Goal: Task Accomplishment & Management: Manage account settings

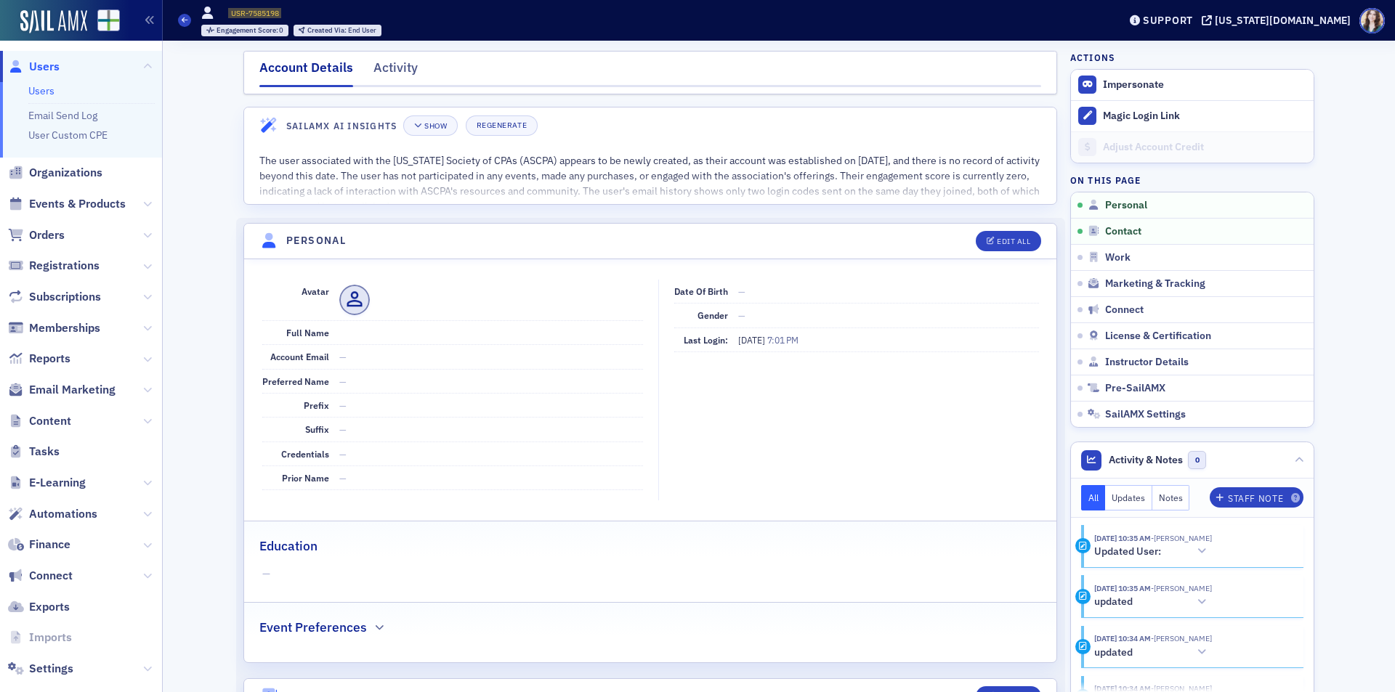
click at [39, 65] on span "Users" at bounding box center [44, 67] width 31 height 16
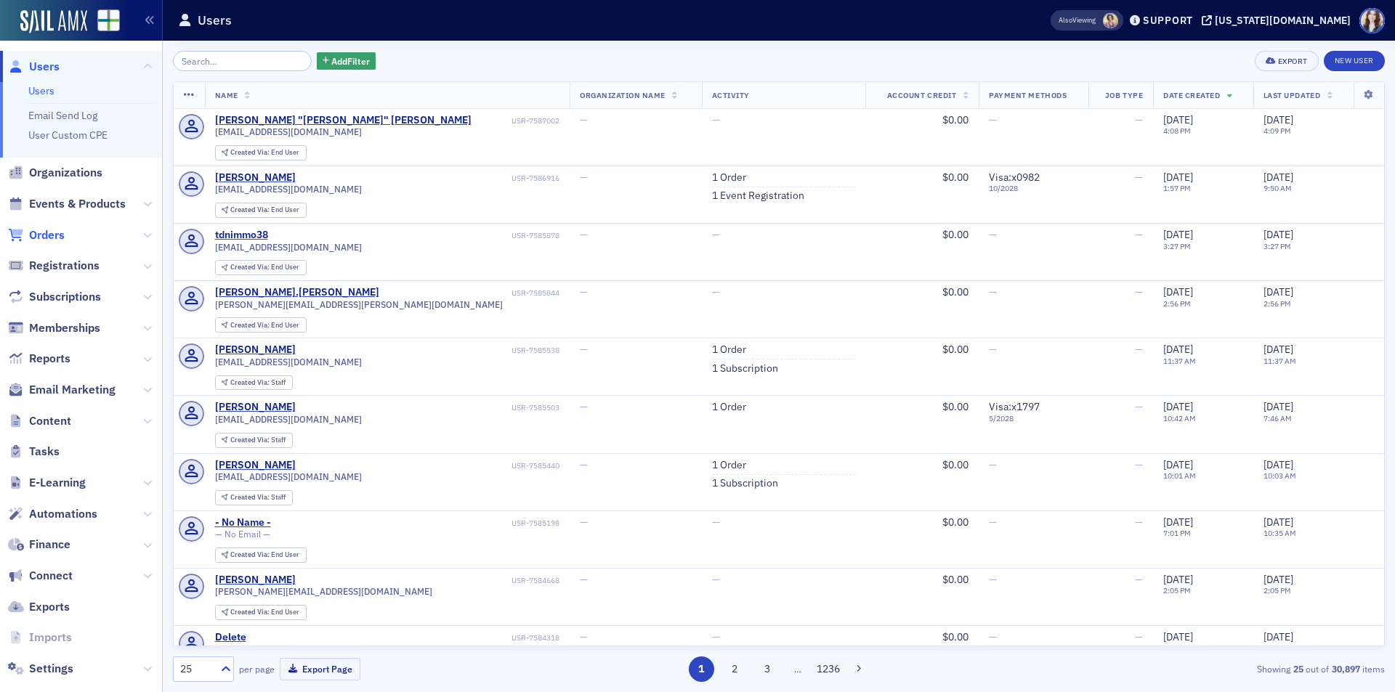
click at [54, 231] on span "Orders" at bounding box center [47, 235] width 36 height 16
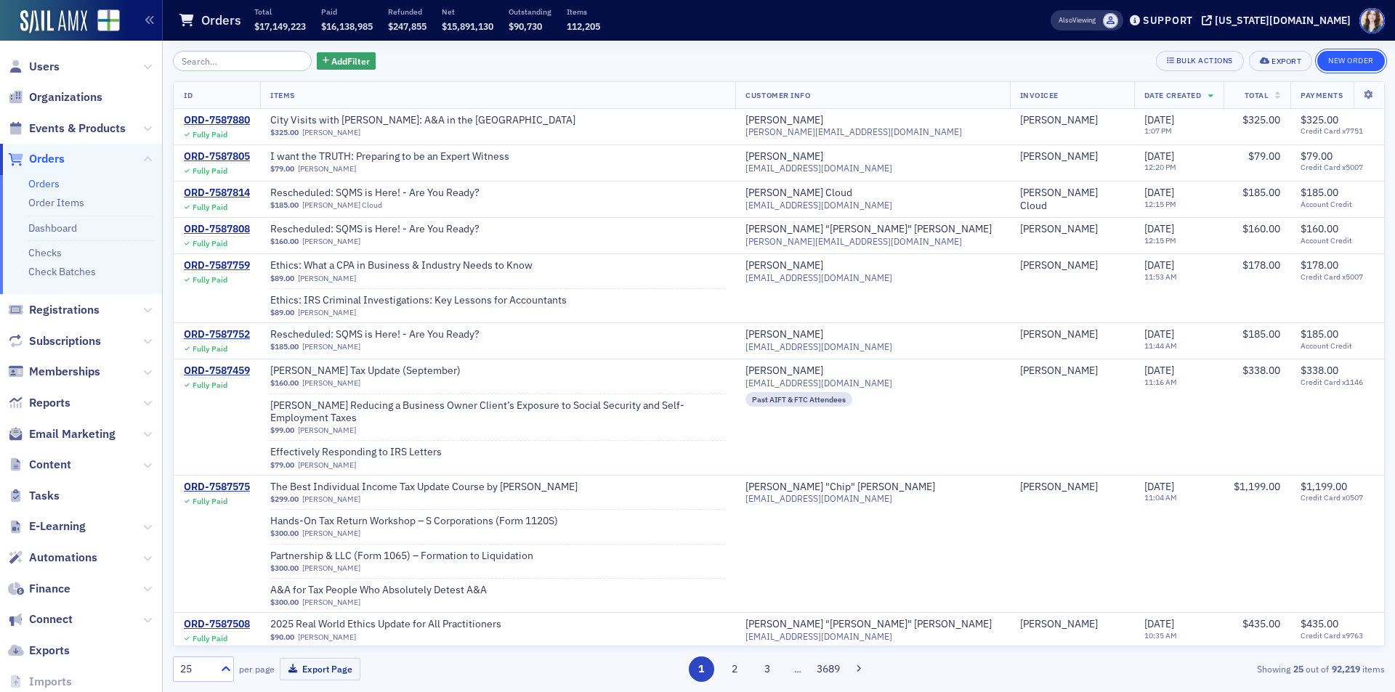
click at [1367, 56] on button "New Order" at bounding box center [1351, 61] width 68 height 20
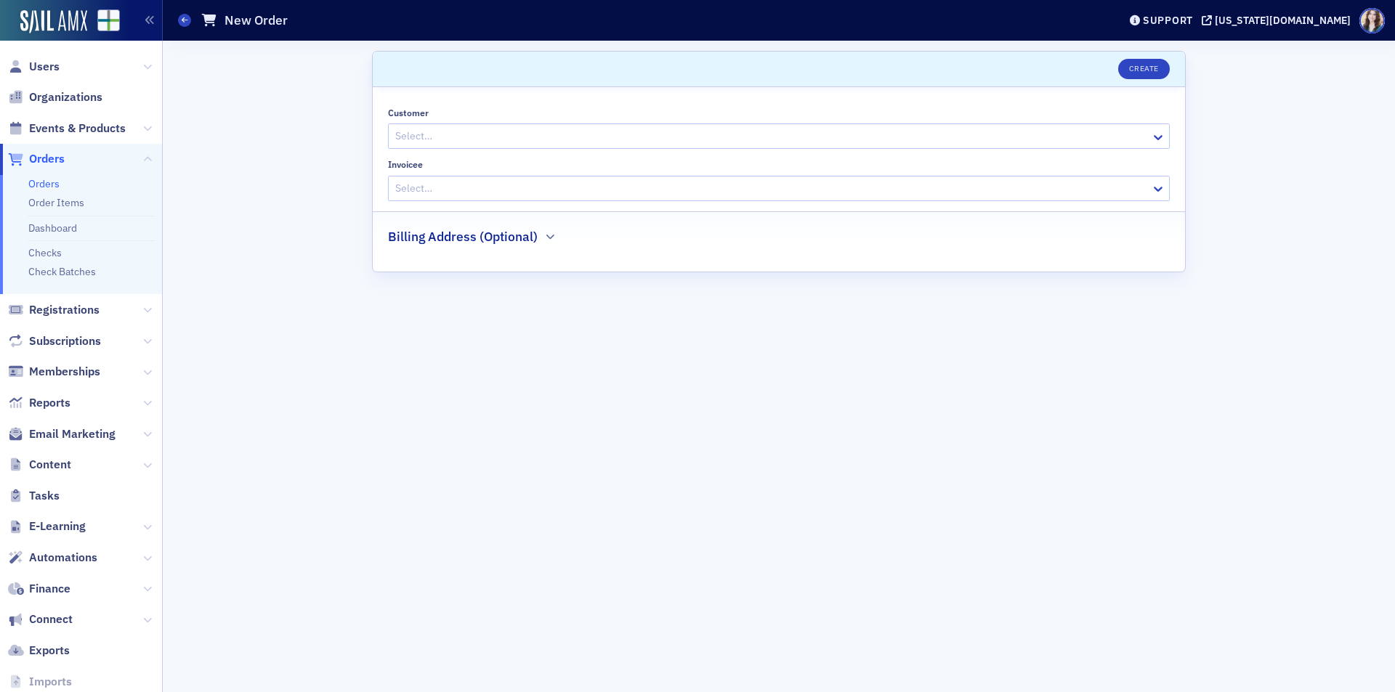
click at [409, 134] on div at bounding box center [772, 136] width 756 height 18
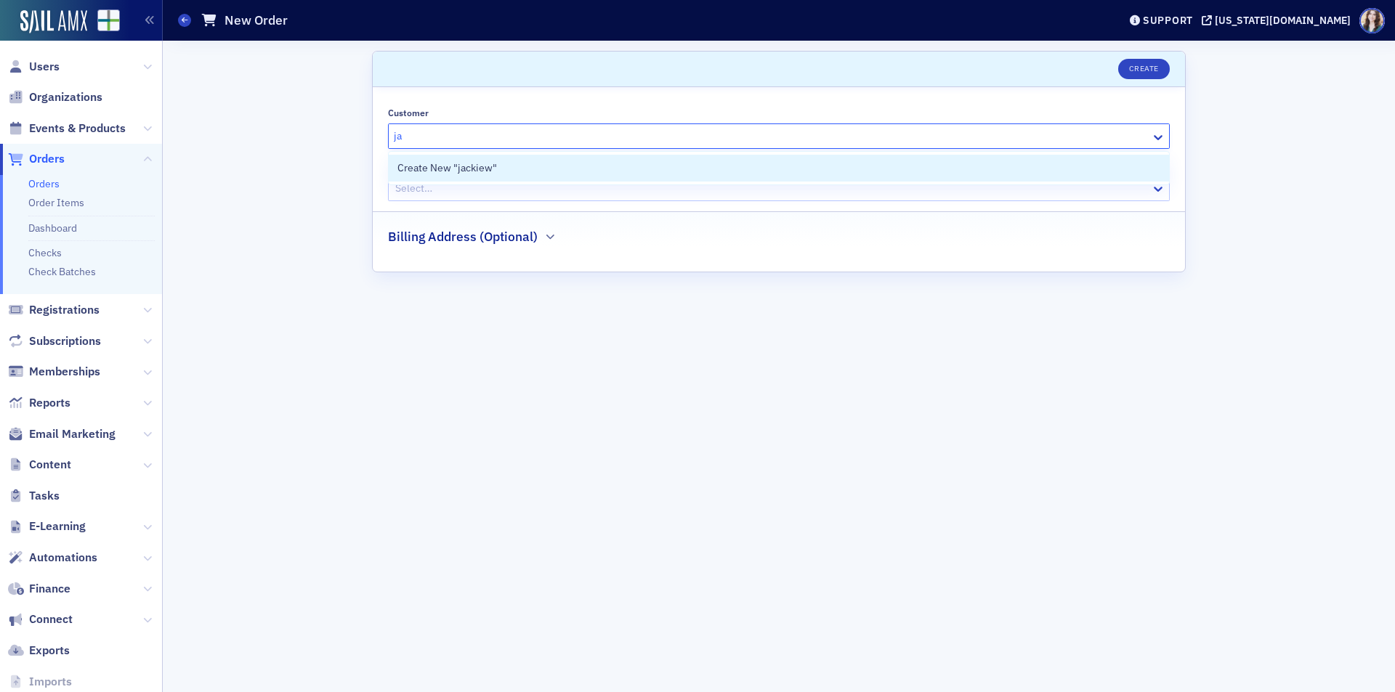
type input "j"
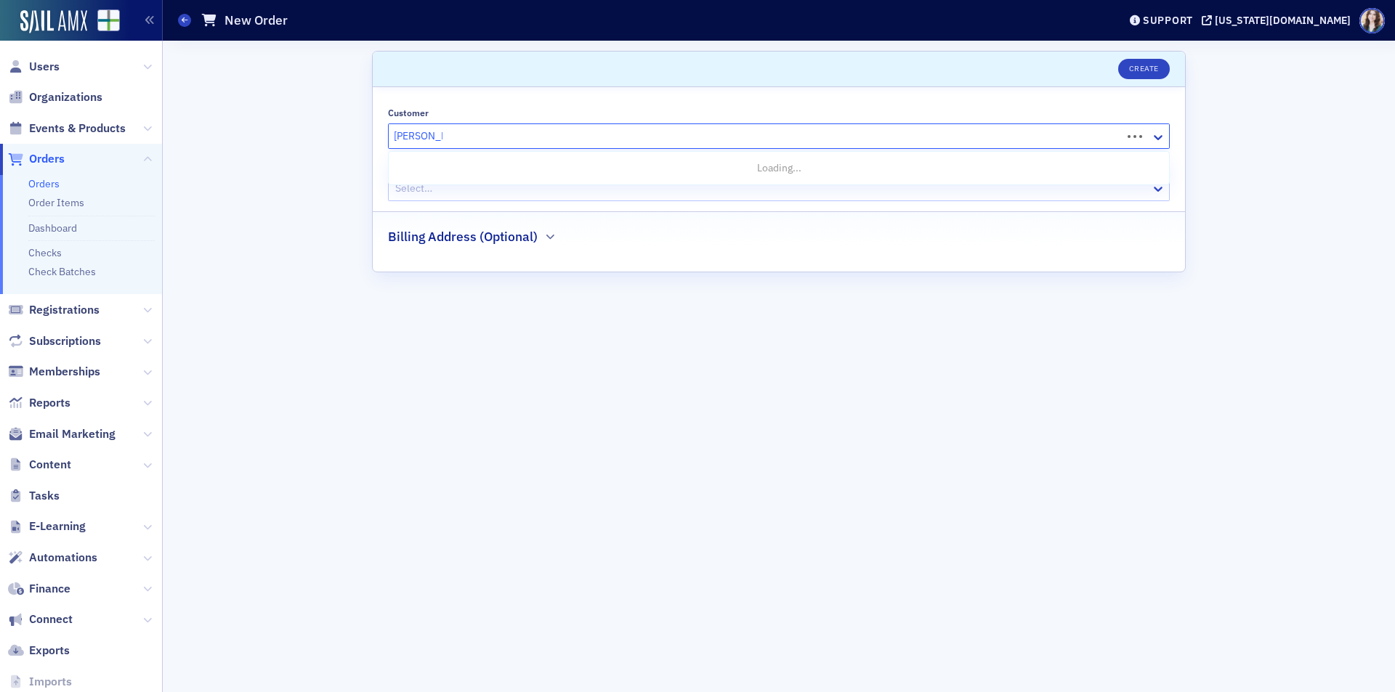
type input "walter thomas"
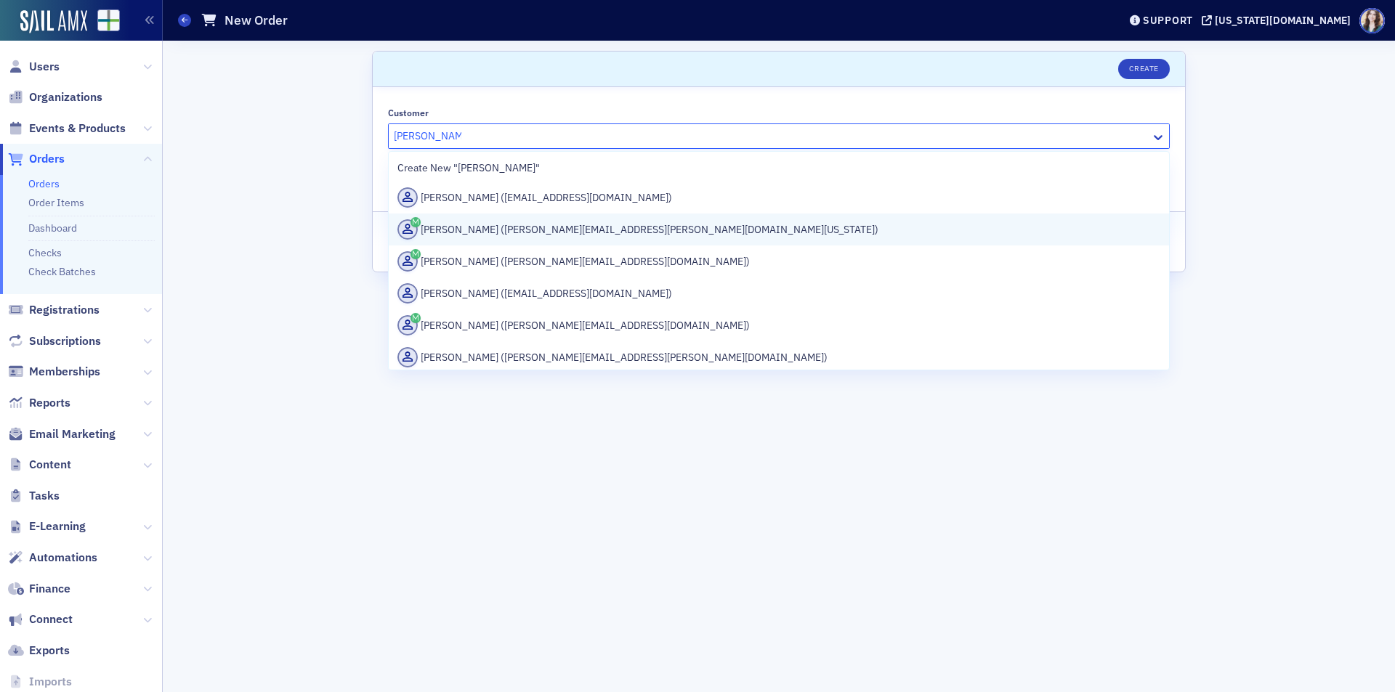
click at [500, 232] on div "Walt Thomas (walter.thomas@psc.alabama.gov)" at bounding box center [778, 229] width 763 height 20
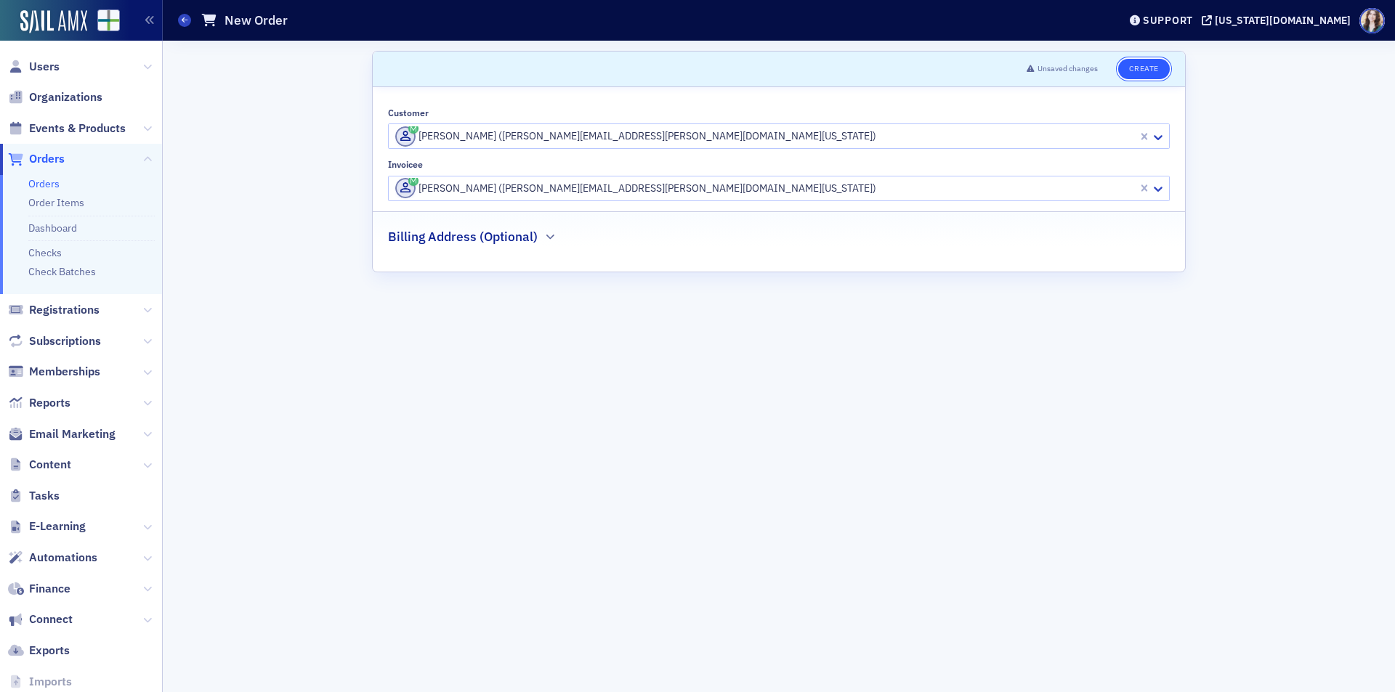
click at [1157, 63] on button "Create" at bounding box center [1144, 69] width 52 height 20
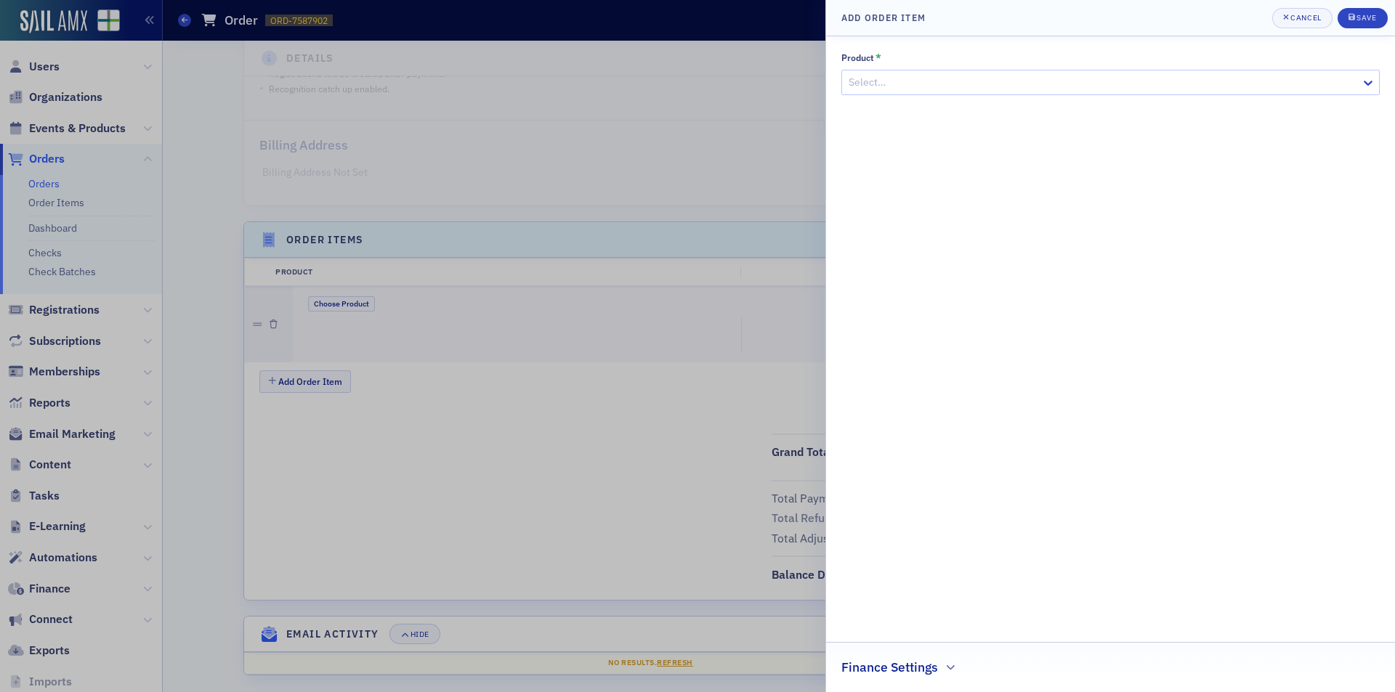
scroll to position [280, 0]
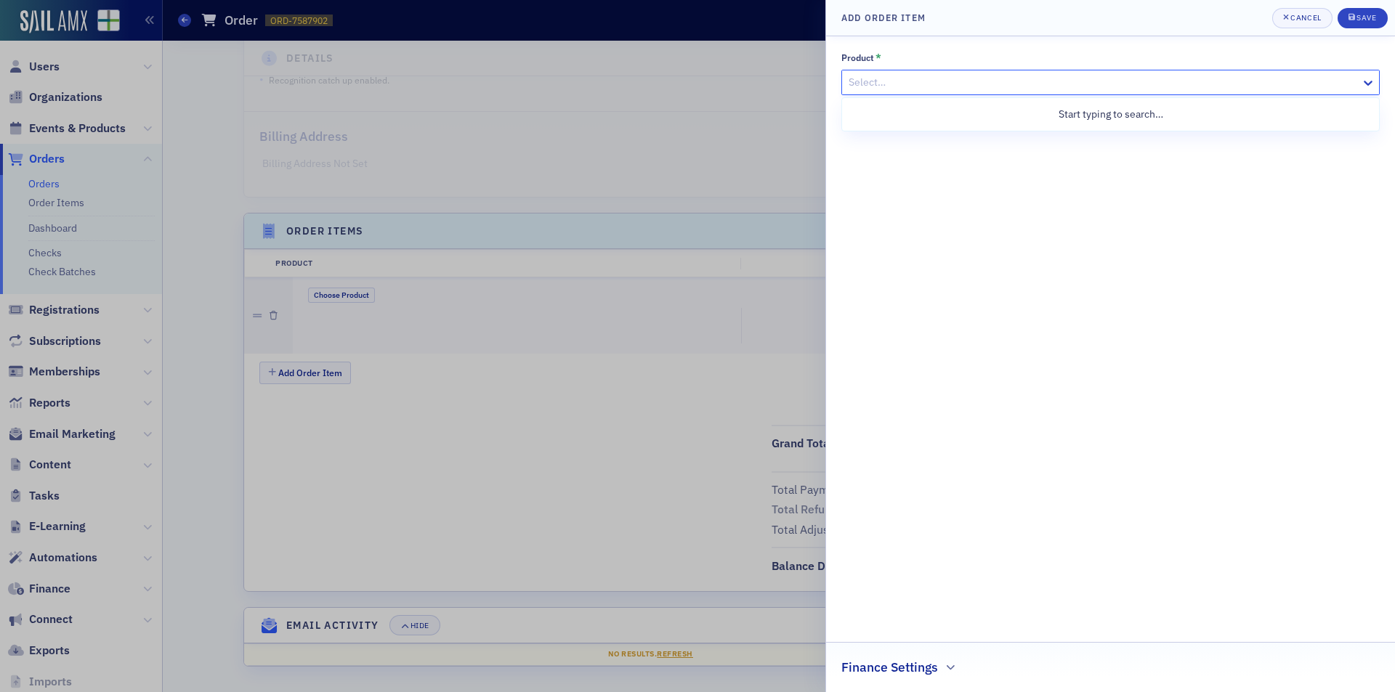
click at [1019, 78] on div at bounding box center [1103, 82] width 512 height 18
type input "Effective Coach"
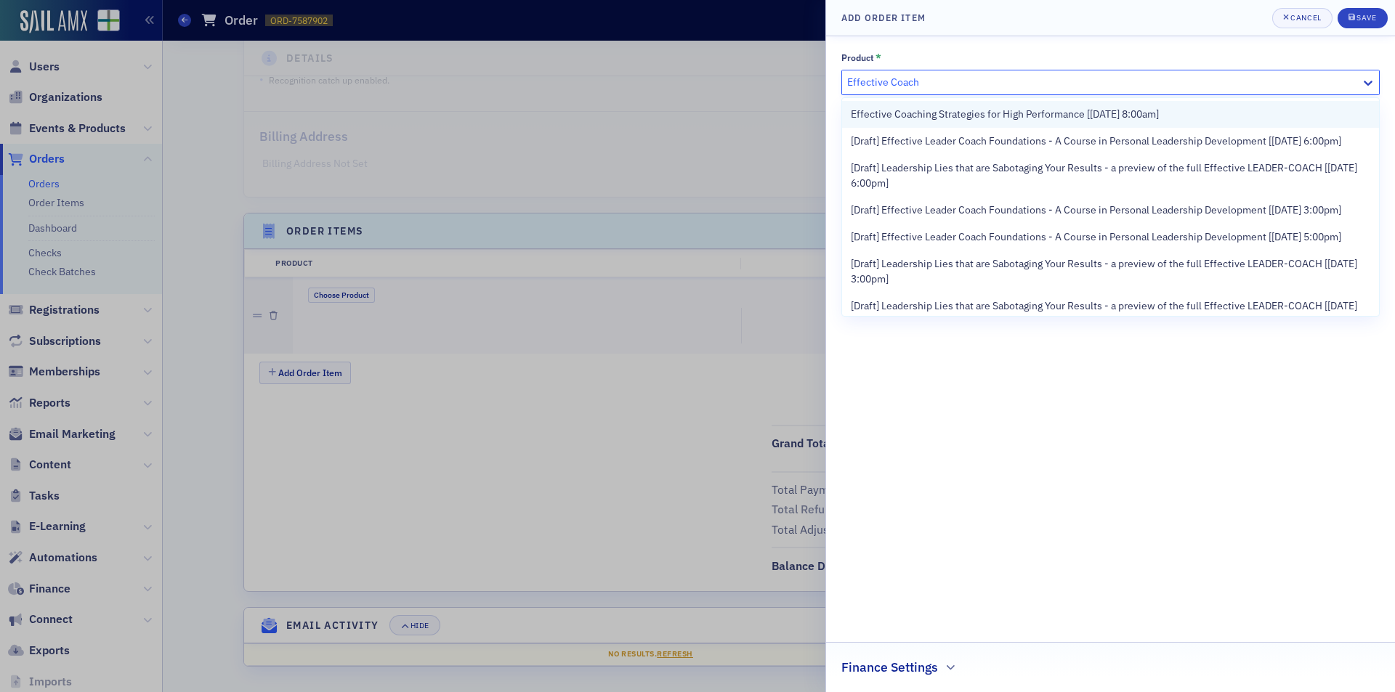
click at [1050, 113] on span "Effective Coaching Strategies for High Performance [8/12/2025 8:00am]" at bounding box center [1005, 114] width 308 height 15
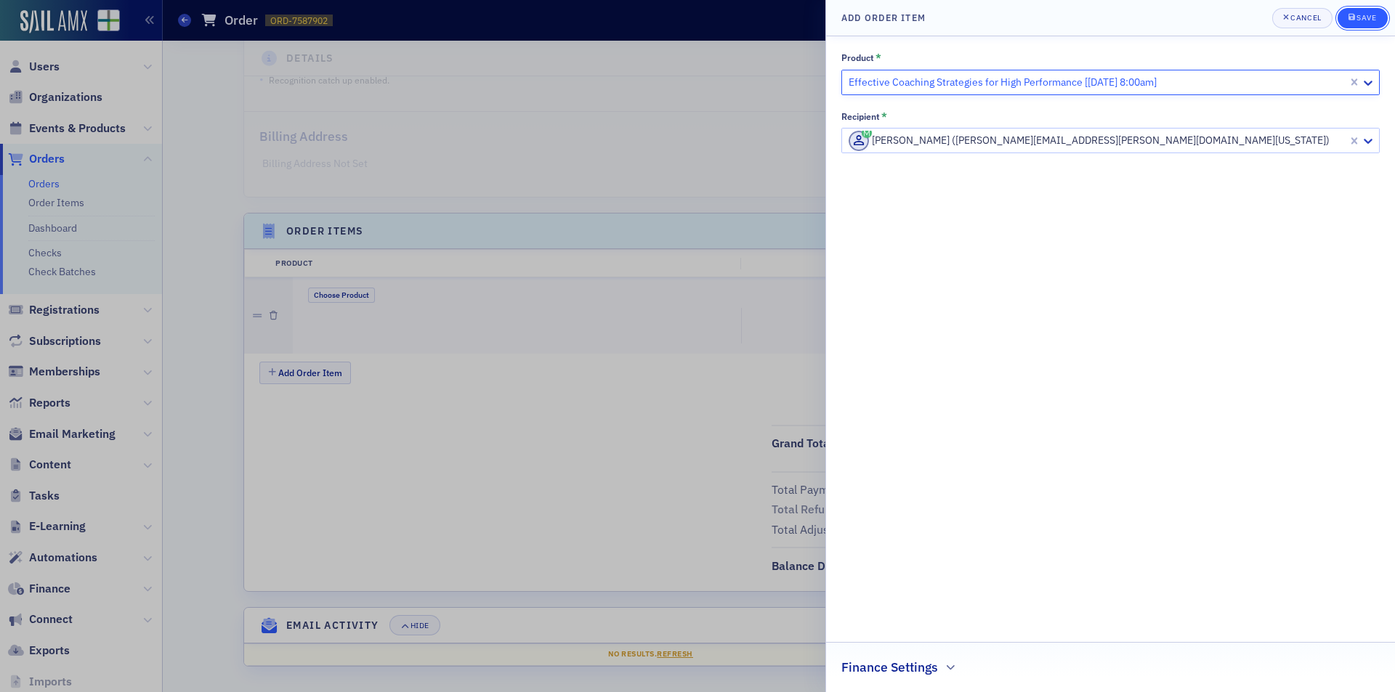
click at [1360, 28] on button "Save" at bounding box center [1362, 18] width 50 height 20
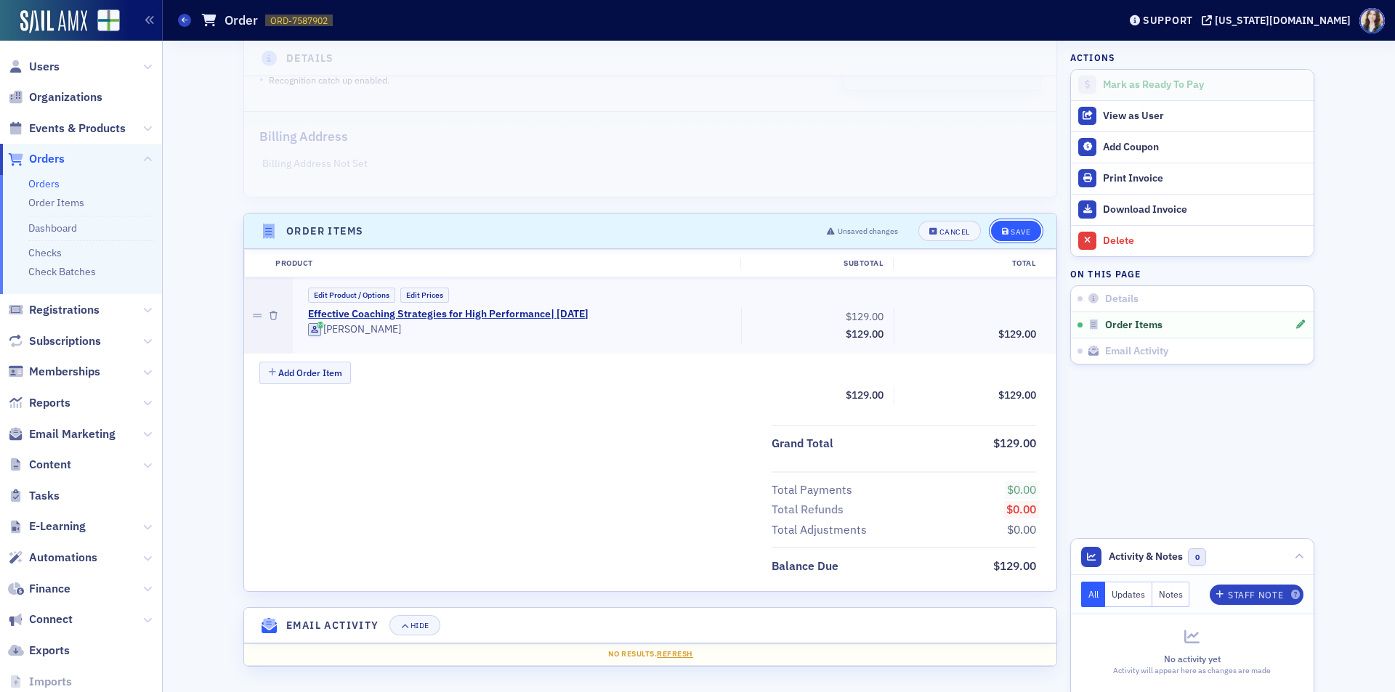
click at [1027, 232] on button "Save" at bounding box center [1016, 231] width 50 height 20
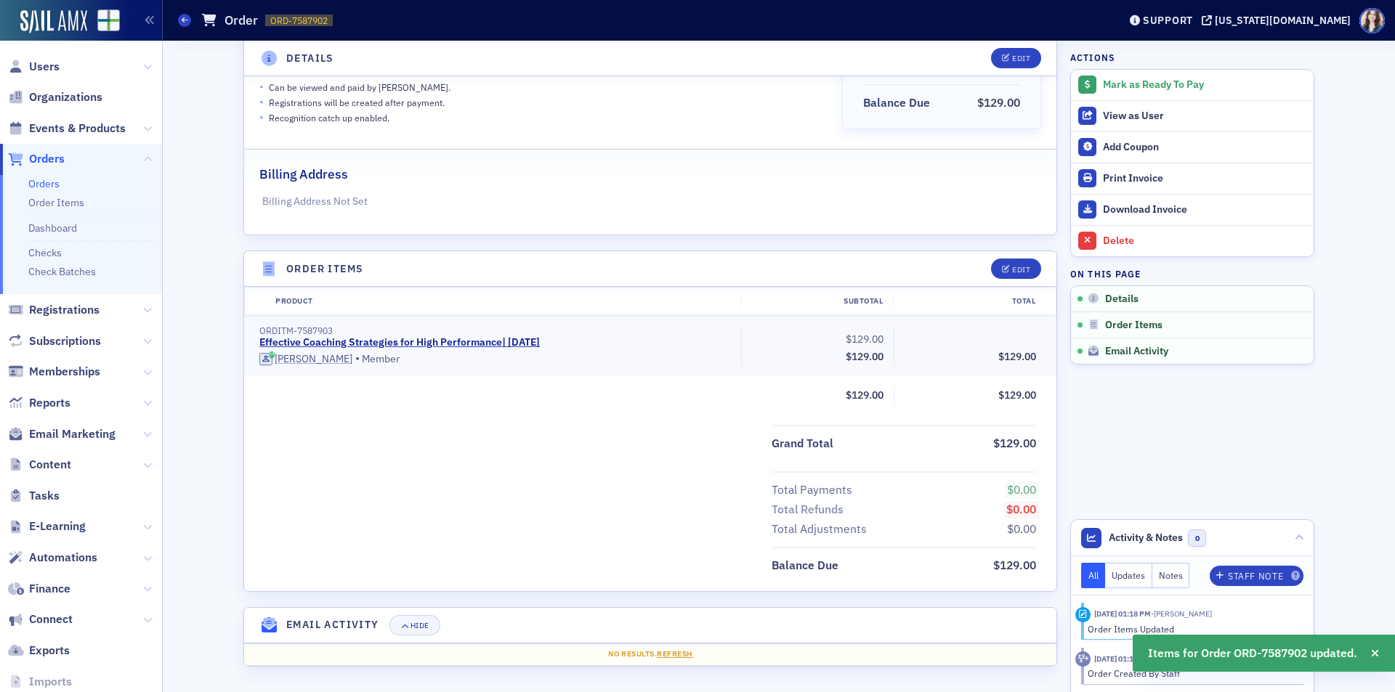
scroll to position [0, 0]
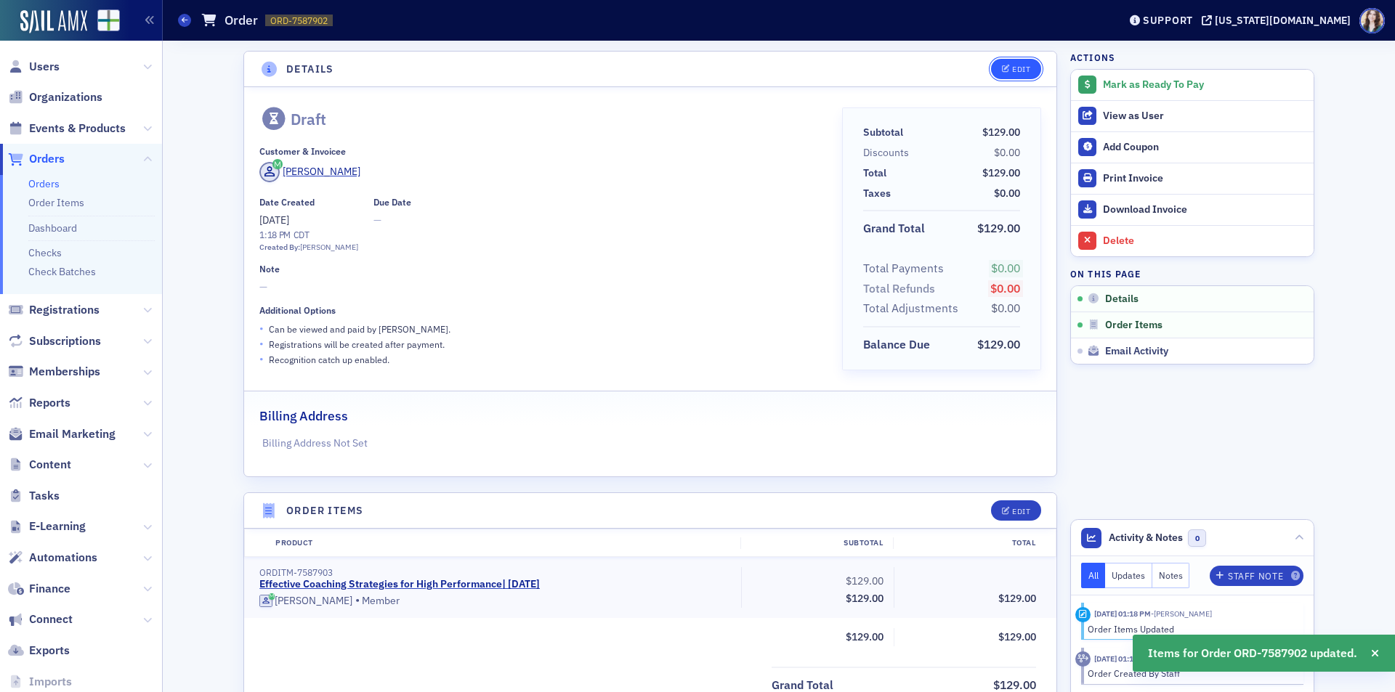
click at [1012, 71] on div "Edit" at bounding box center [1021, 69] width 18 height 8
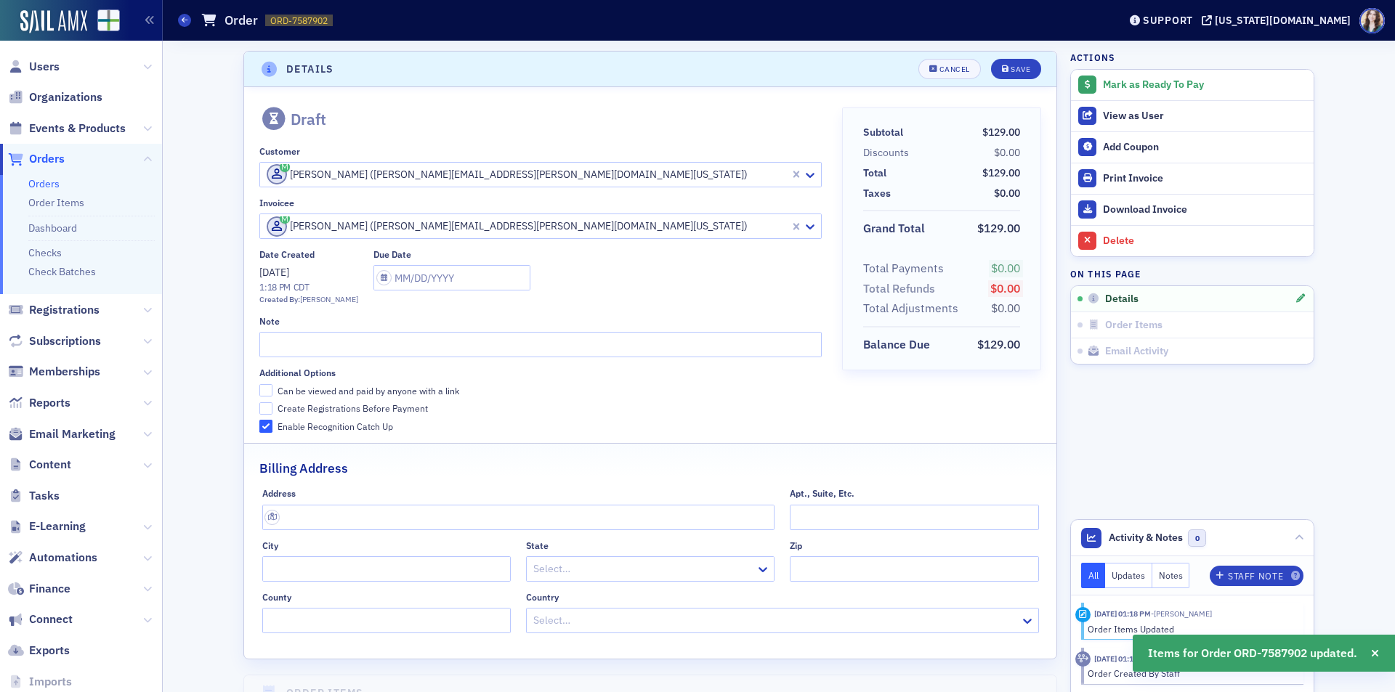
scroll to position [3, 0]
click at [262, 386] on input "Can be viewed and paid by anyone with a link" at bounding box center [265, 387] width 13 height 13
checkbox input "true"
click at [262, 405] on input "Create Registrations Before Payment" at bounding box center [265, 406] width 13 height 13
checkbox input "true"
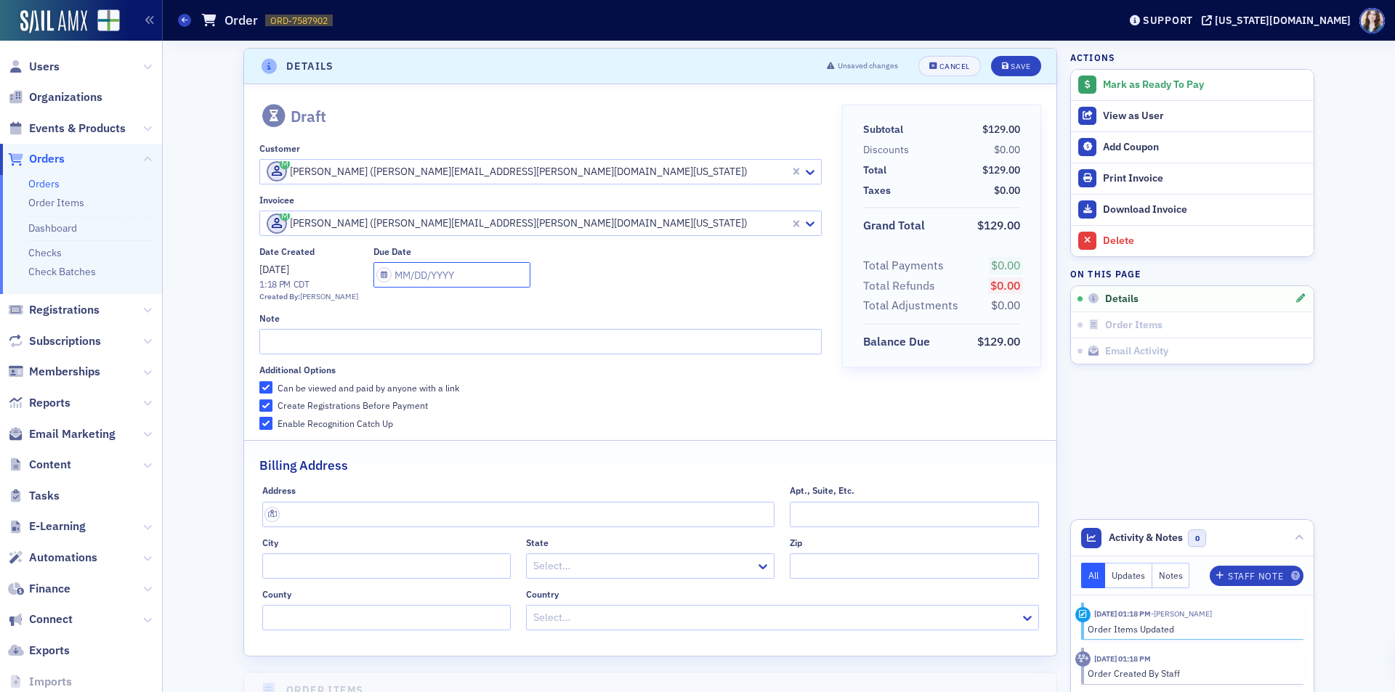
click at [452, 277] on input "text" at bounding box center [451, 274] width 157 height 25
select select "7"
select select "2025"
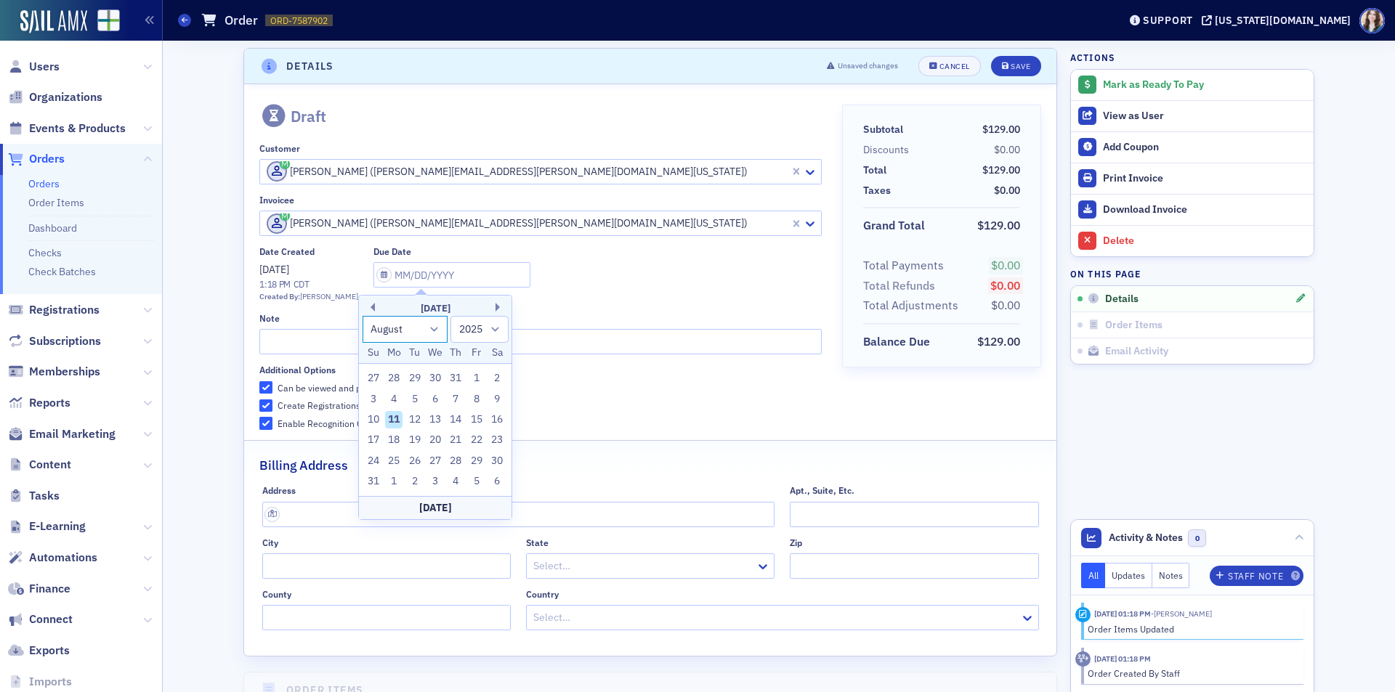
click at [441, 324] on select "January February March April May June July August September October November De…" at bounding box center [406, 329] width 86 height 27
select select "8"
click at [363, 316] on select "January February March April May June July August September October November De…" at bounding box center [406, 329] width 86 height 27
click at [458, 396] on div "11" at bounding box center [456, 399] width 17 height 17
type input "09/11/2025"
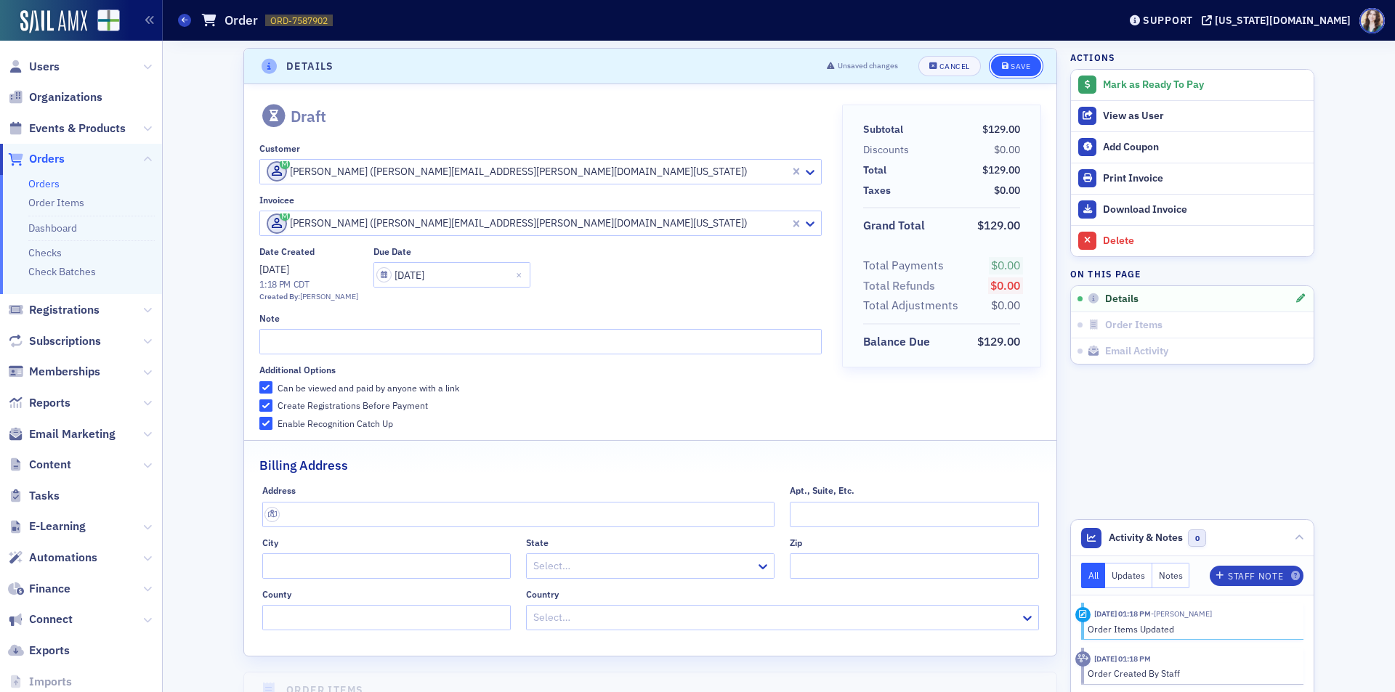
click at [1028, 68] on button "Save" at bounding box center [1016, 66] width 50 height 20
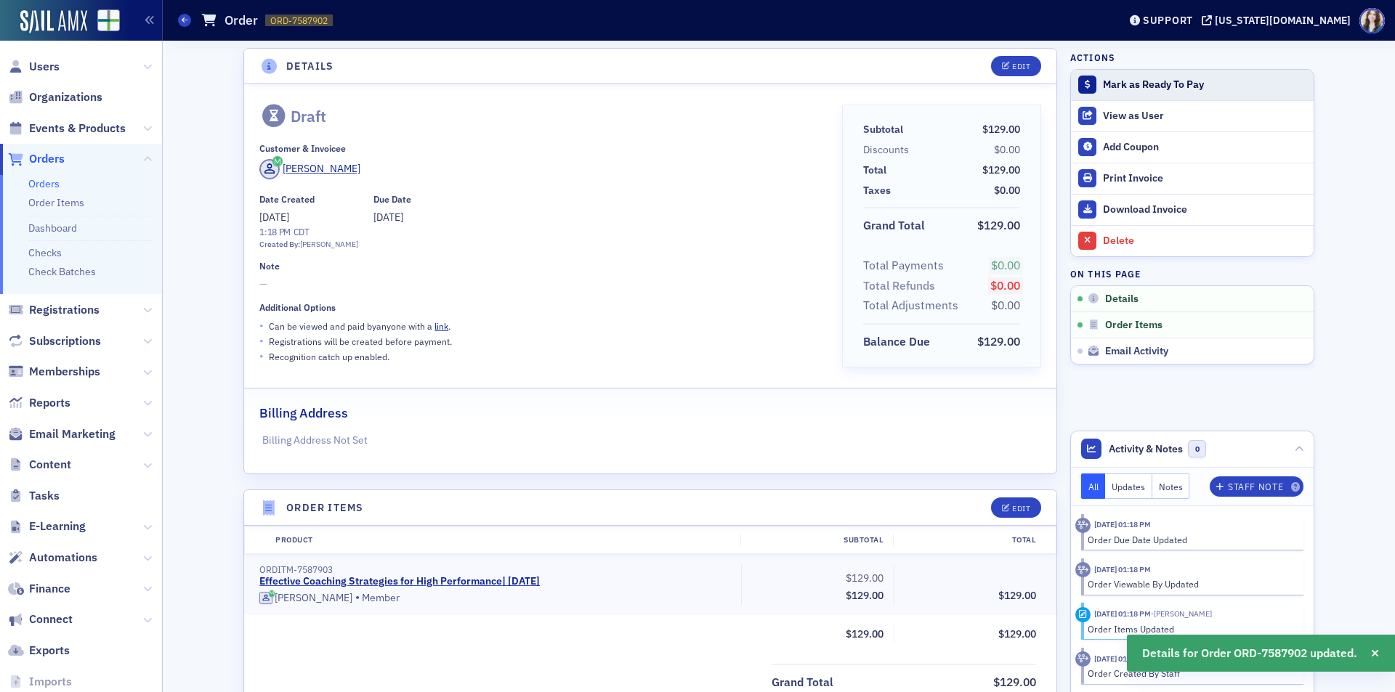
click at [1149, 84] on div "Mark as Ready To Pay" at bounding box center [1204, 84] width 203 height 13
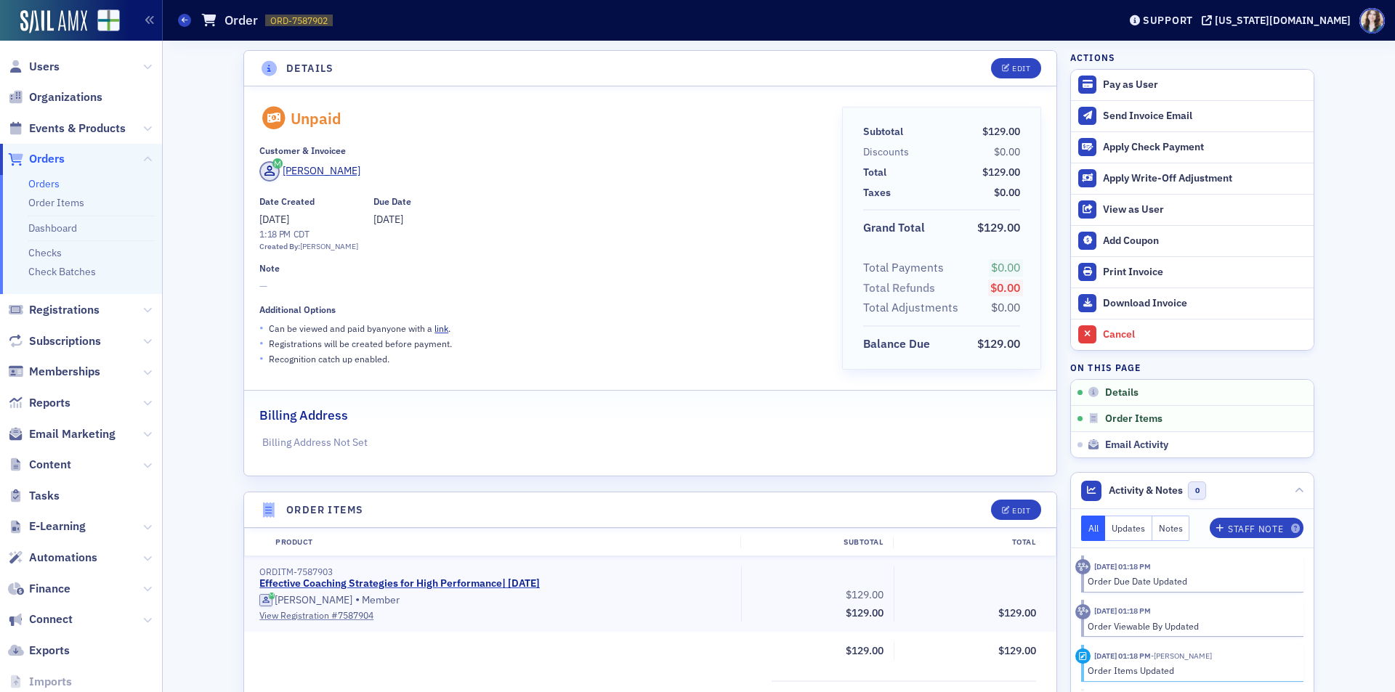
scroll to position [0, 0]
click at [1151, 312] on link "Download Invoice" at bounding box center [1192, 303] width 243 height 31
click at [1038, 374] on div "Unpaid Customer & Invoicee Walt Thomas Date Created 8/11/2025 1:18 PM CDT Creat…" at bounding box center [650, 281] width 812 height 389
click at [25, 73] on link "Users" at bounding box center [34, 67] width 52 height 16
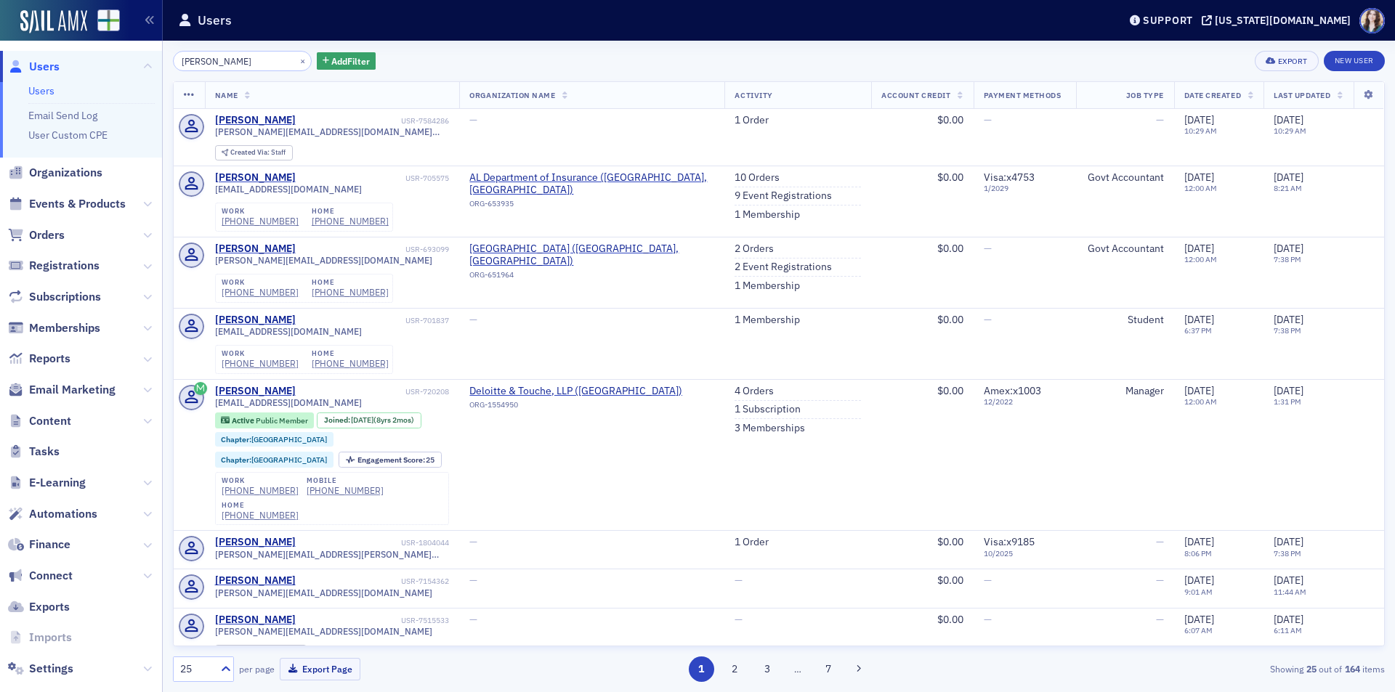
type input "Jonathan West"
click at [450, 60] on div "Jonathan West × Add Filter Export New User" at bounding box center [779, 61] width 1212 height 20
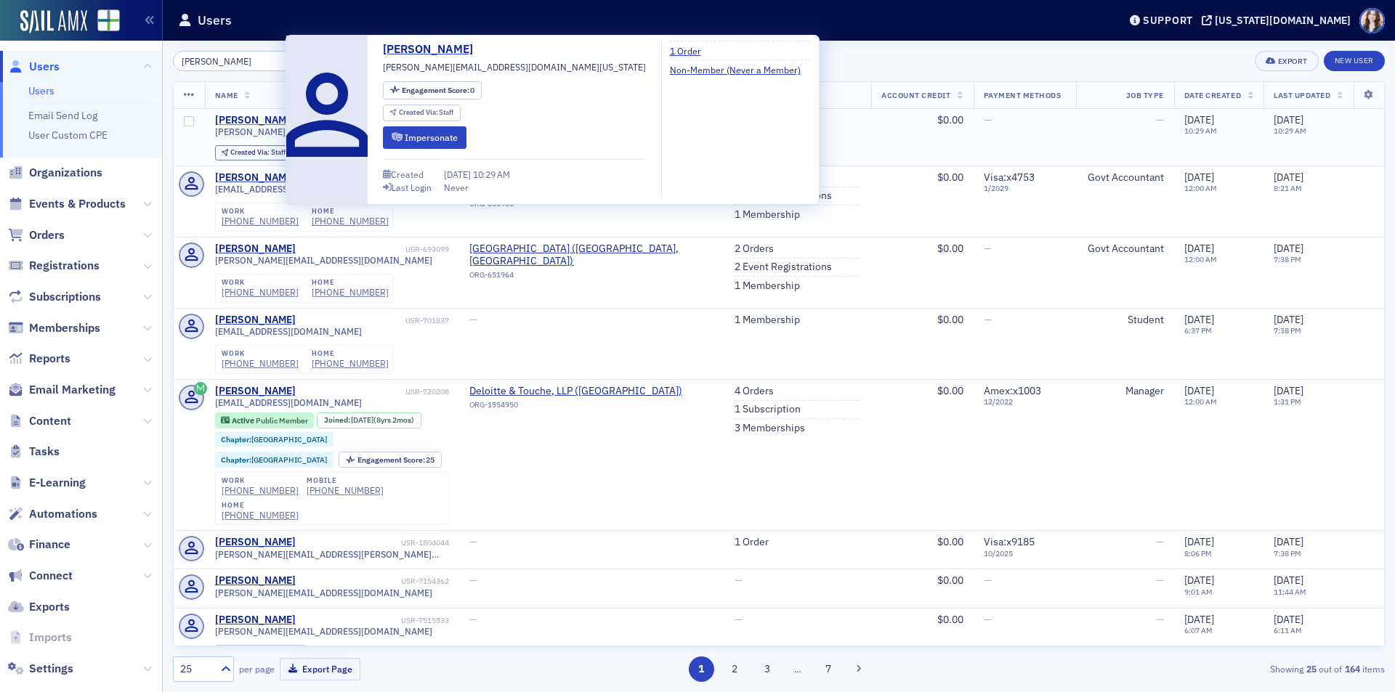
click at [250, 118] on div "Jonathan West" at bounding box center [255, 120] width 81 height 13
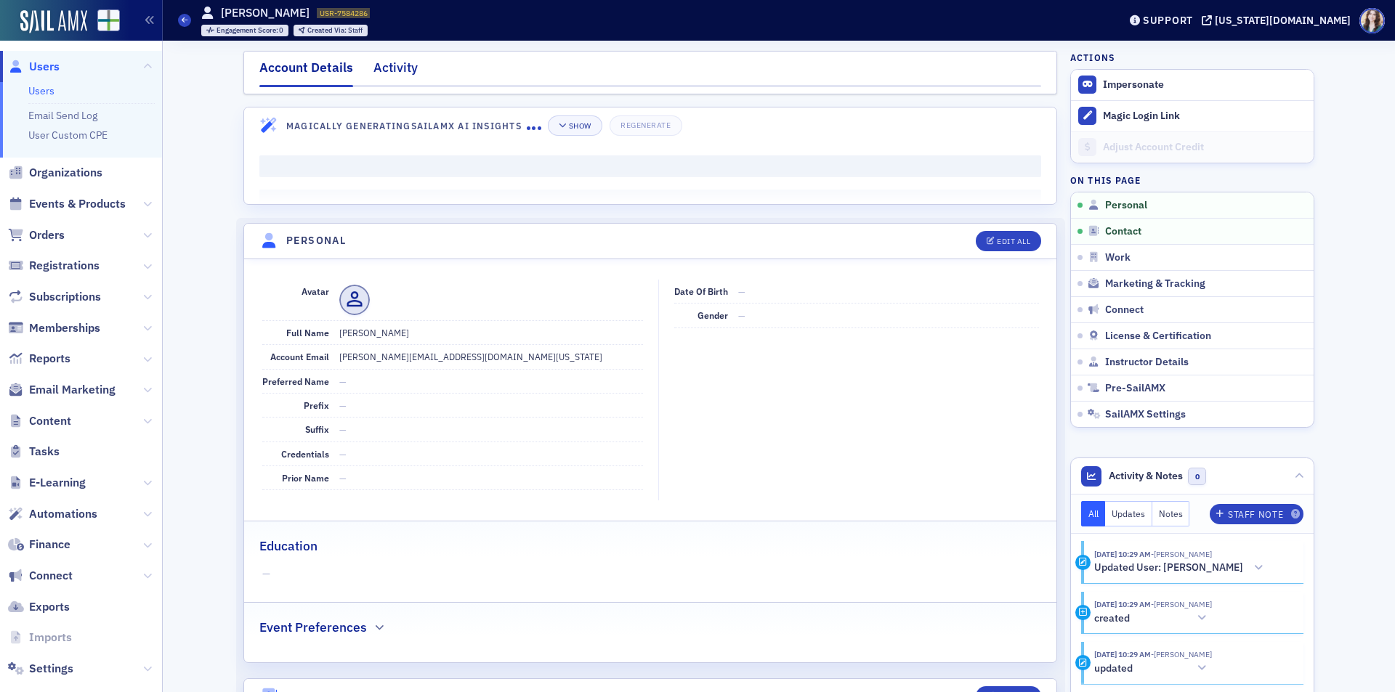
click at [392, 68] on div "Activity" at bounding box center [395, 71] width 44 height 27
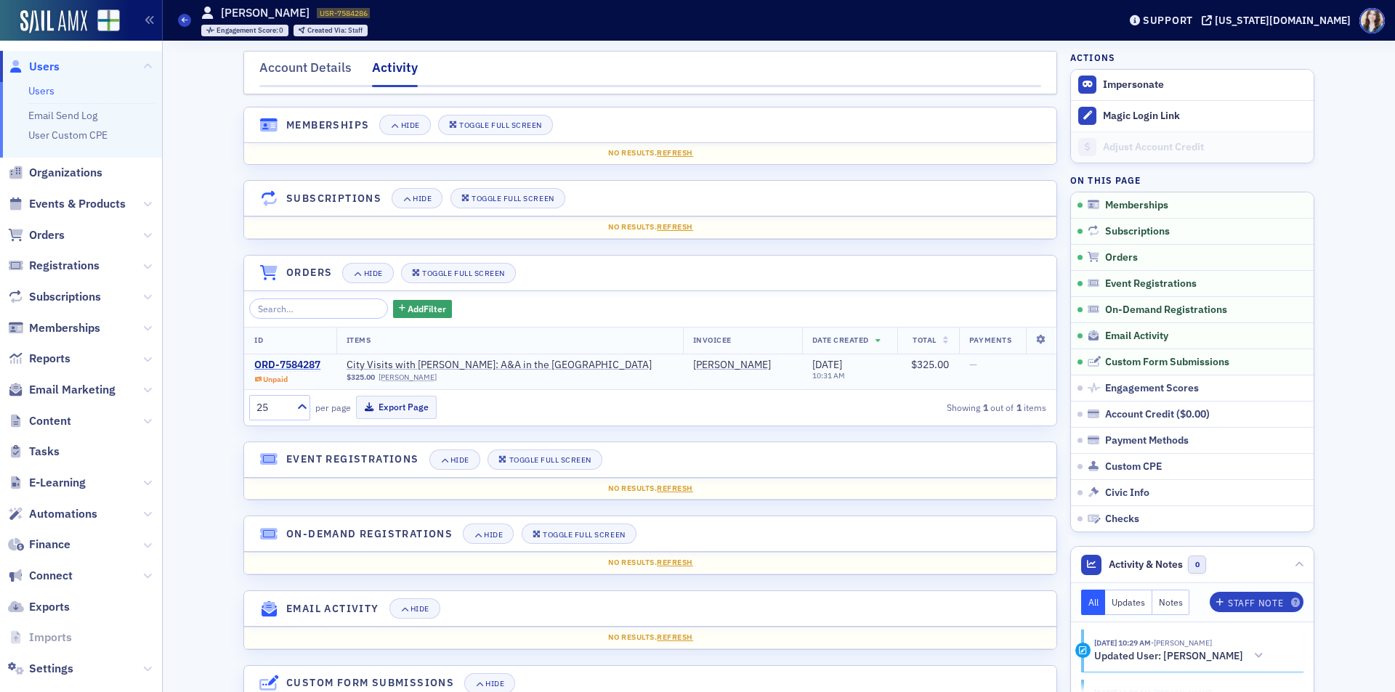
click at [288, 363] on div "ORD-7584287" at bounding box center [287, 365] width 66 height 13
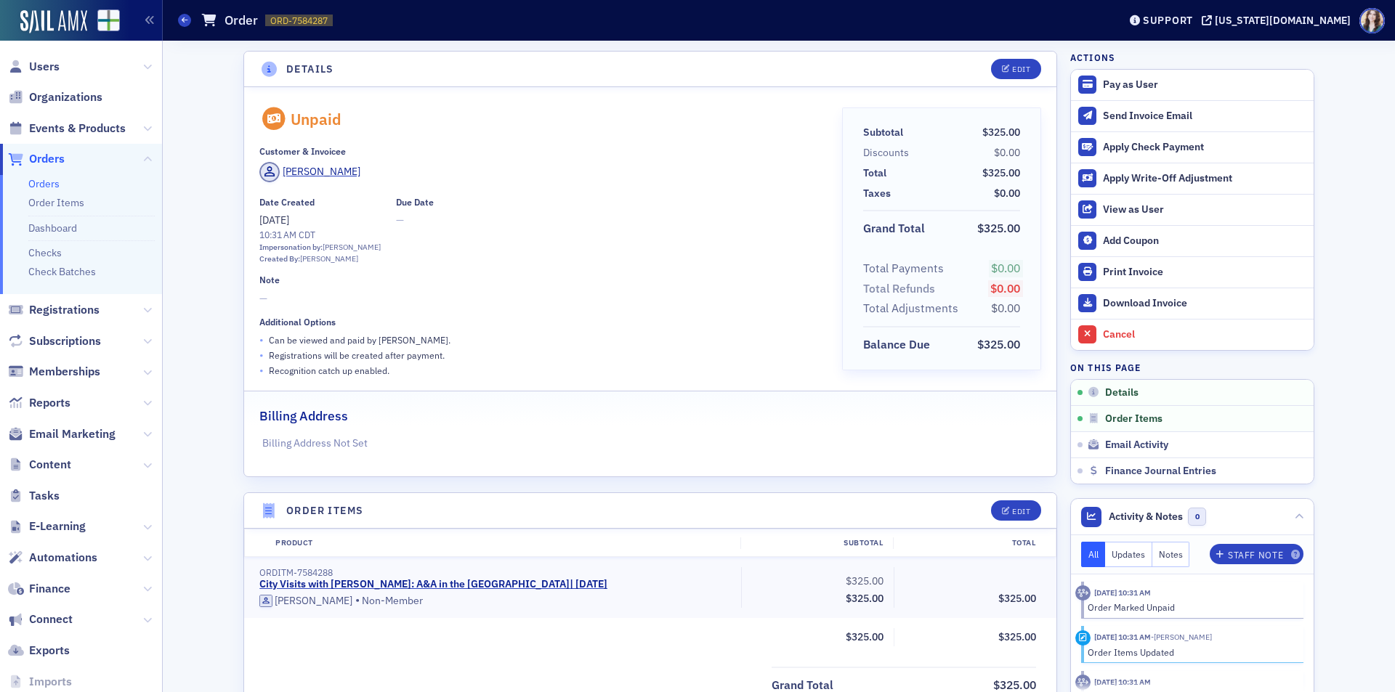
click at [43, 156] on span "Orders" at bounding box center [47, 159] width 36 height 16
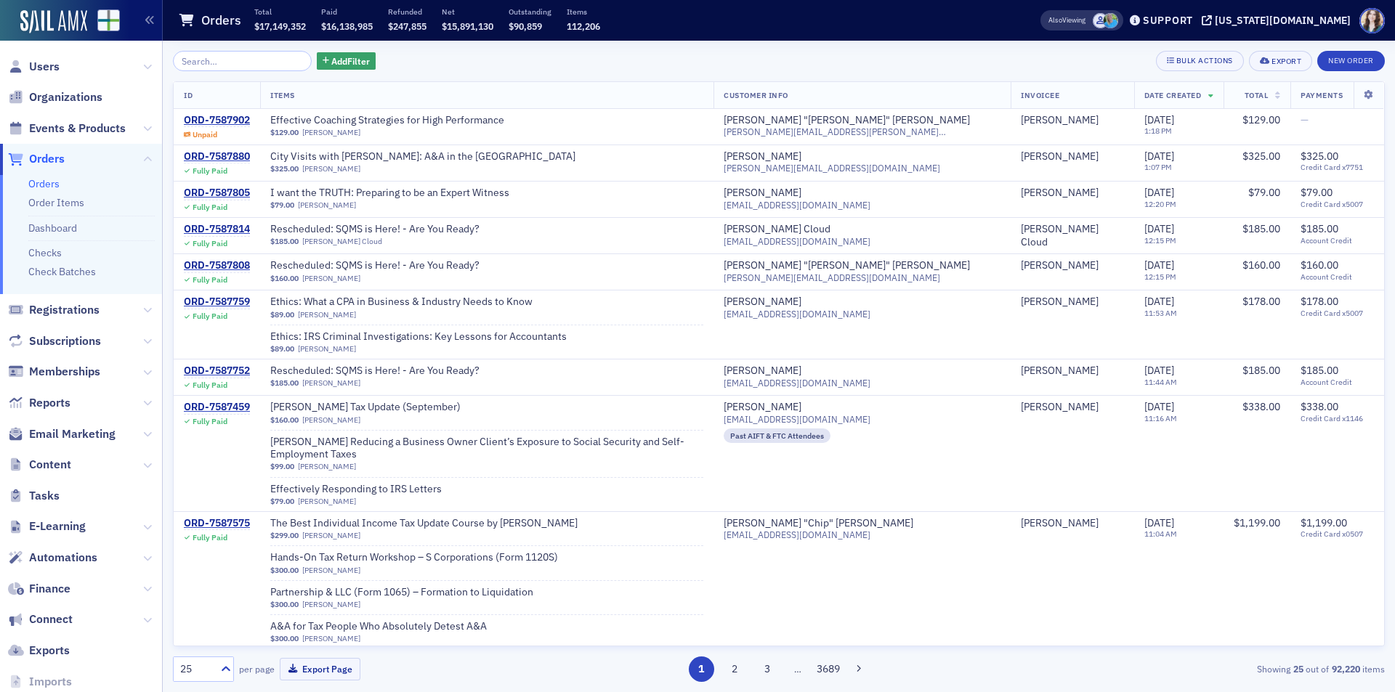
click at [506, 48] on div "Add Filter Bulk Actions Export New Order ID Items Customer Info Invoicee Date C…" at bounding box center [779, 367] width 1212 height 652
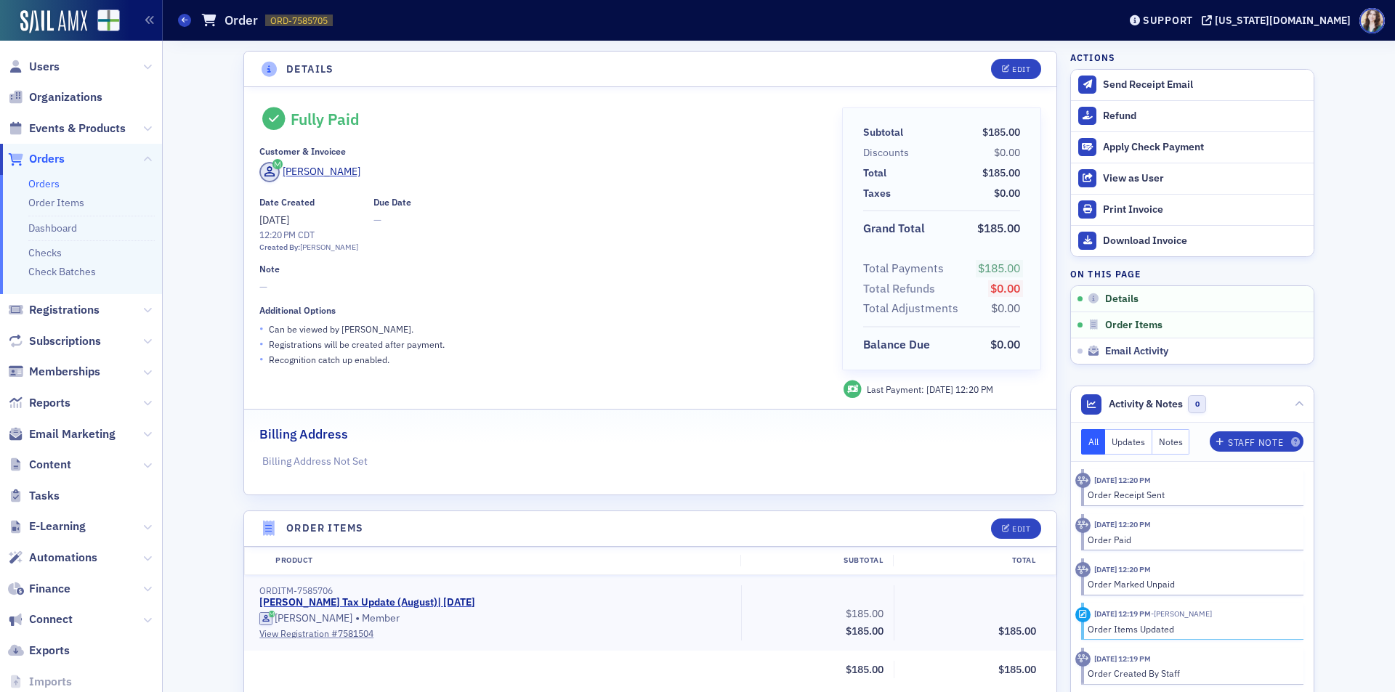
click at [33, 159] on span "Orders" at bounding box center [47, 159] width 36 height 16
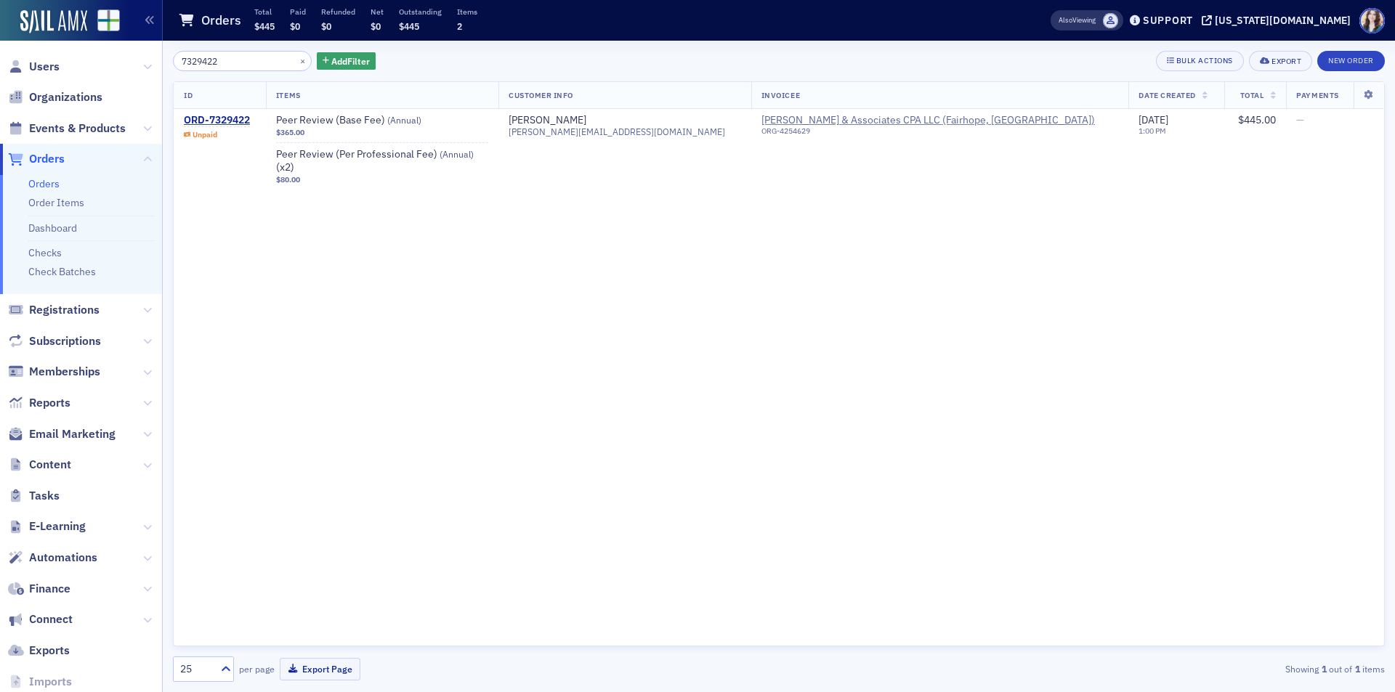
type input "7329422"
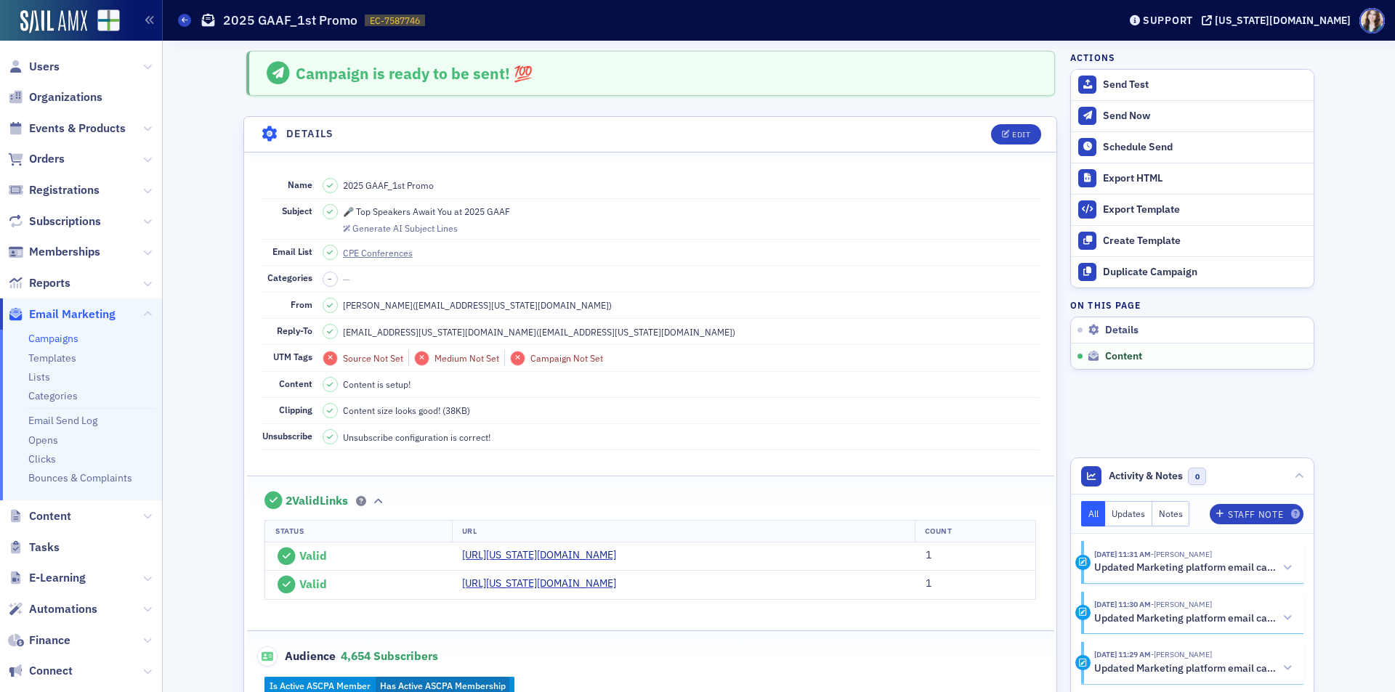
scroll to position [743, 0]
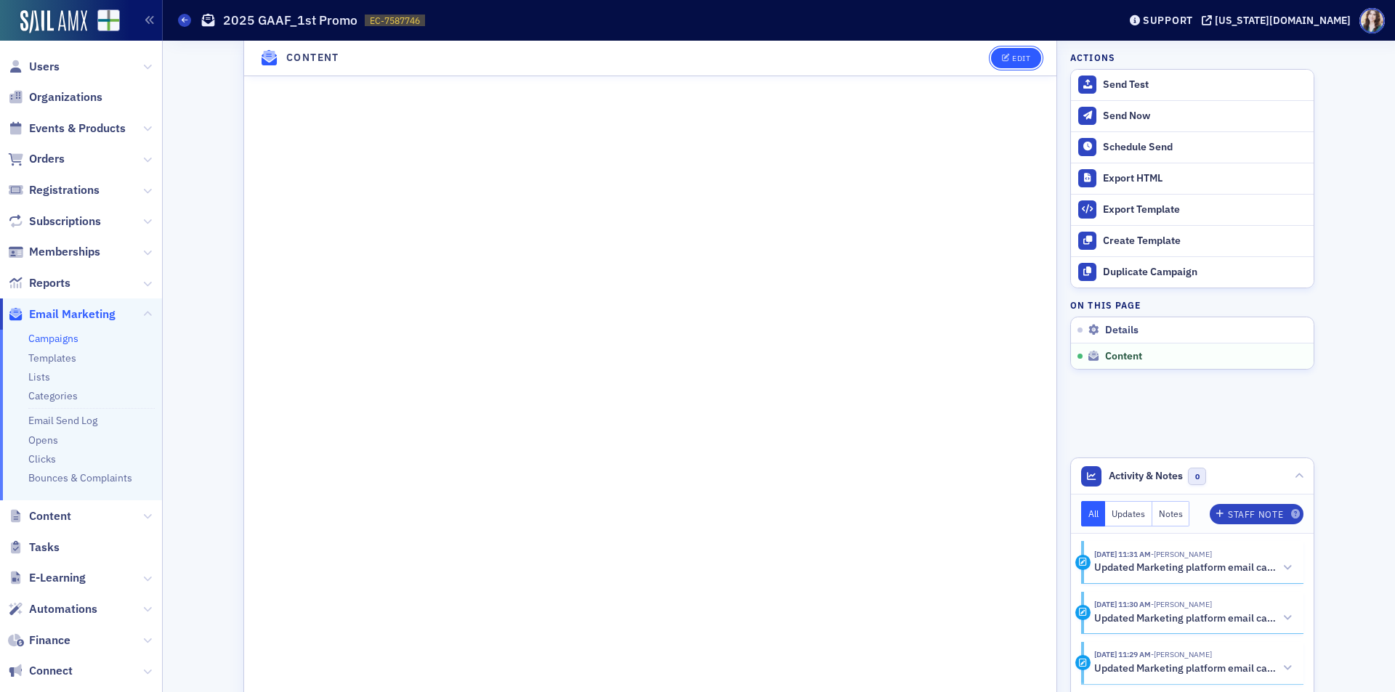
click at [1000, 60] on button "Edit" at bounding box center [1016, 58] width 50 height 20
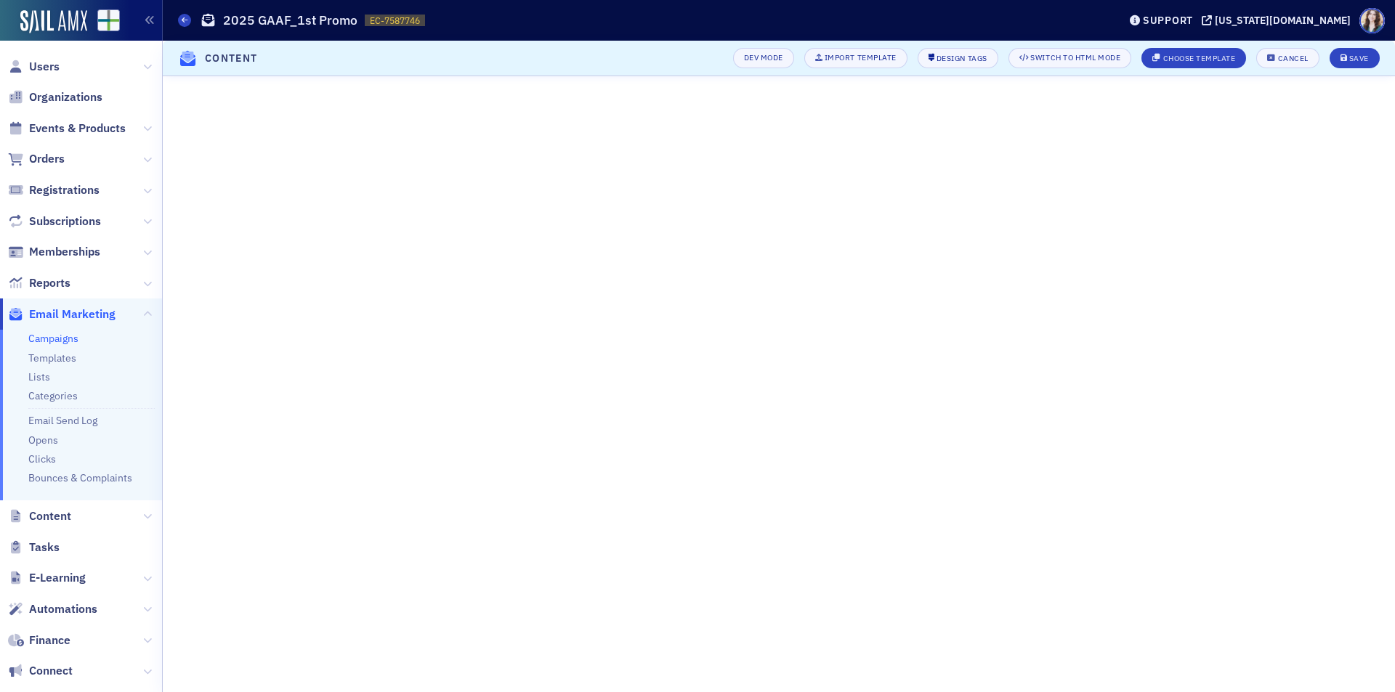
scroll to position [109, 0]
click at [1375, 59] on button "Save" at bounding box center [1354, 58] width 50 height 20
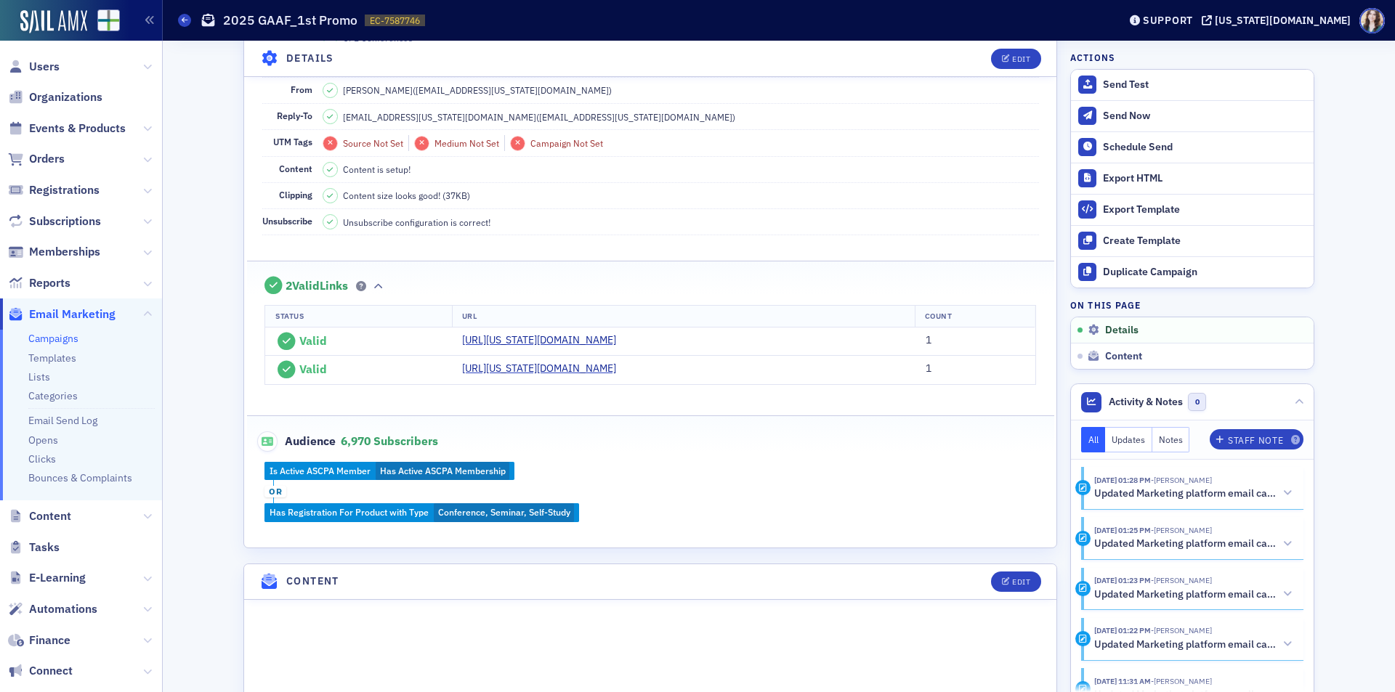
scroll to position [363, 0]
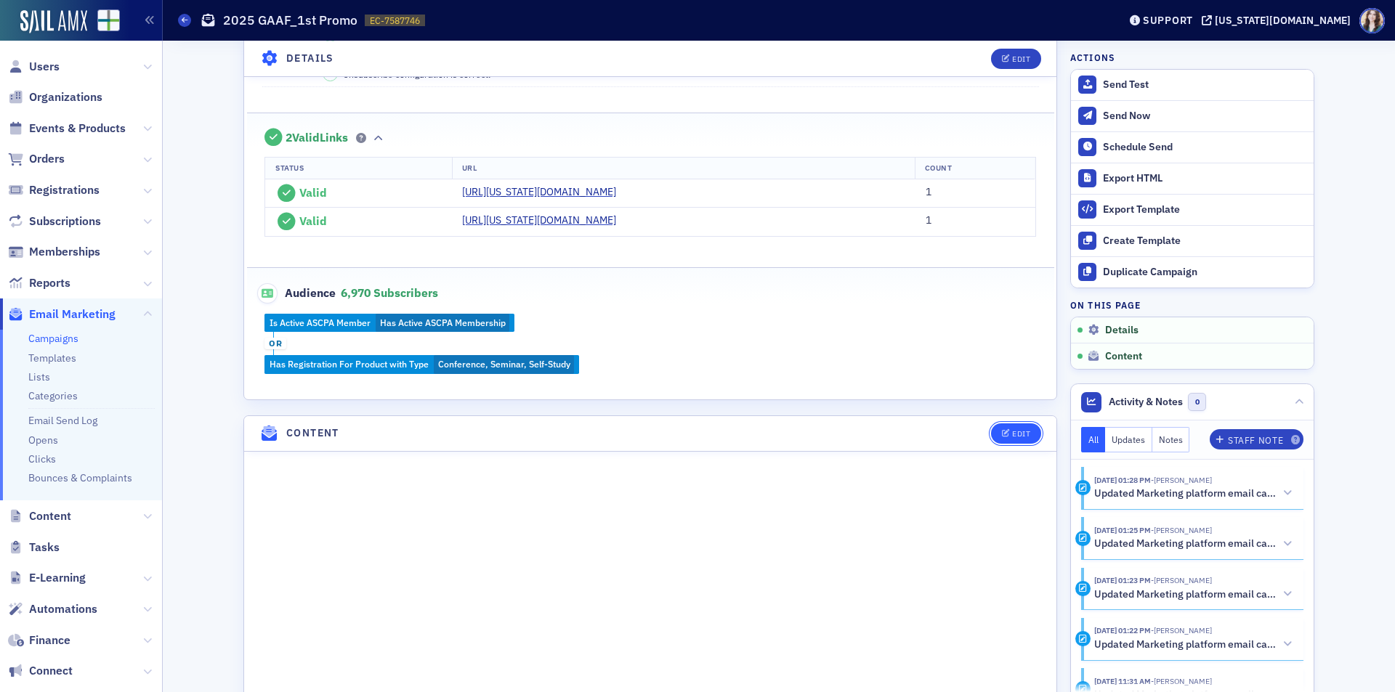
click at [1024, 437] on button "Edit" at bounding box center [1016, 434] width 50 height 20
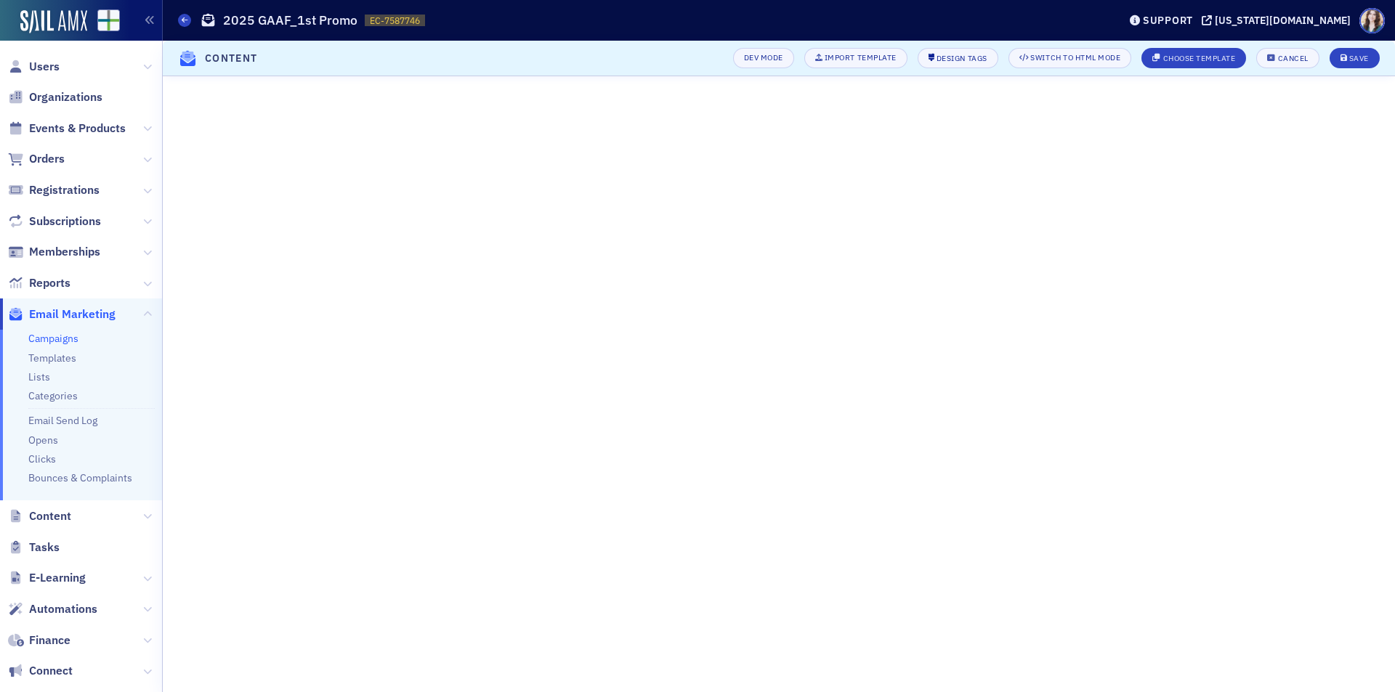
scroll to position [109, 0]
click at [1376, 52] on button "Save" at bounding box center [1354, 58] width 50 height 20
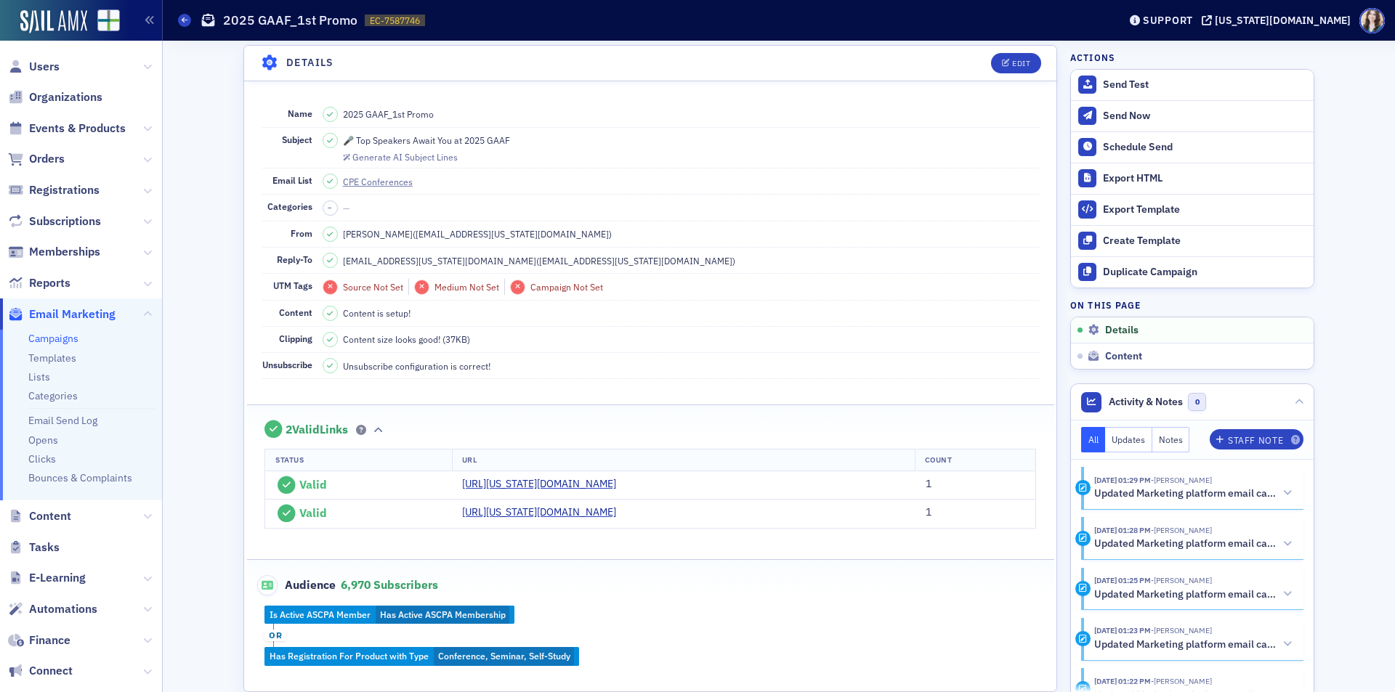
scroll to position [0, 0]
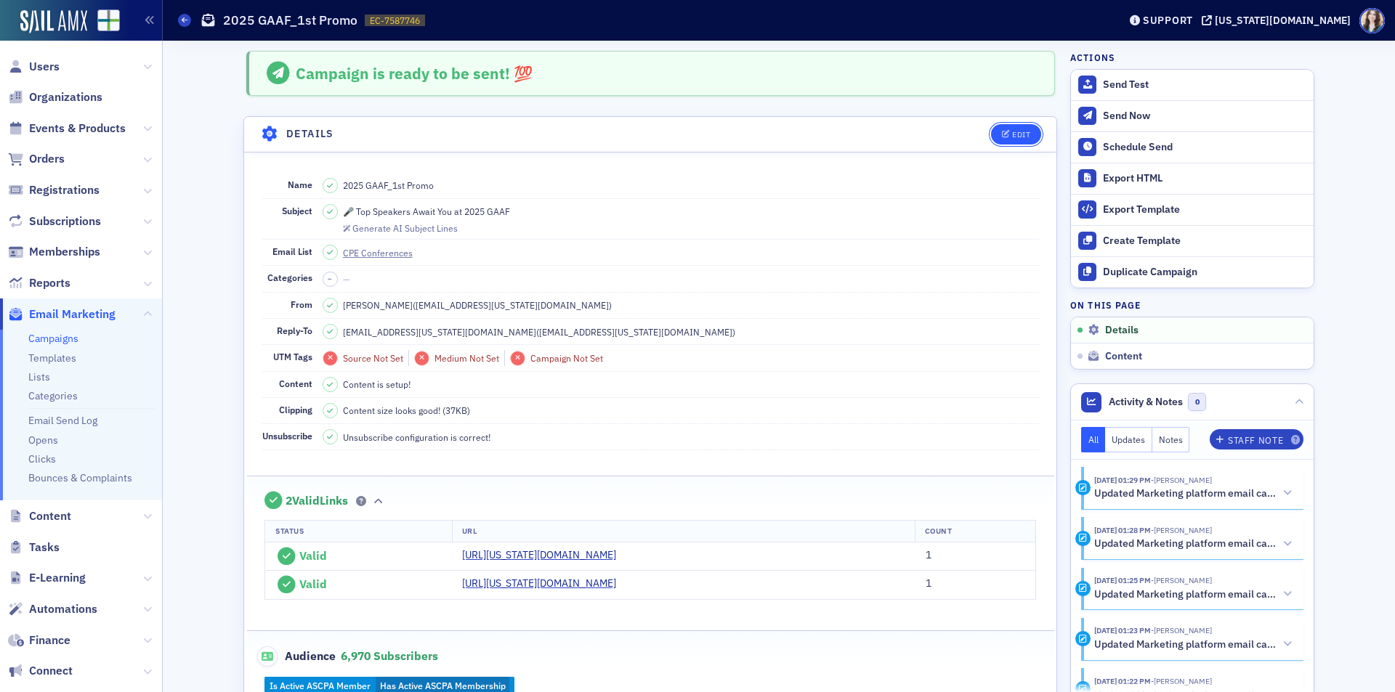
click at [1021, 135] on div "Edit" at bounding box center [1021, 135] width 18 height 8
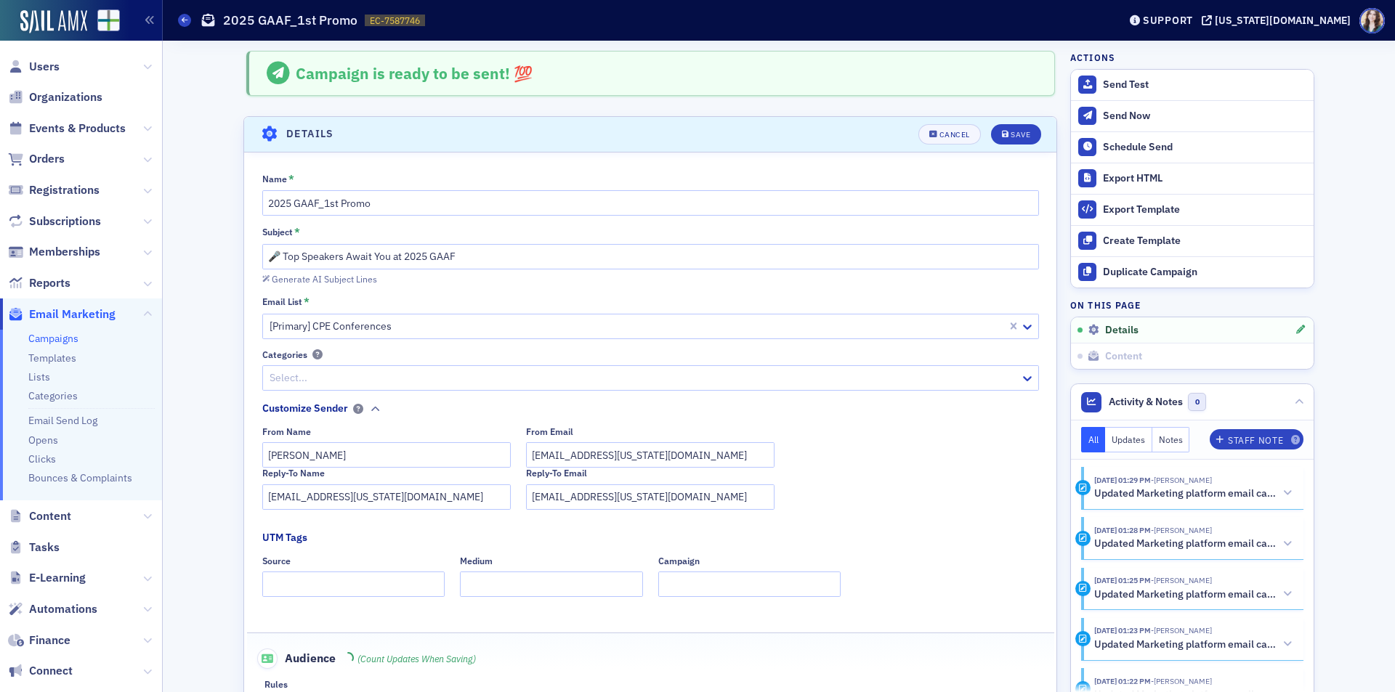
scroll to position [68, 0]
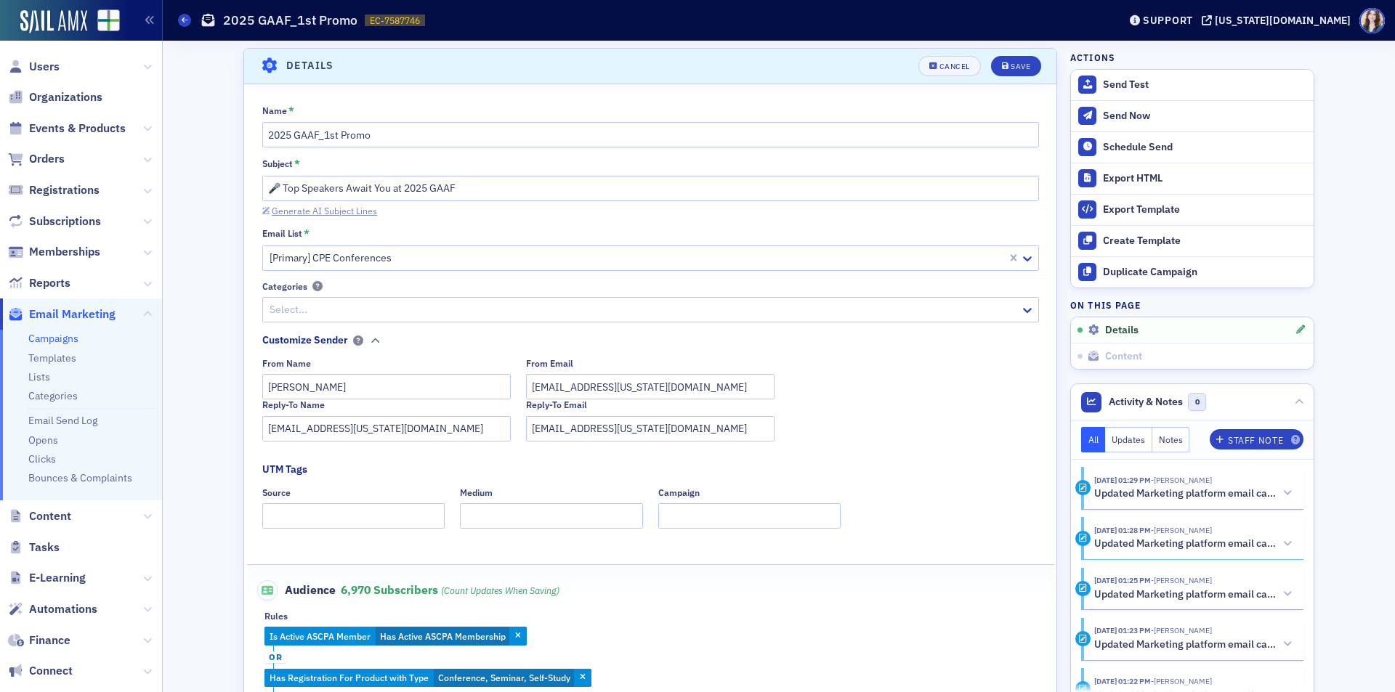
click at [319, 207] on div "Generate AI Subject Lines" at bounding box center [324, 211] width 105 height 8
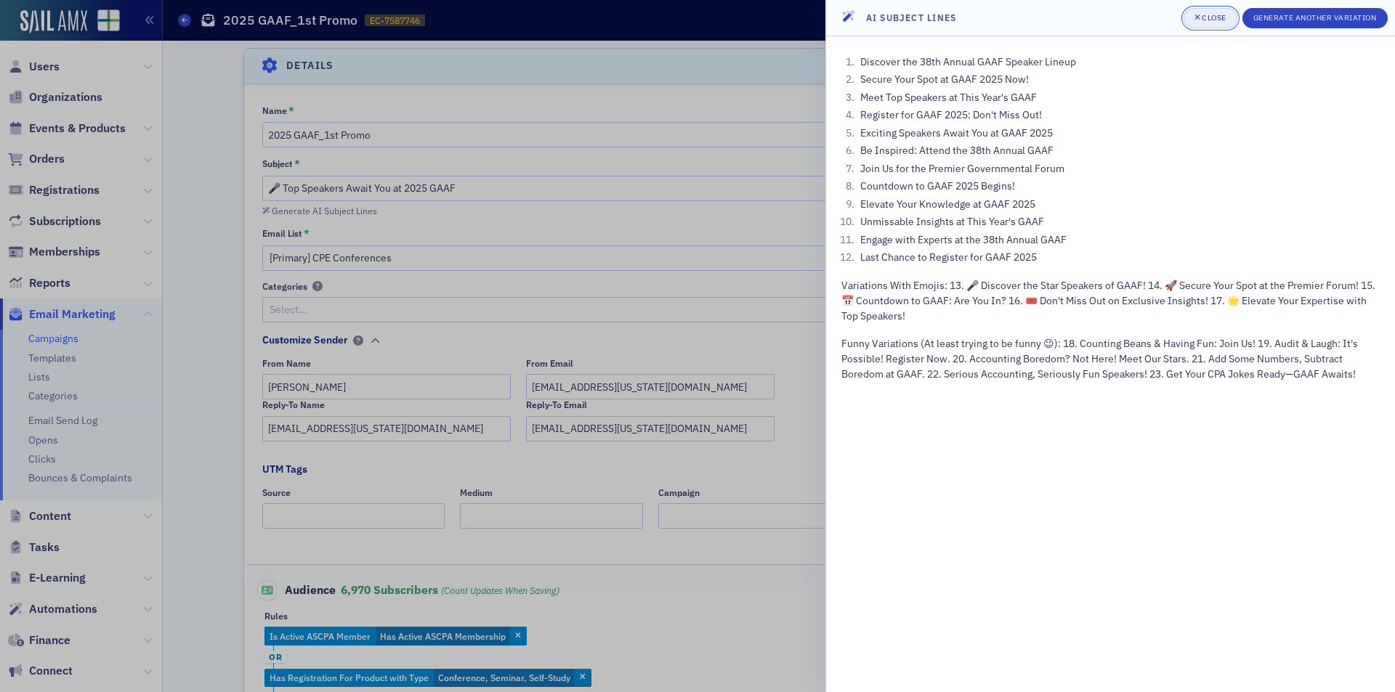
click at [1212, 19] on div "Close" at bounding box center [1214, 18] width 25 height 8
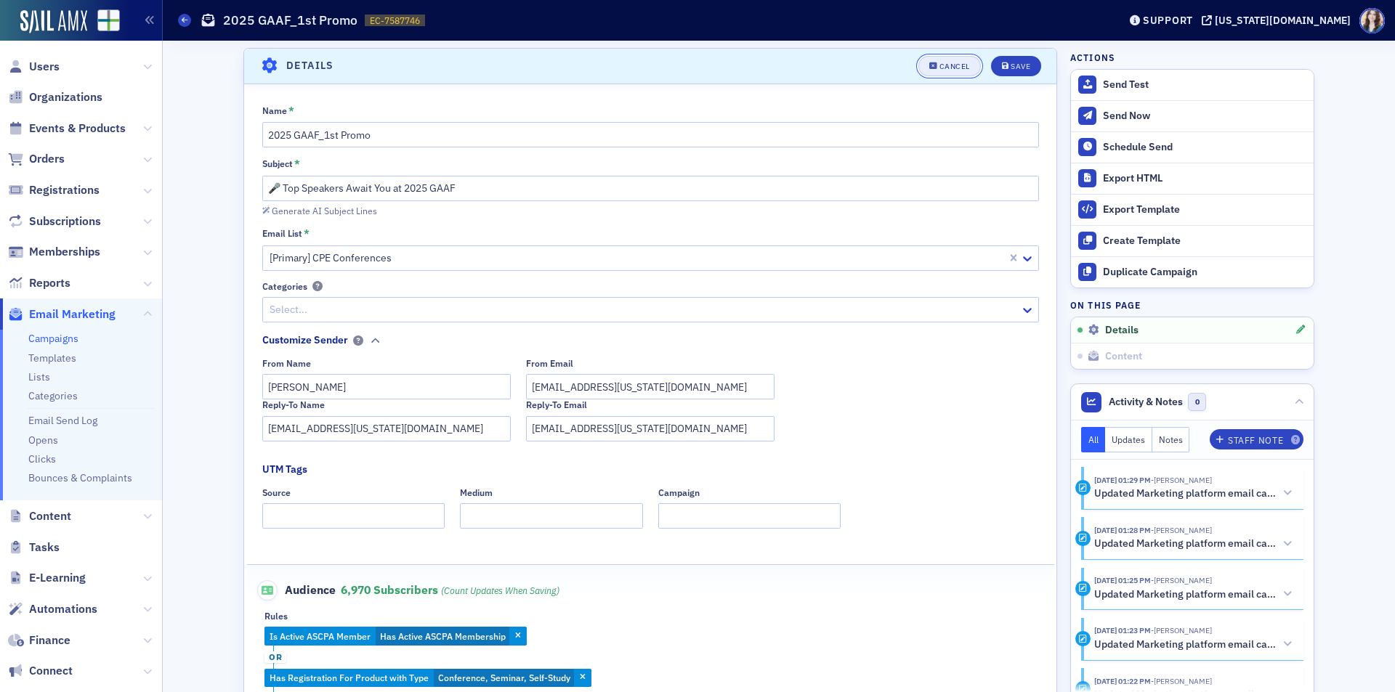
click at [950, 76] on button "Cancel" at bounding box center [949, 66] width 62 height 20
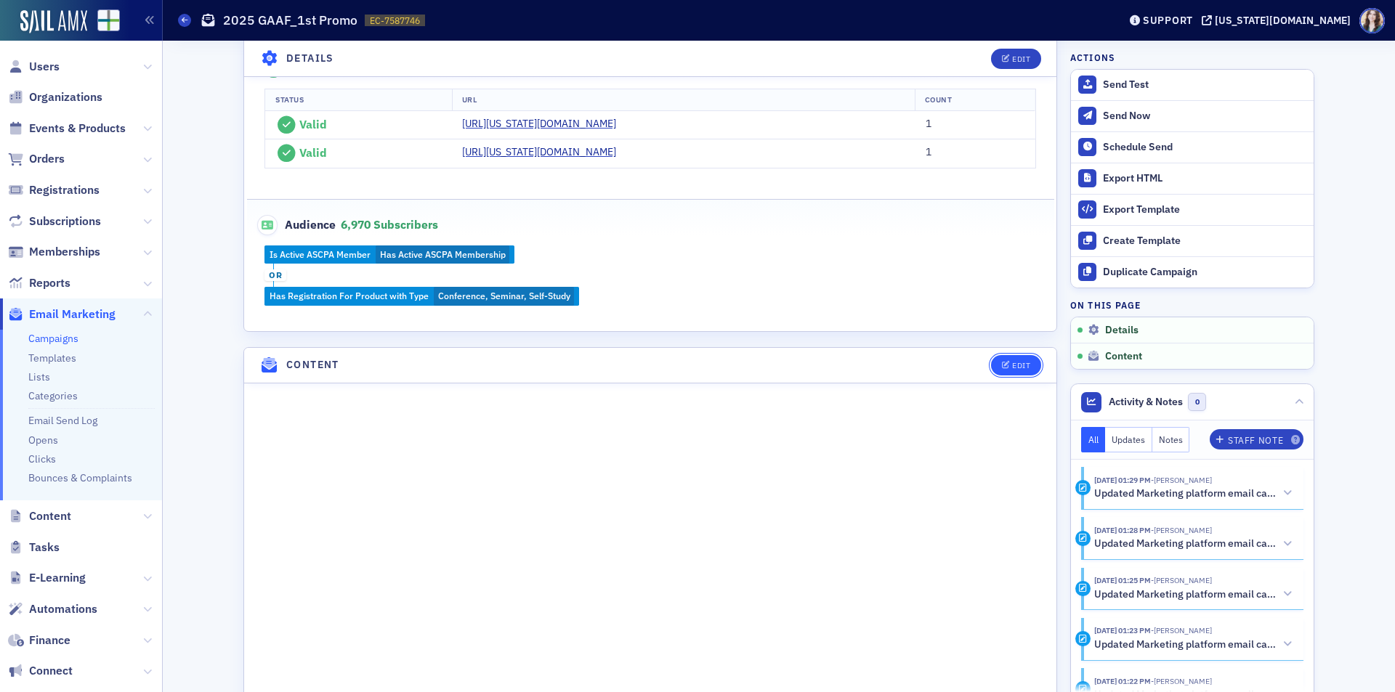
click at [1015, 362] on div "Edit" at bounding box center [1021, 366] width 18 height 8
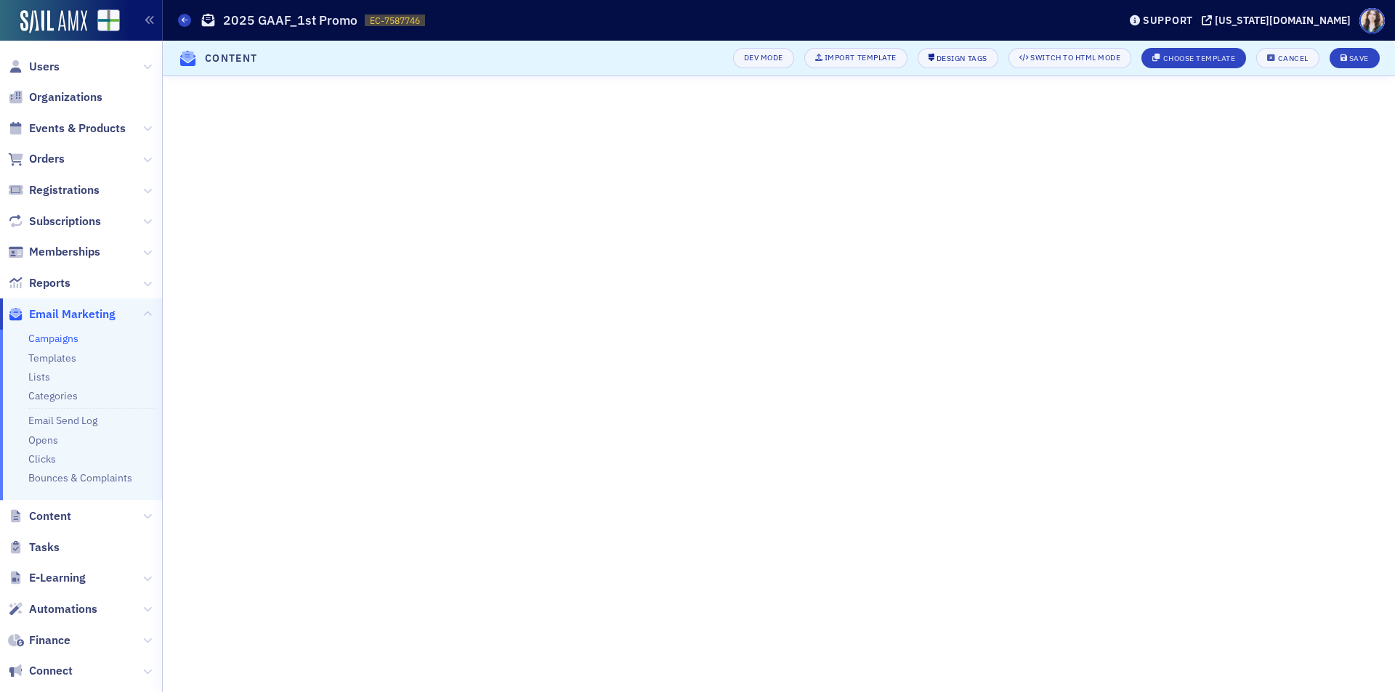
scroll to position [97, 0]
click at [1358, 60] on div "Save" at bounding box center [1359, 58] width 20 height 8
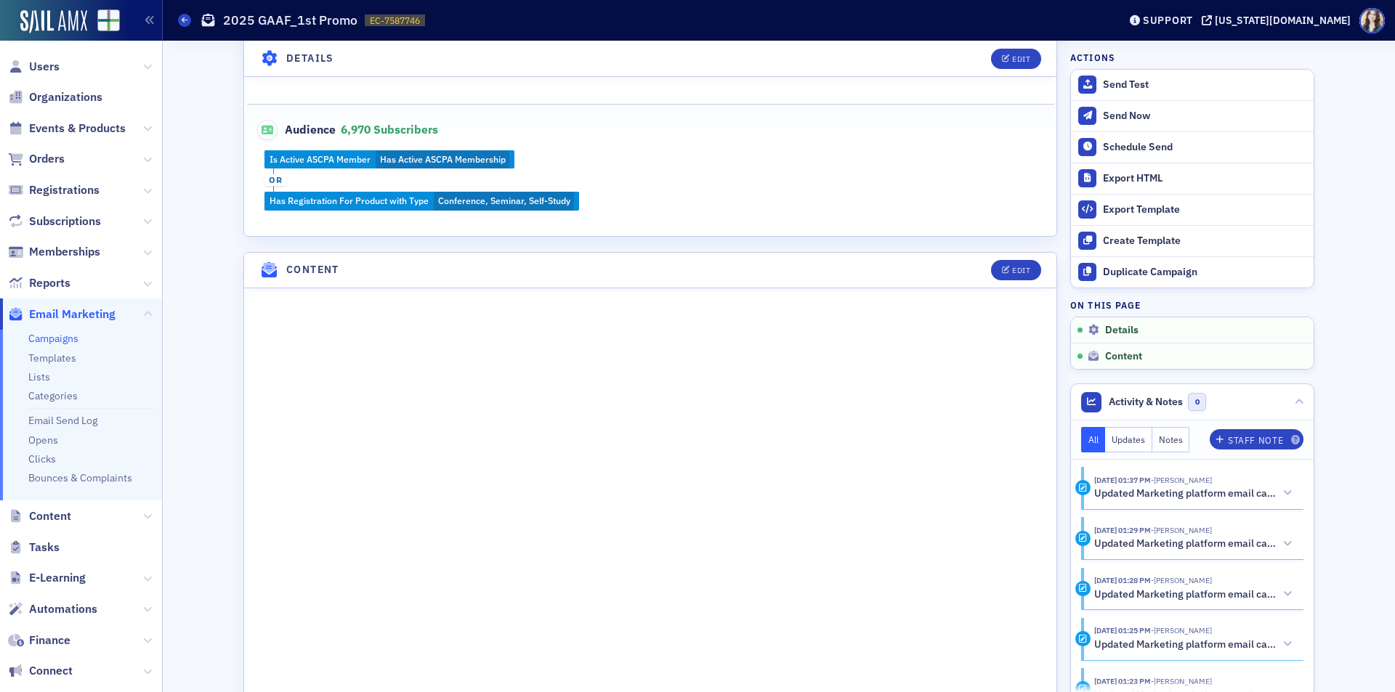
scroll to position [513, 0]
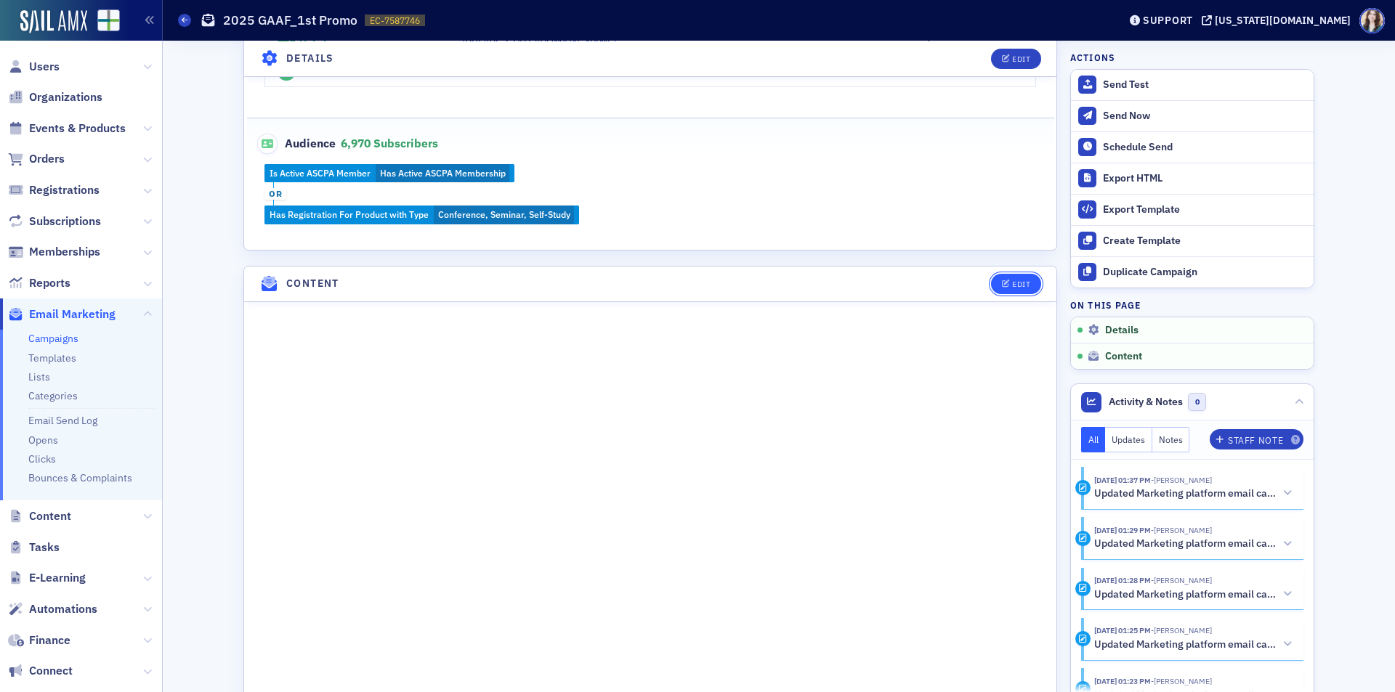
click at [1012, 285] on div "Edit" at bounding box center [1021, 284] width 18 height 8
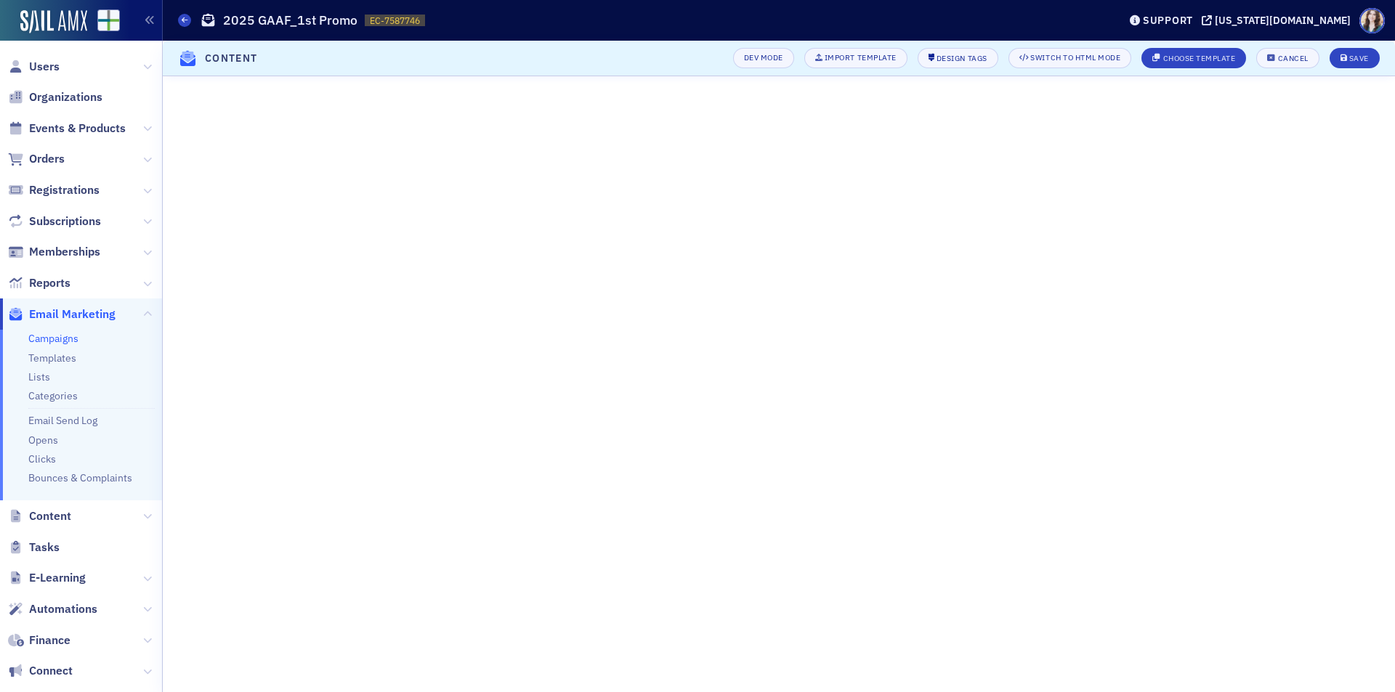
scroll to position [97, 0]
click at [1364, 56] on div "Save" at bounding box center [1359, 58] width 20 height 8
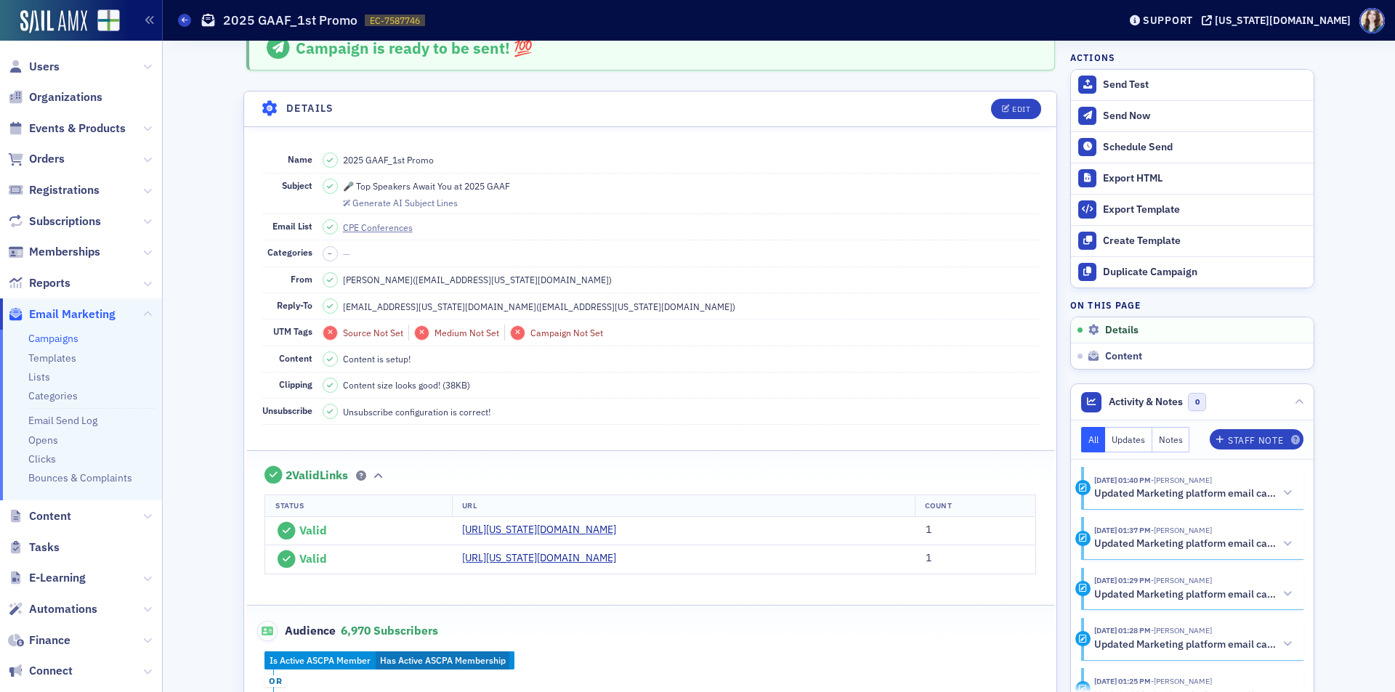
scroll to position [0, 0]
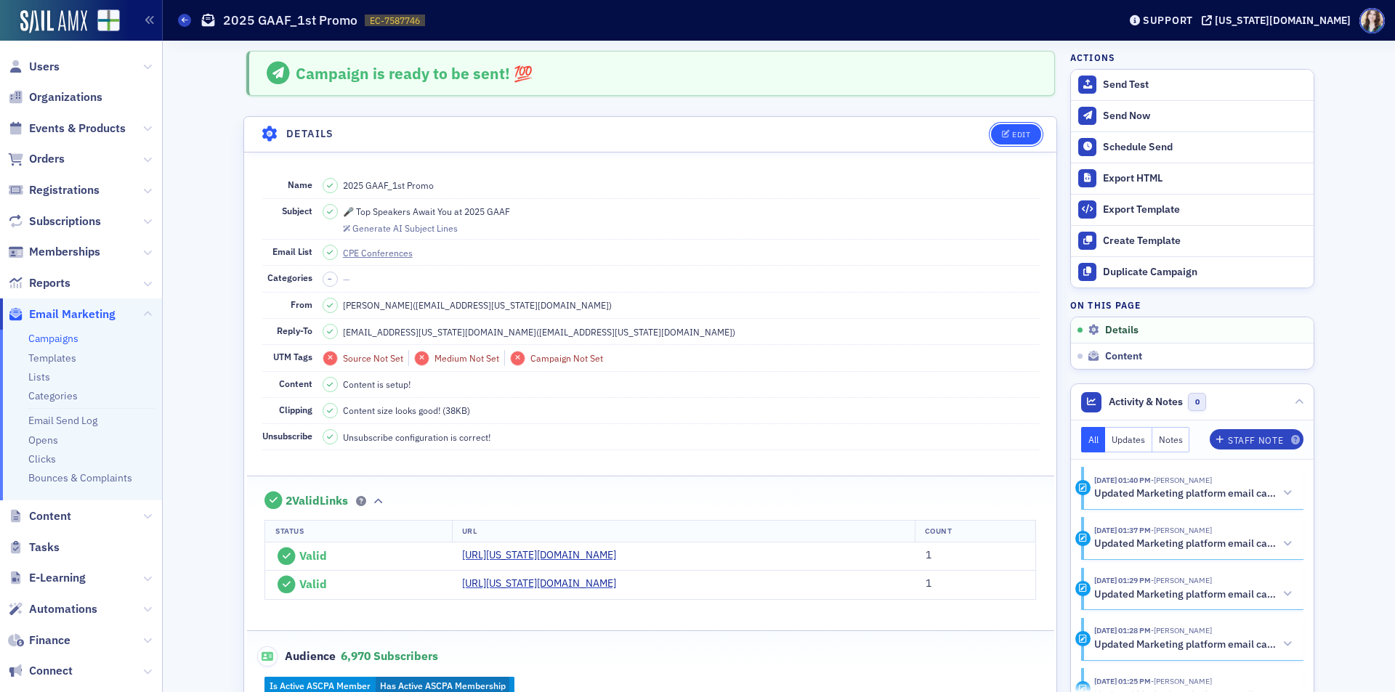
click at [1016, 129] on button "Edit" at bounding box center [1016, 134] width 50 height 20
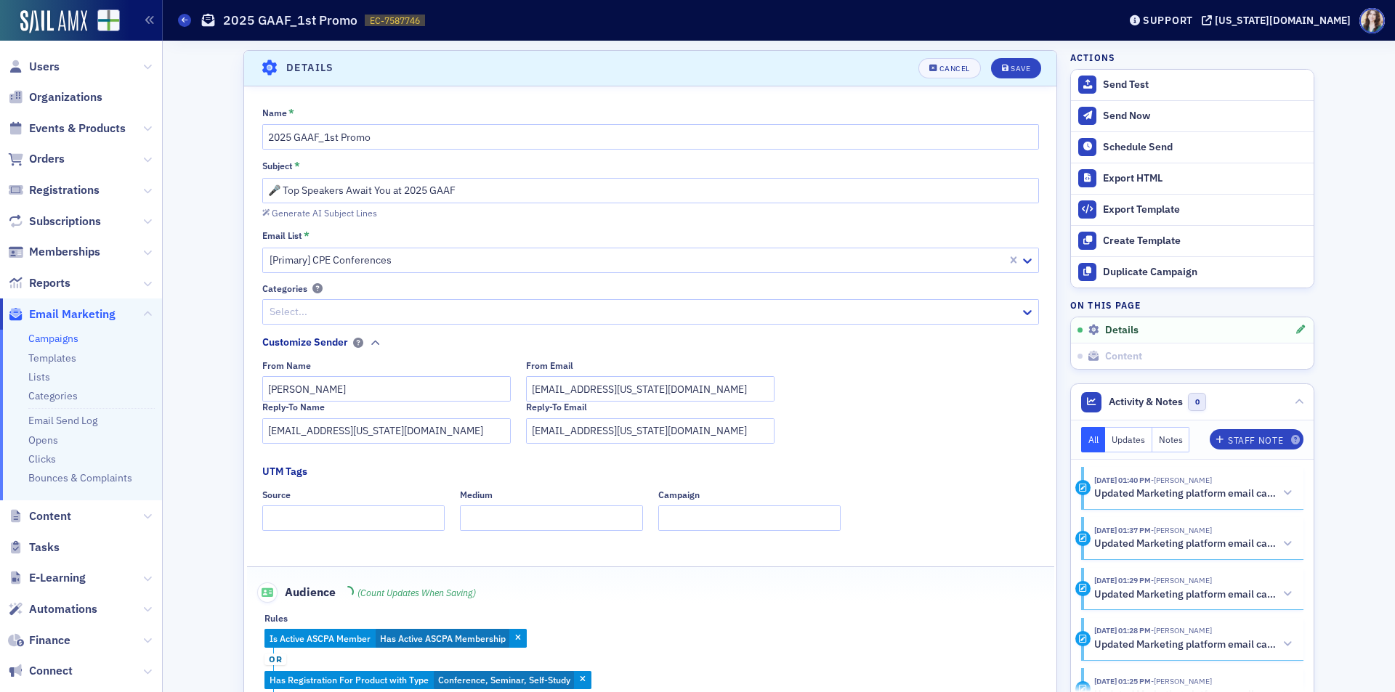
scroll to position [68, 0]
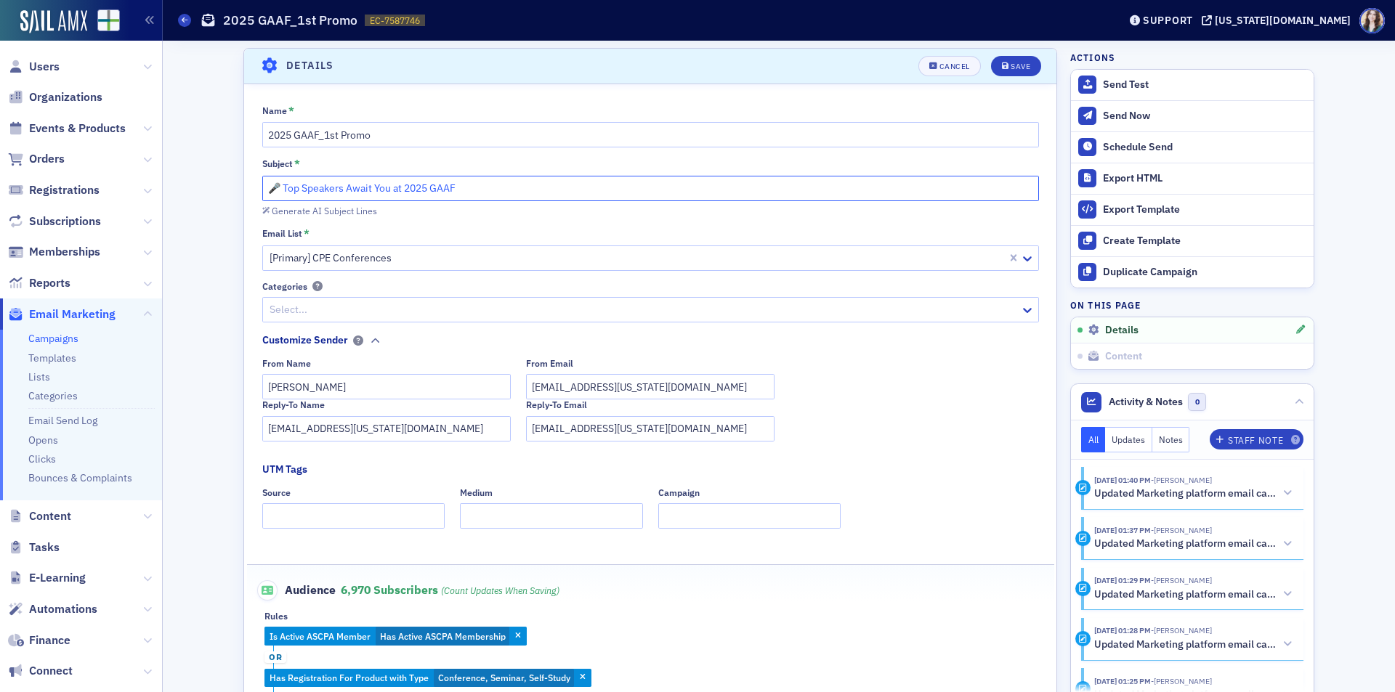
drag, startPoint x: 280, startPoint y: 187, endPoint x: 525, endPoint y: 197, distance: 245.0
click at [525, 197] on input "🎤 Top Speakers Await You at 2025 GAAF" at bounding box center [650, 188] width 777 height 25
drag, startPoint x: 525, startPoint y: 197, endPoint x: 255, endPoint y: 194, distance: 270.3
click at [255, 194] on div "Name * 2025 GAAF_1st Promo Subject * 🎤 Top Speakers Await You at 2025 GAAF Gene…" at bounding box center [650, 409] width 812 height 609
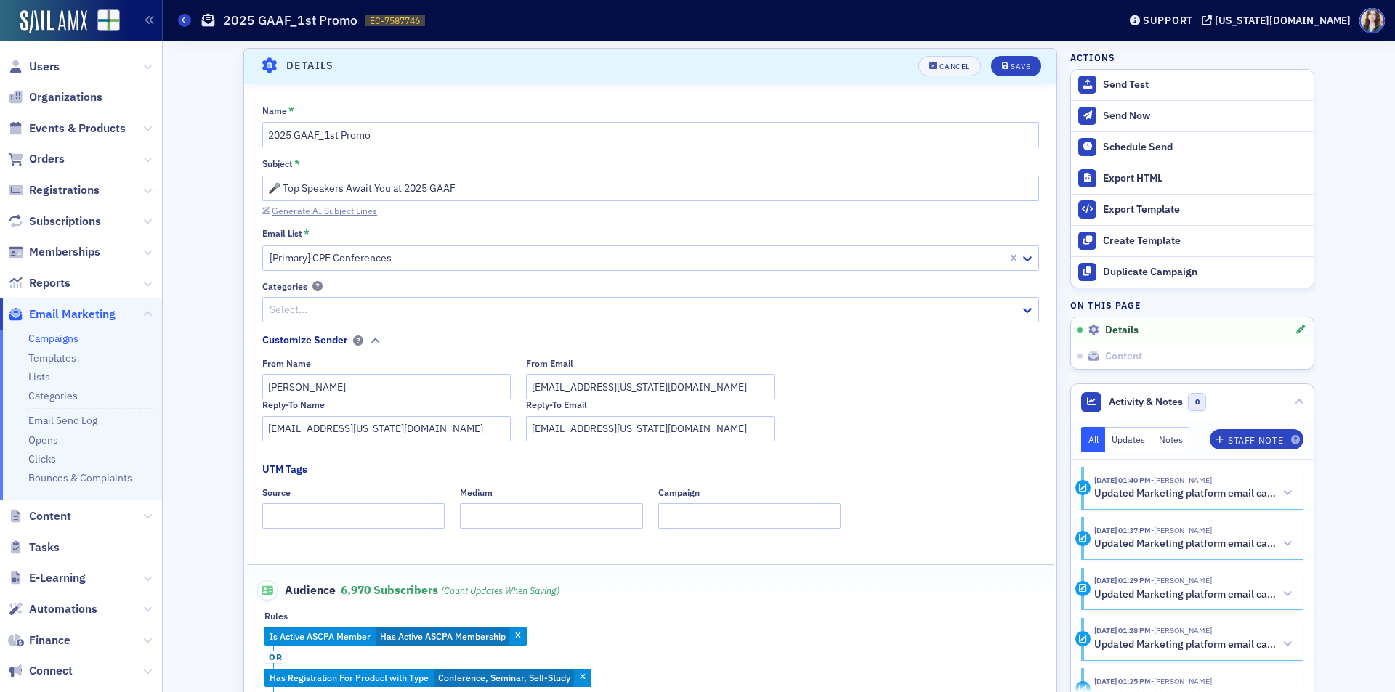
click at [272, 210] on div "Generate AI Subject Lines" at bounding box center [324, 211] width 105 height 8
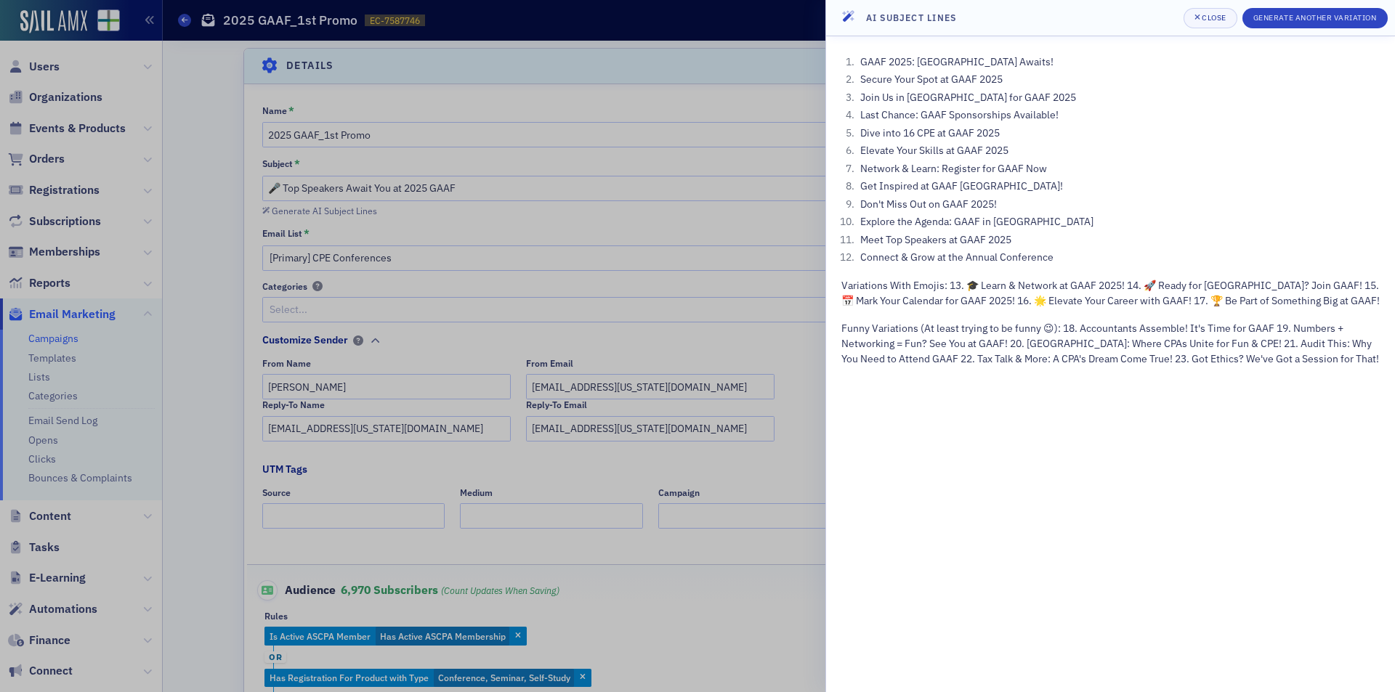
click at [771, 82] on div at bounding box center [697, 346] width 1395 height 692
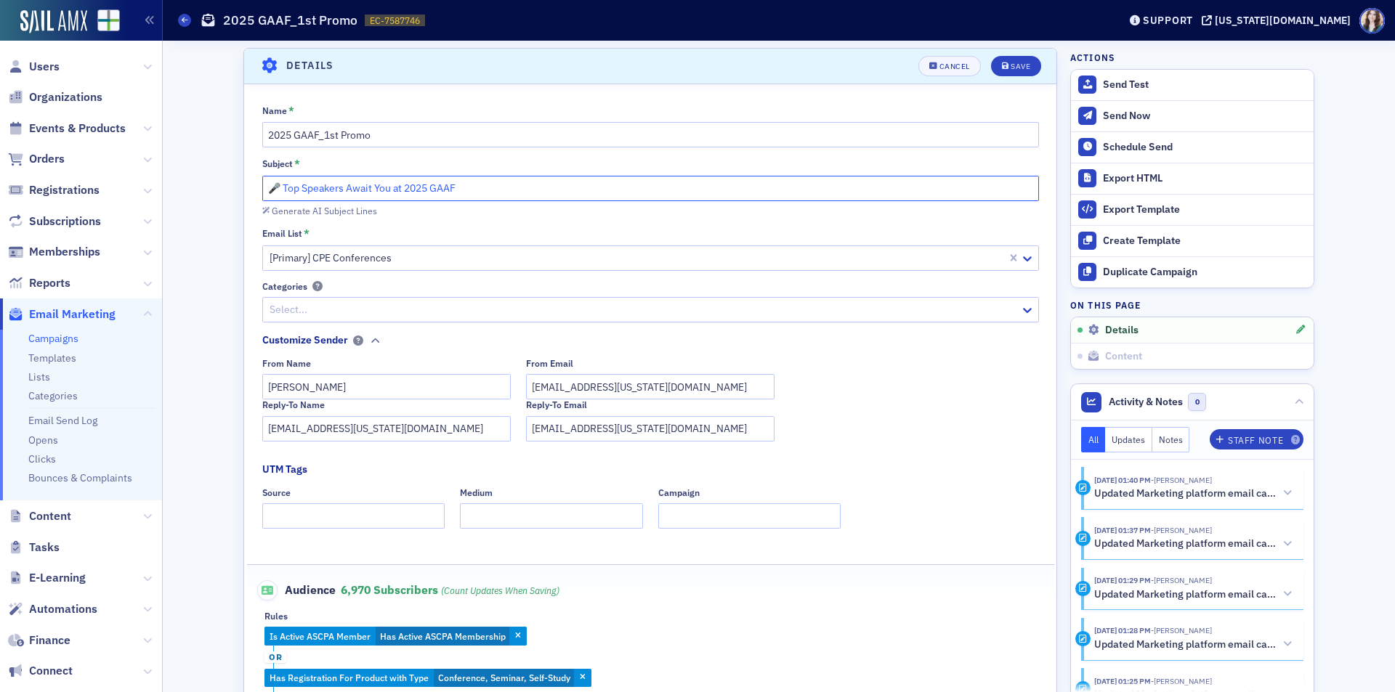
drag, startPoint x: 279, startPoint y: 191, endPoint x: 557, endPoint y: 201, distance: 278.4
click at [557, 201] on input "🎤 Top Speakers Await You at 2025 GAAF" at bounding box center [650, 188] width 777 height 25
drag, startPoint x: 300, startPoint y: 188, endPoint x: 255, endPoint y: 190, distance: 45.1
click at [255, 190] on div "Name * 2025 GAAF_1st Promo Subject * 🎤 You Brought GAAF 2025 to Birmingham! Gen…" at bounding box center [650, 409] width 812 height 609
drag, startPoint x: 296, startPoint y: 186, endPoint x: 328, endPoint y: 186, distance: 32.0
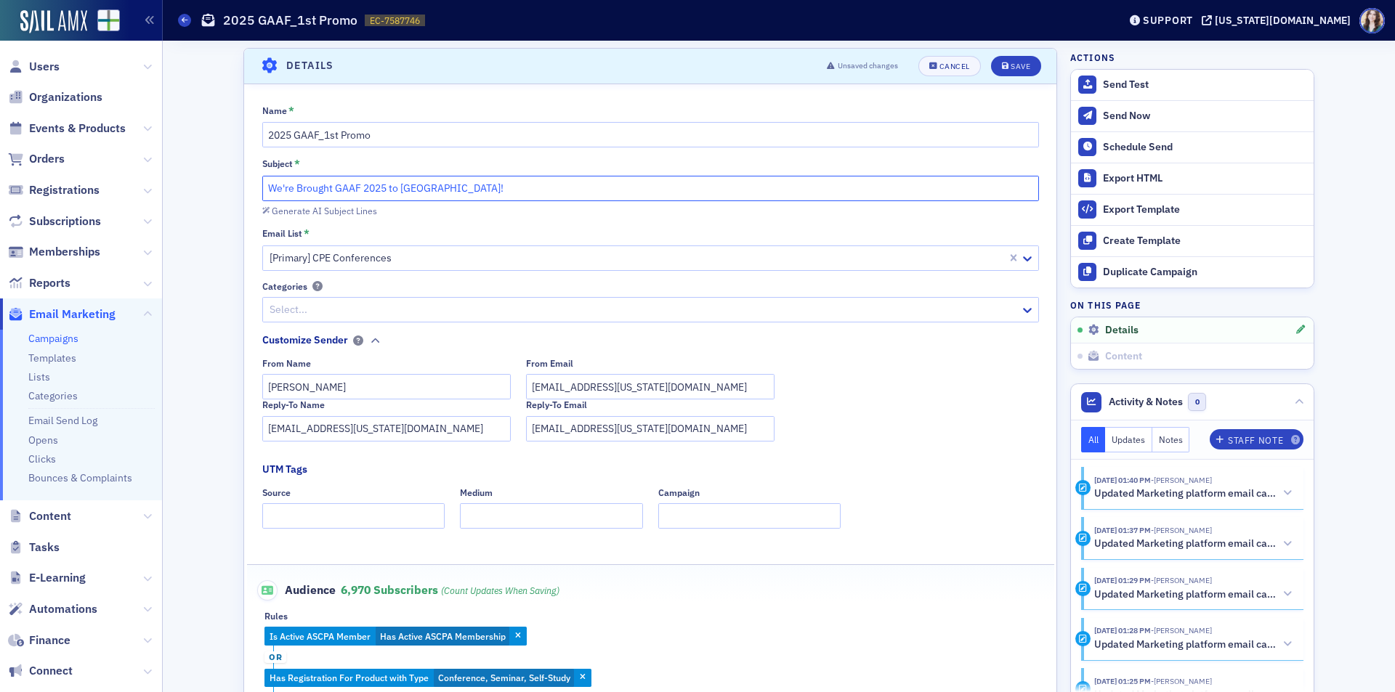
click at [328, 186] on input "We're Brought GAAF 2025 to Birmingham!" at bounding box center [650, 188] width 777 height 25
click at [330, 185] on input "We're Bringing GAAF 2025 to Birmingham!" at bounding box center [650, 188] width 777 height 25
drag, startPoint x: 384, startPoint y: 188, endPoint x: 410, endPoint y: 187, distance: 26.9
click at [410, 187] on input "We're Bringing 2025 GAAF 2025 to Birmingham!" at bounding box center [650, 188] width 777 height 25
type input "We're Bringing 2025 GAAF to Birmingham!"
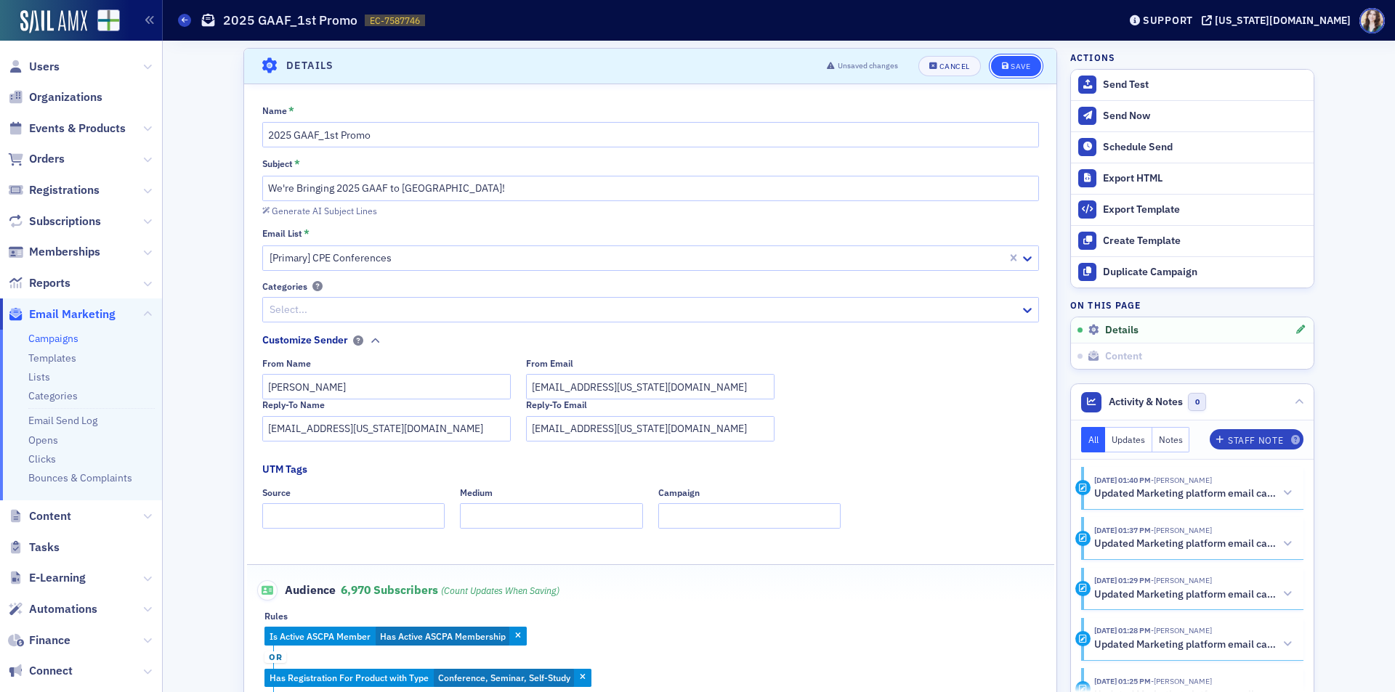
click at [1011, 64] on div "Save" at bounding box center [1021, 66] width 20 height 8
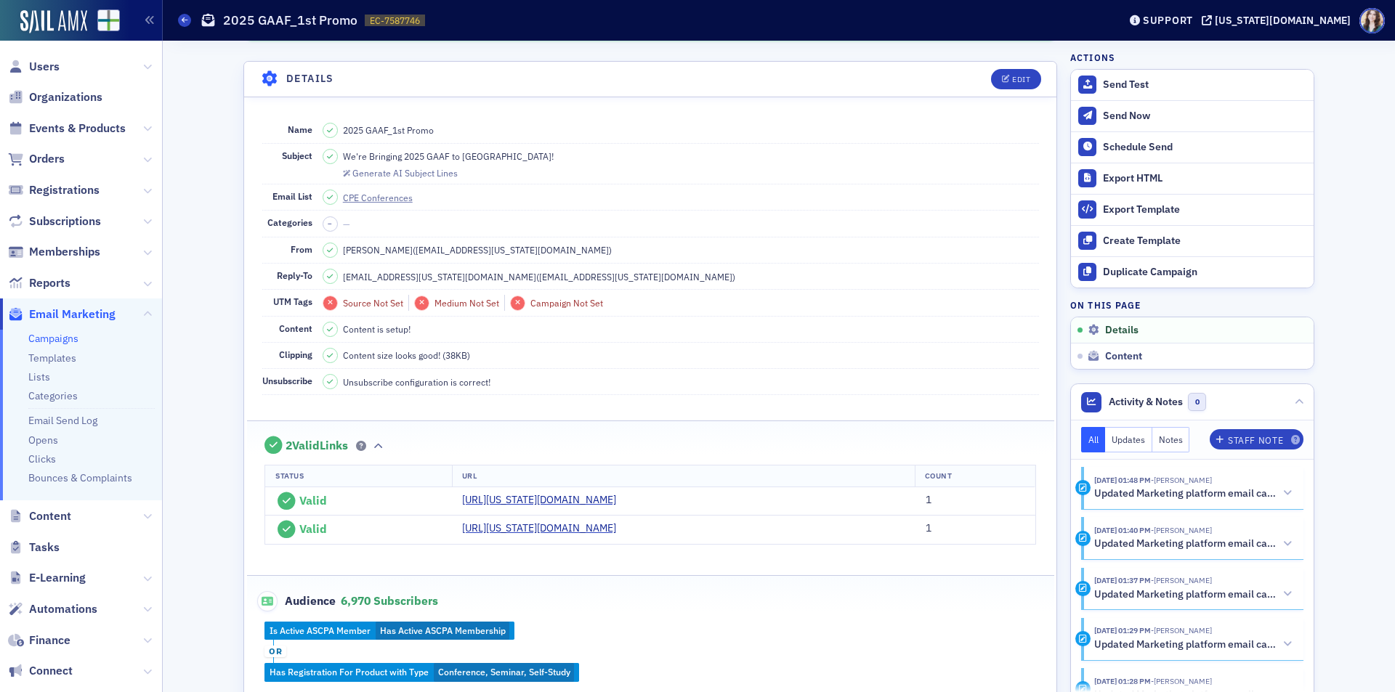
scroll to position [59, 0]
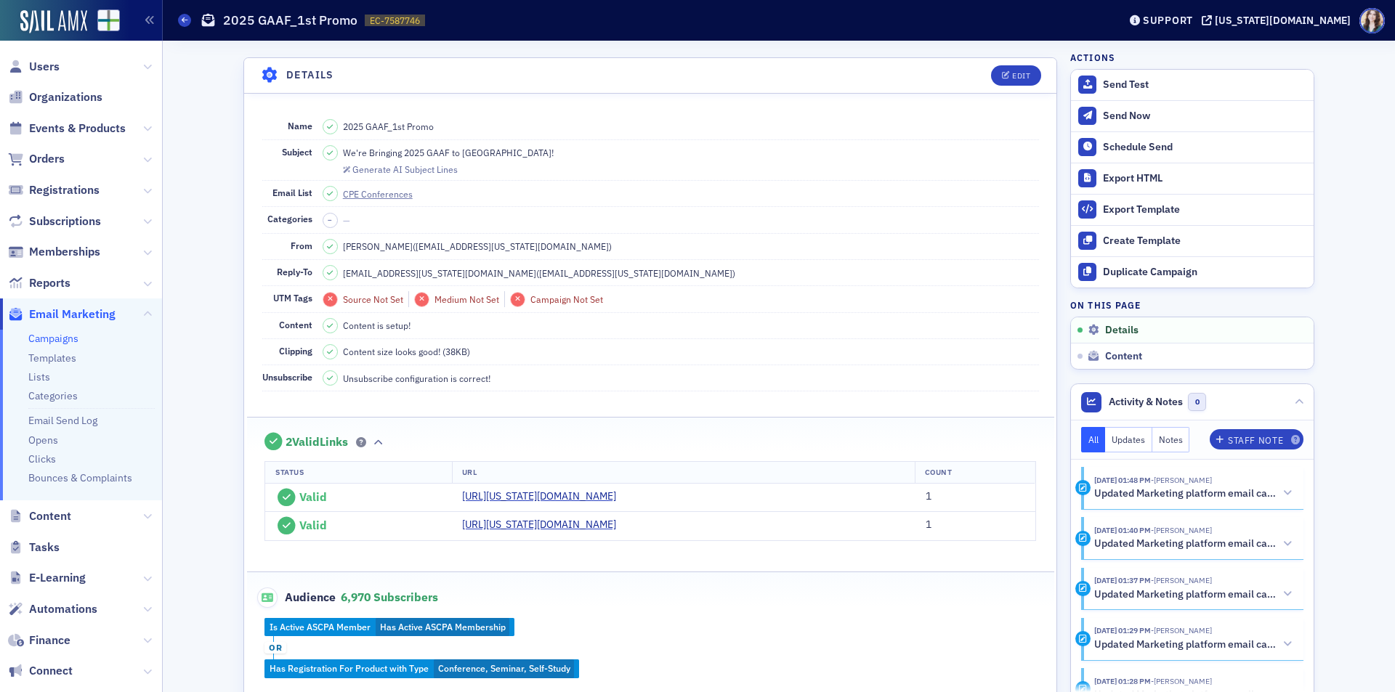
click at [967, 71] on header "Details Edit" at bounding box center [650, 76] width 812 height 36
click at [973, 70] on header "Details Edit" at bounding box center [650, 76] width 812 height 36
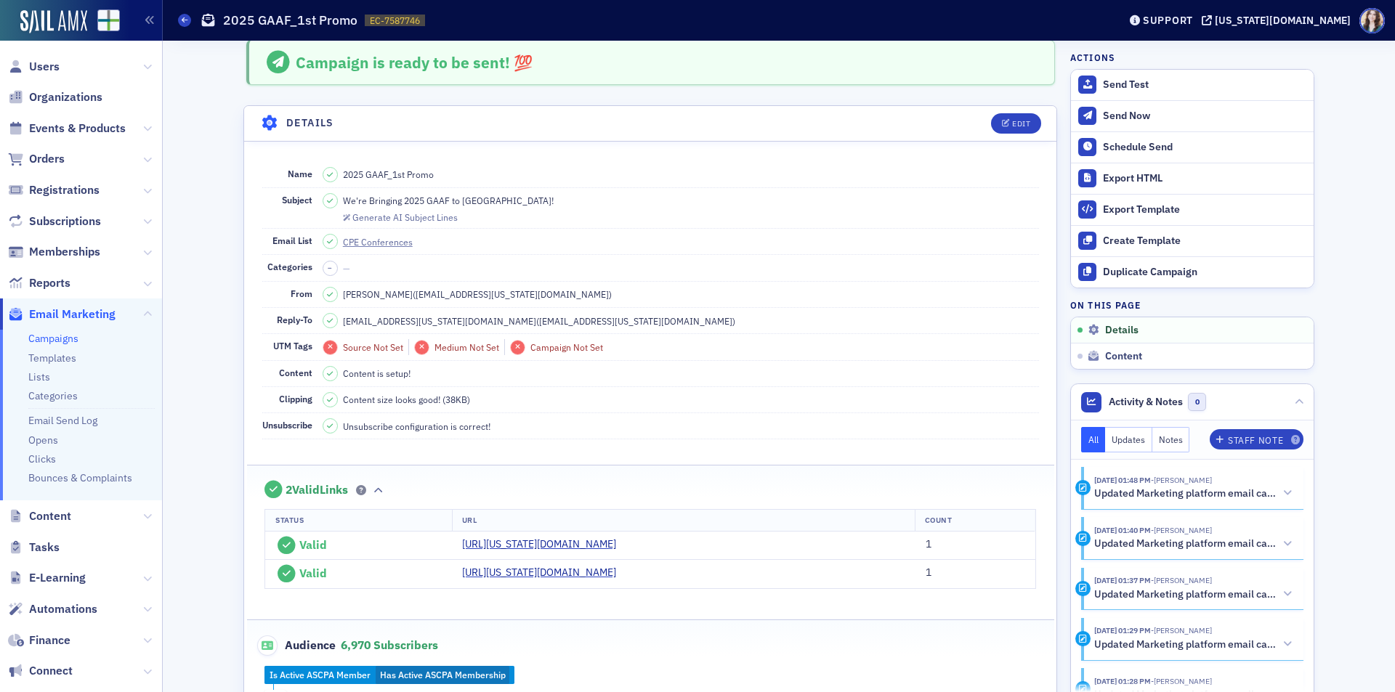
scroll to position [0, 0]
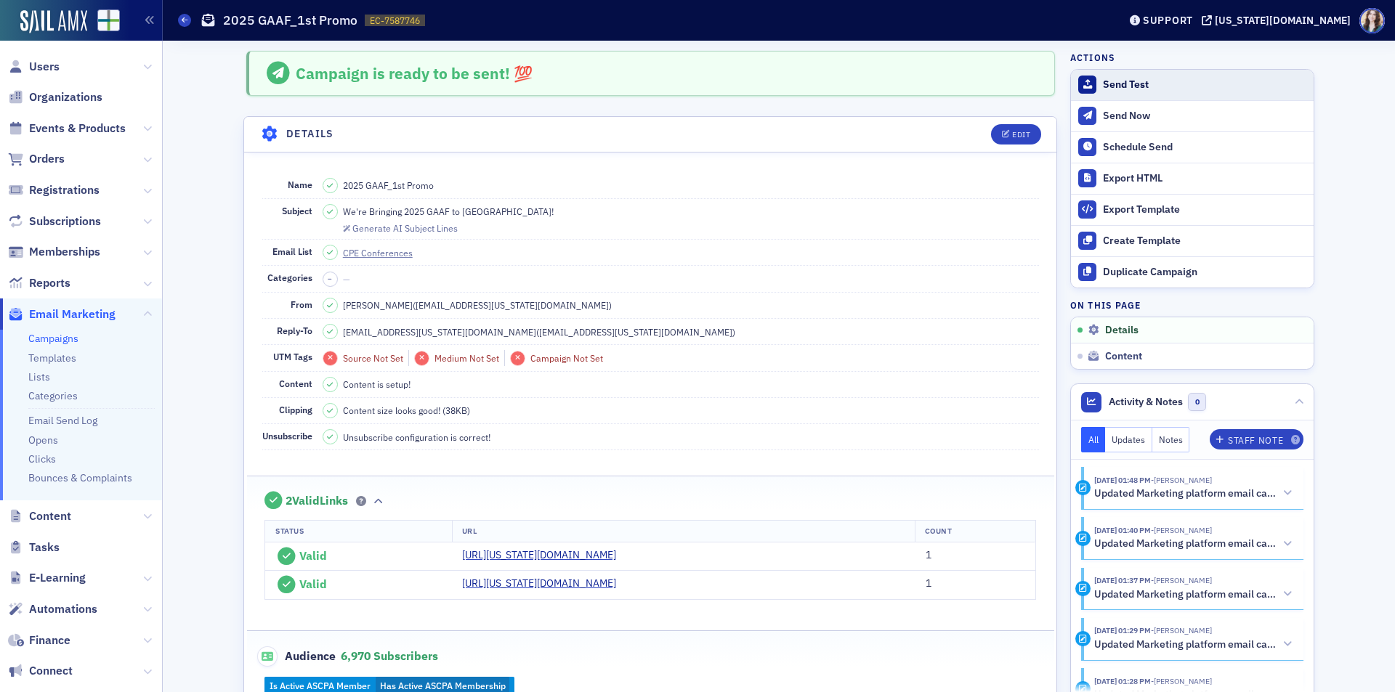
click at [1114, 84] on div "Send Test" at bounding box center [1204, 84] width 203 height 13
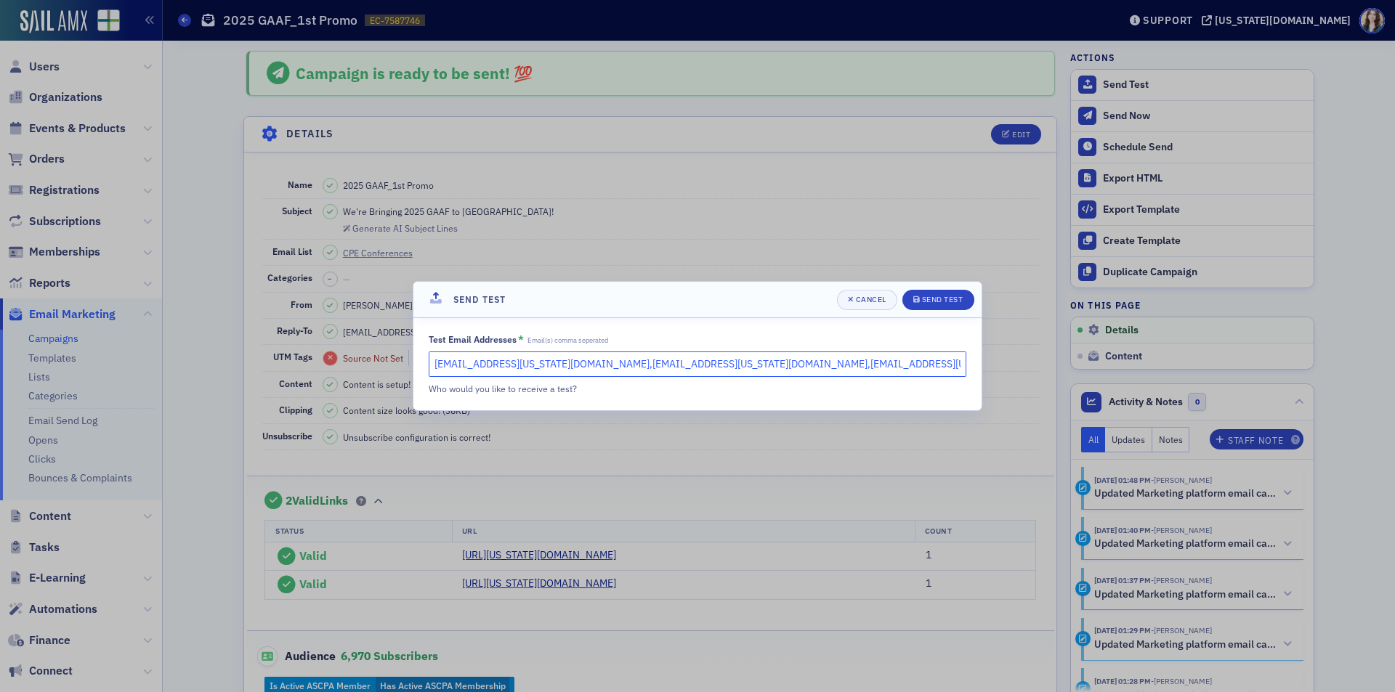
drag, startPoint x: 541, startPoint y: 368, endPoint x: 876, endPoint y: 376, distance: 335.0
click at [876, 376] on input "slowery@alabama.cpa,hoglesby@alabama.cpa,mhughes@alabama.cpa" at bounding box center [698, 364] width 538 height 25
type input "slowery@alabama.cpa"
click at [955, 298] on div "Send Test" at bounding box center [942, 300] width 41 height 8
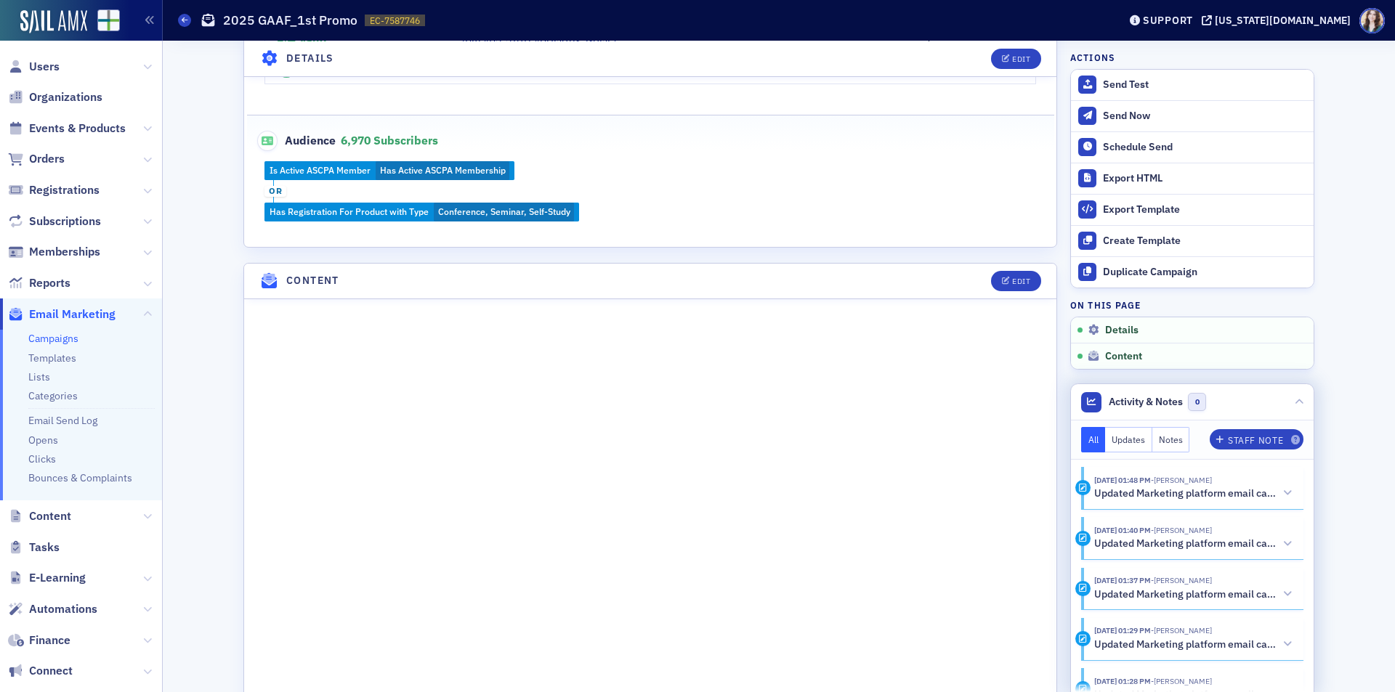
scroll to position [509, 0]
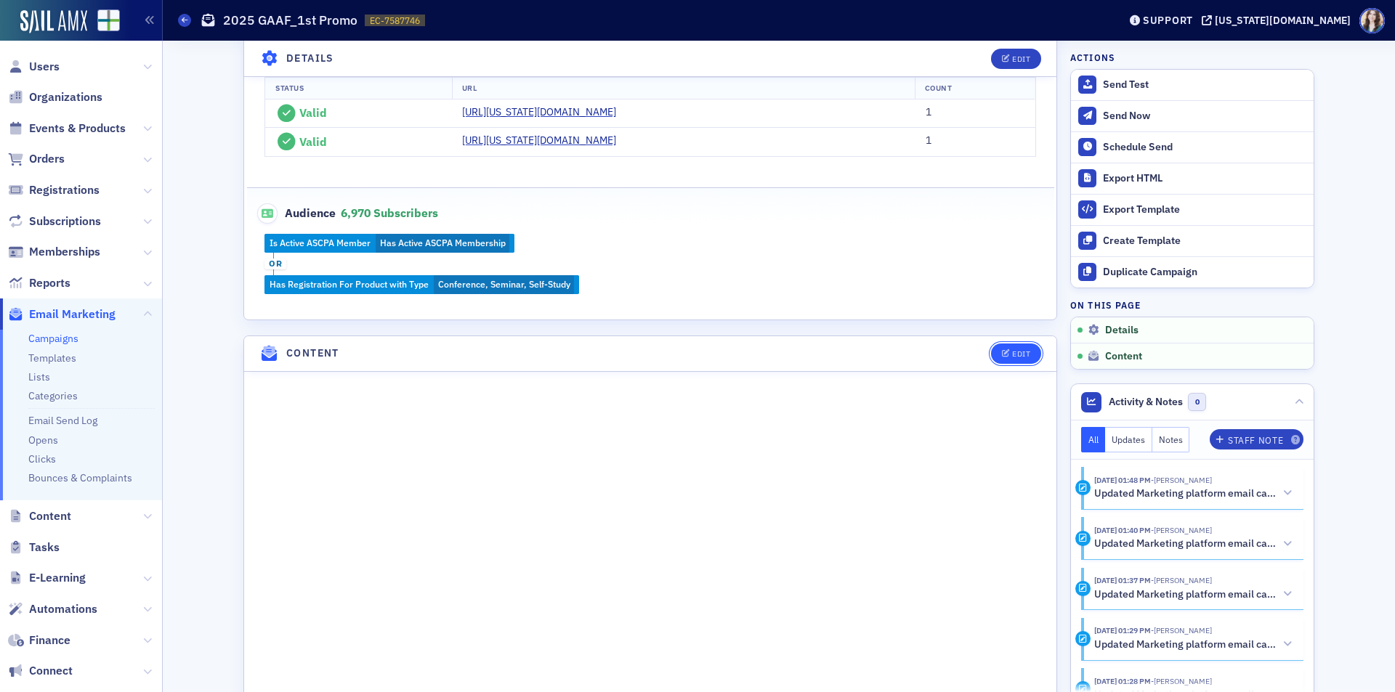
click at [1014, 346] on button "Edit" at bounding box center [1016, 354] width 50 height 20
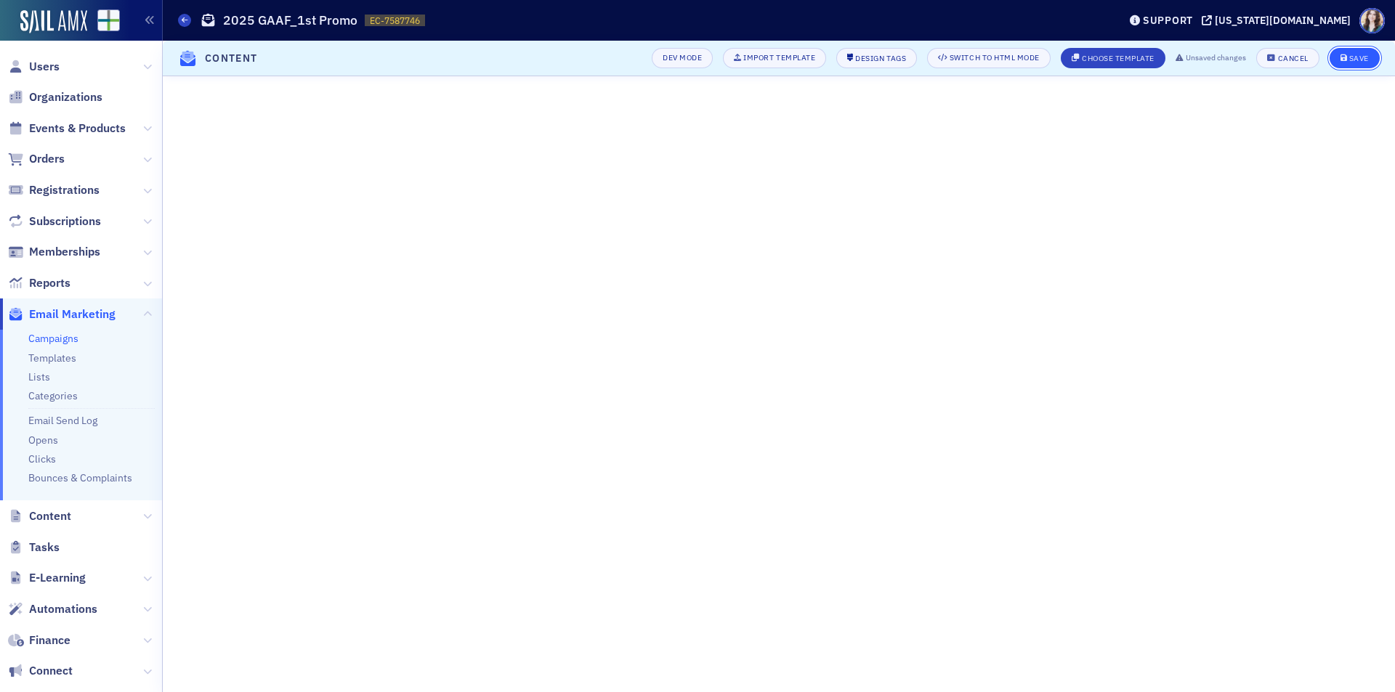
click at [1358, 54] on div "Save" at bounding box center [1359, 58] width 20 height 8
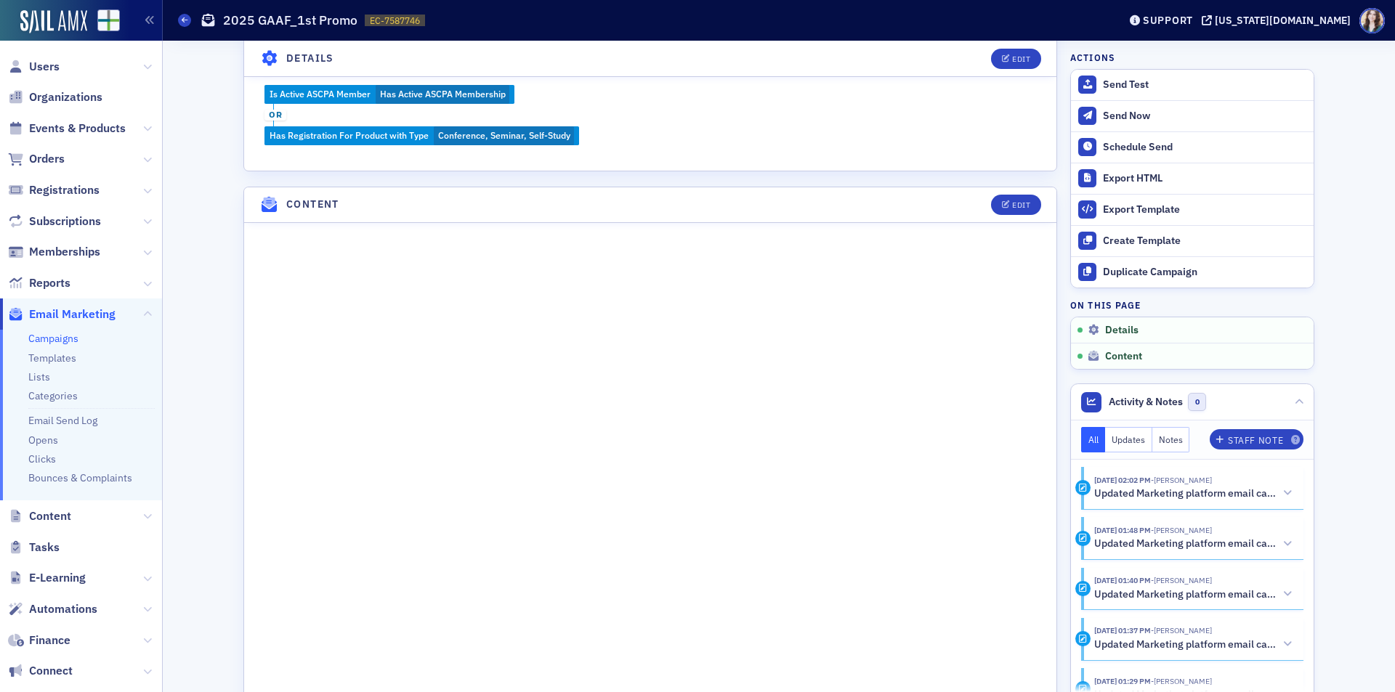
scroll to position [578, 0]
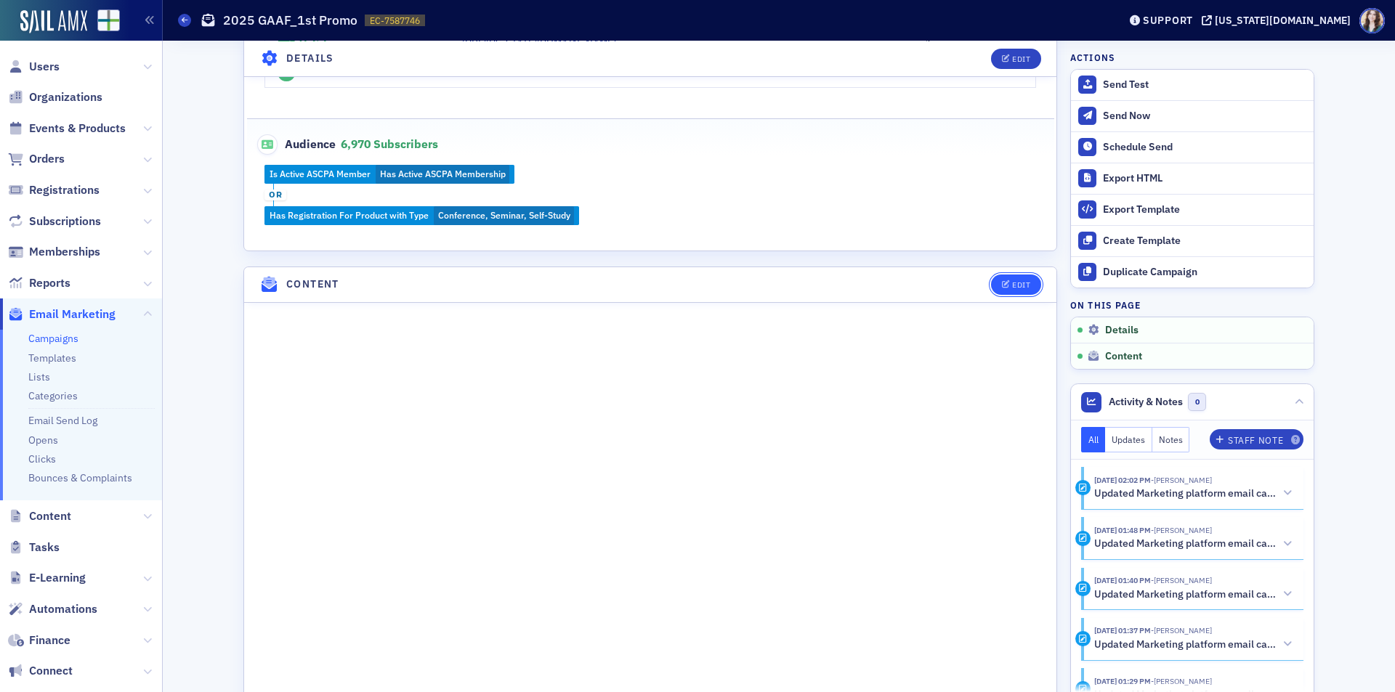
click at [1003, 283] on icon "button" at bounding box center [1006, 285] width 9 height 8
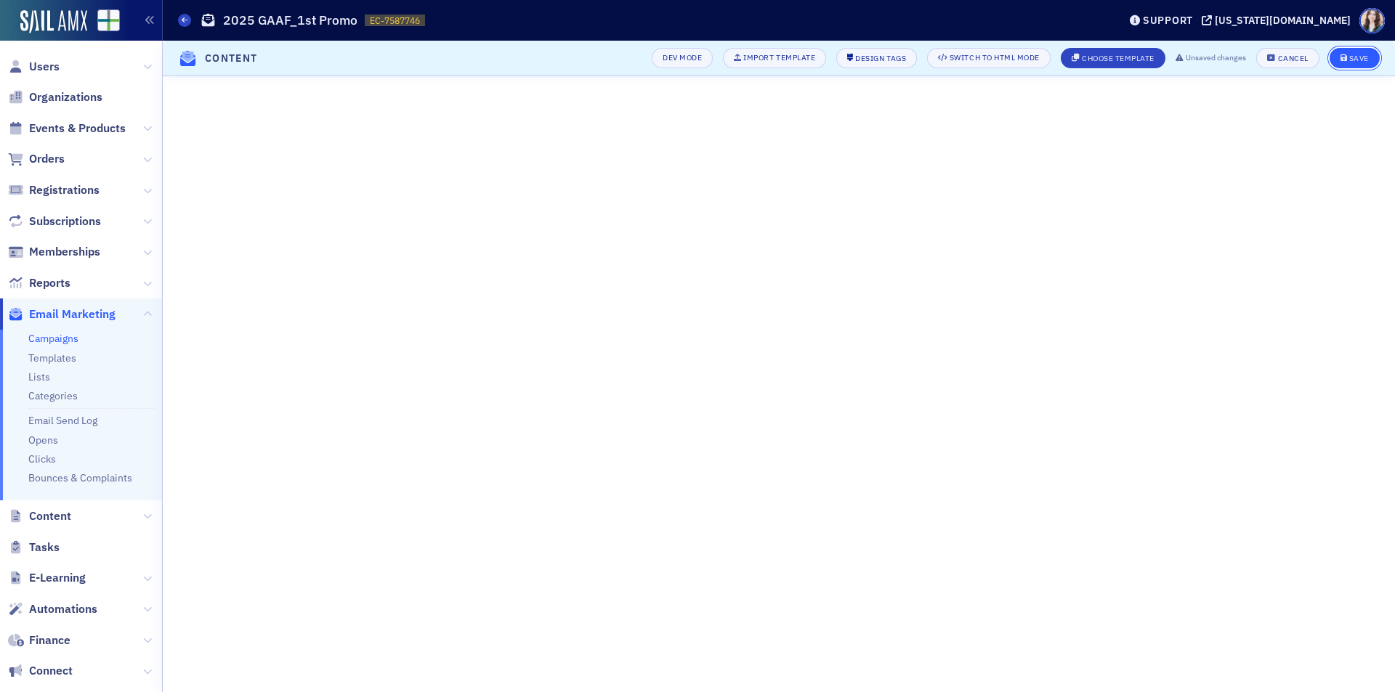
click at [1359, 62] on div "Save" at bounding box center [1359, 58] width 20 height 8
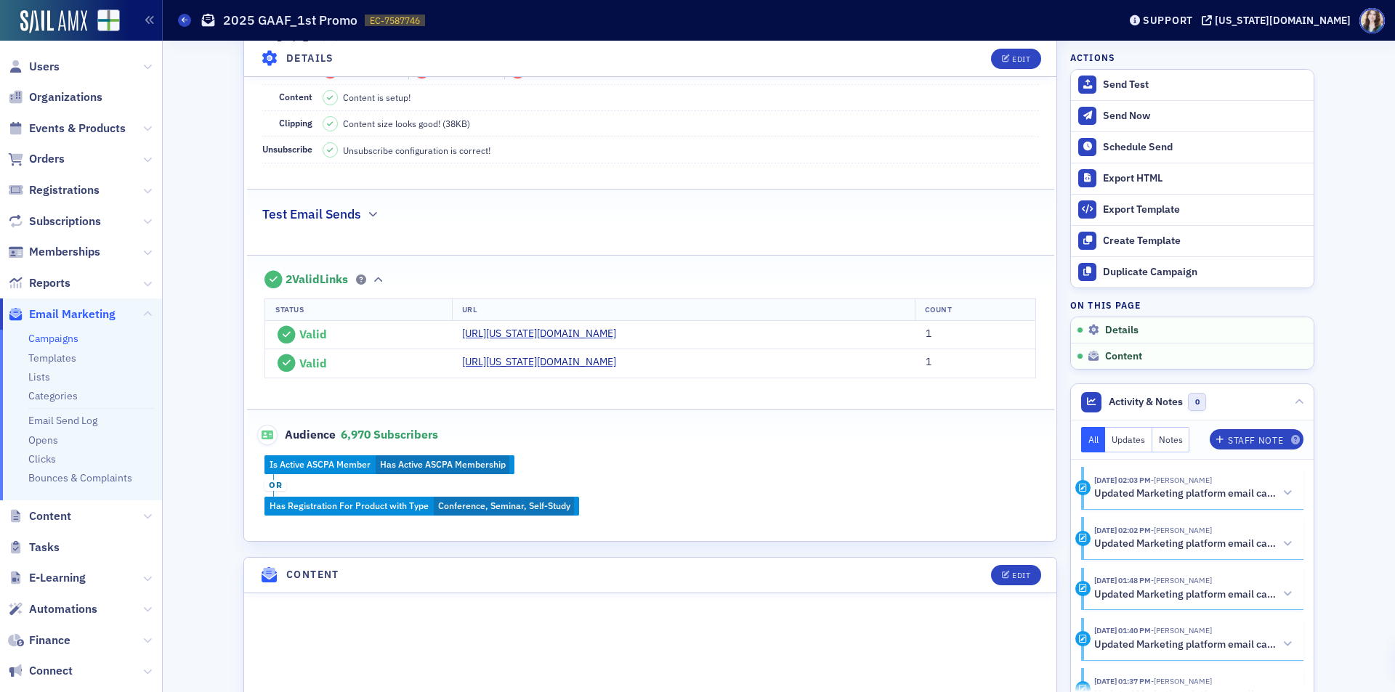
scroll to position [0, 0]
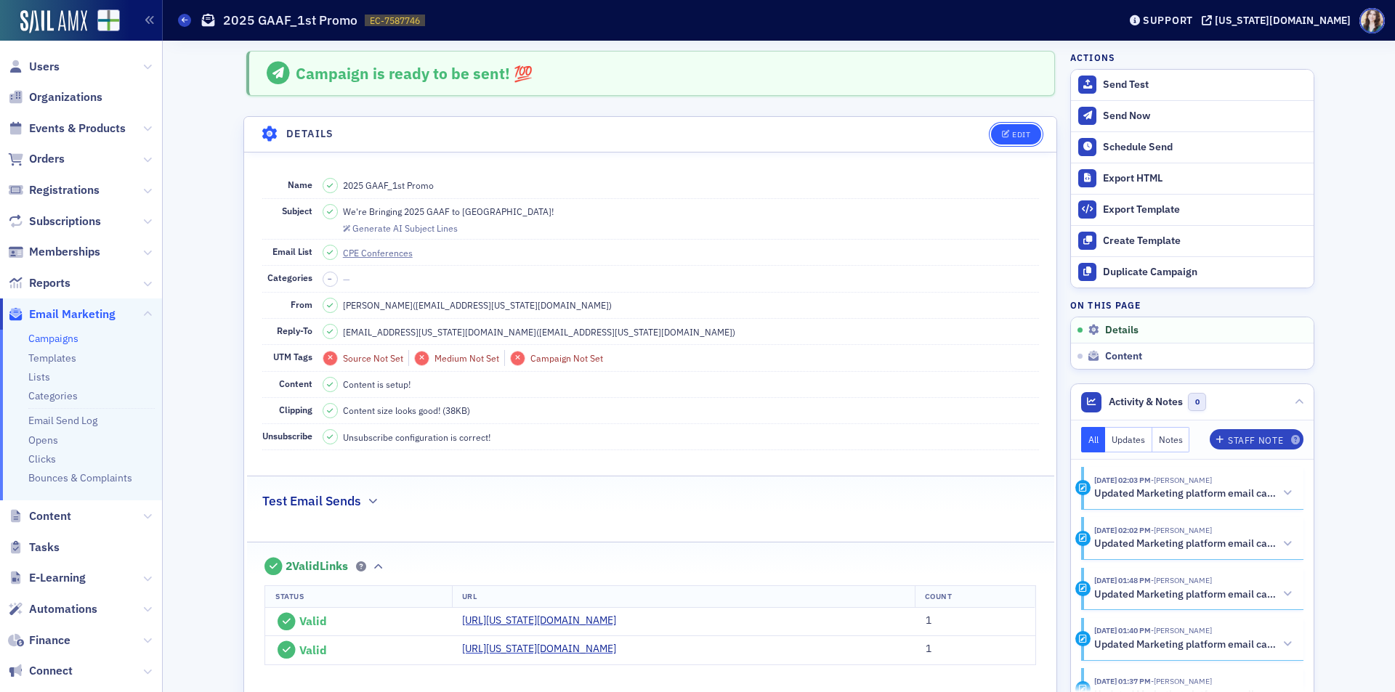
click at [1004, 139] on button "Edit" at bounding box center [1016, 134] width 50 height 20
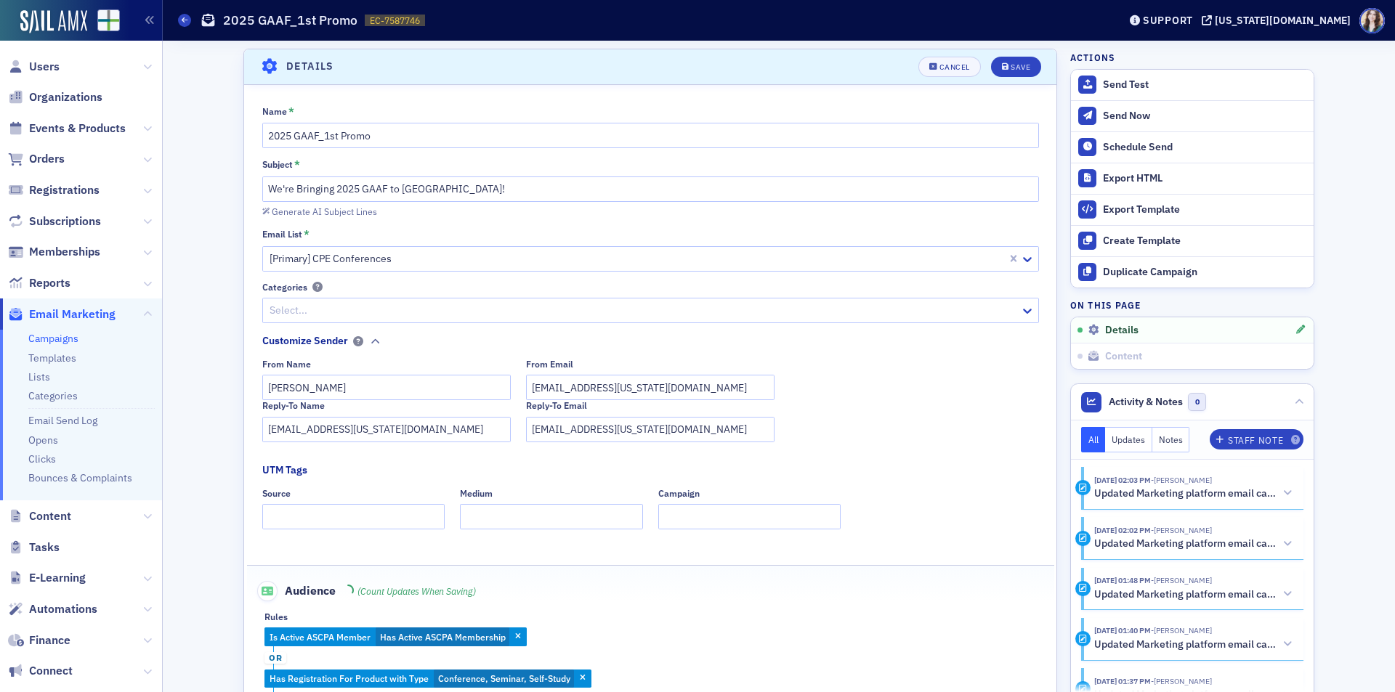
scroll to position [68, 0]
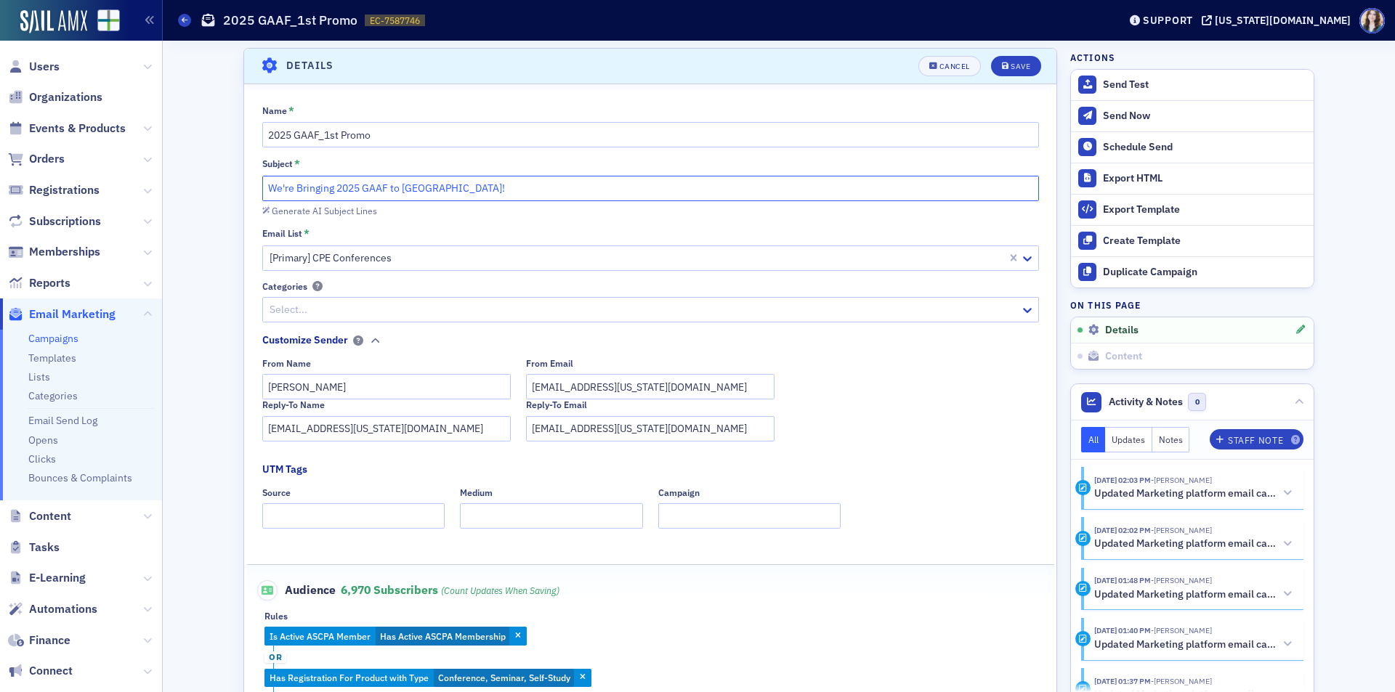
click at [642, 186] on input "We're Bringing 2025 GAAF to Birmingham!" at bounding box center [650, 188] width 777 height 25
drag, startPoint x: 485, startPoint y: 187, endPoint x: 499, endPoint y: 187, distance: 14.5
click at [499, 187] on input "We're Bringing 2025 GAAF to Birmingham! 🔔📢an" at bounding box center [650, 188] width 777 height 25
drag, startPoint x: 469, startPoint y: 190, endPoint x: 481, endPoint y: 190, distance: 12.4
click at [481, 190] on input "We're Bringing 2025 GAAF to Birmingham! 🔔📢" at bounding box center [650, 188] width 777 height 25
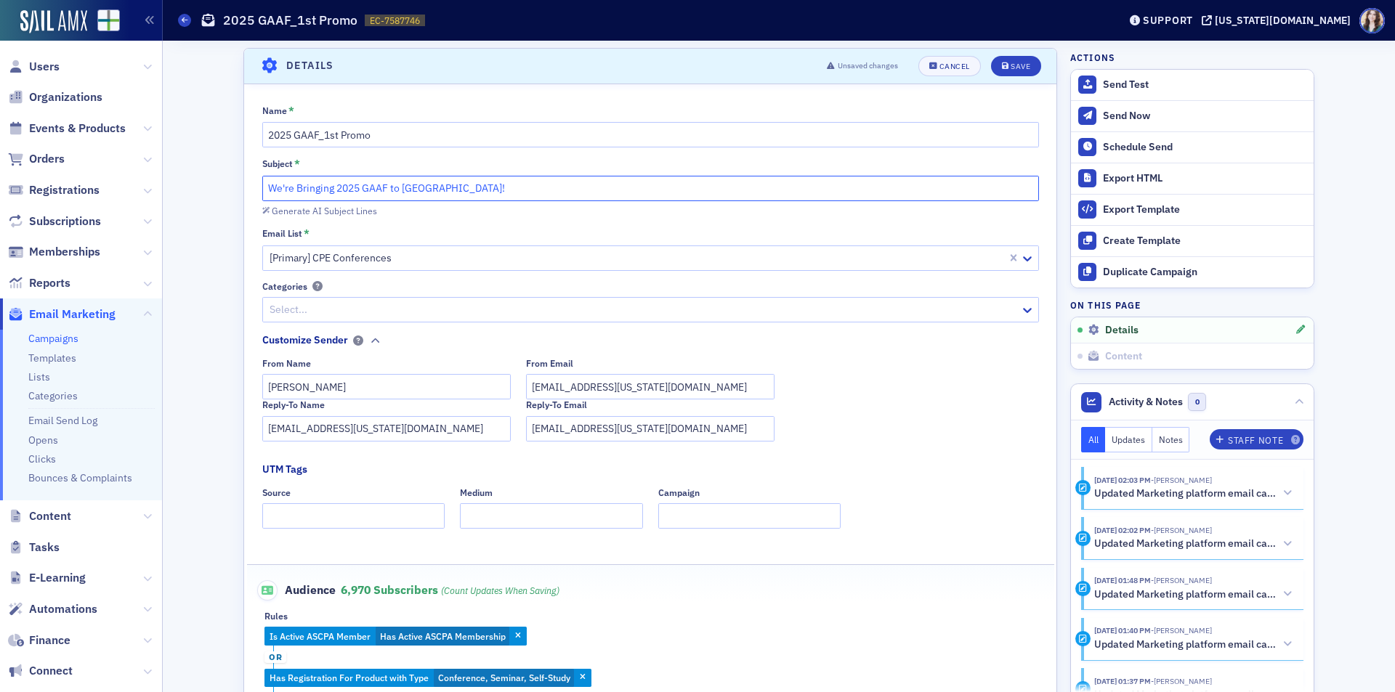
click at [263, 190] on input "We're Bringing 2025 GAAF to Birmingham!" at bounding box center [650, 188] width 777 height 25
paste input "📢"
type input "📢 We're Bringing 2025 GAAF to Birmingham!"
click at [1003, 60] on button "Save" at bounding box center [1016, 66] width 50 height 20
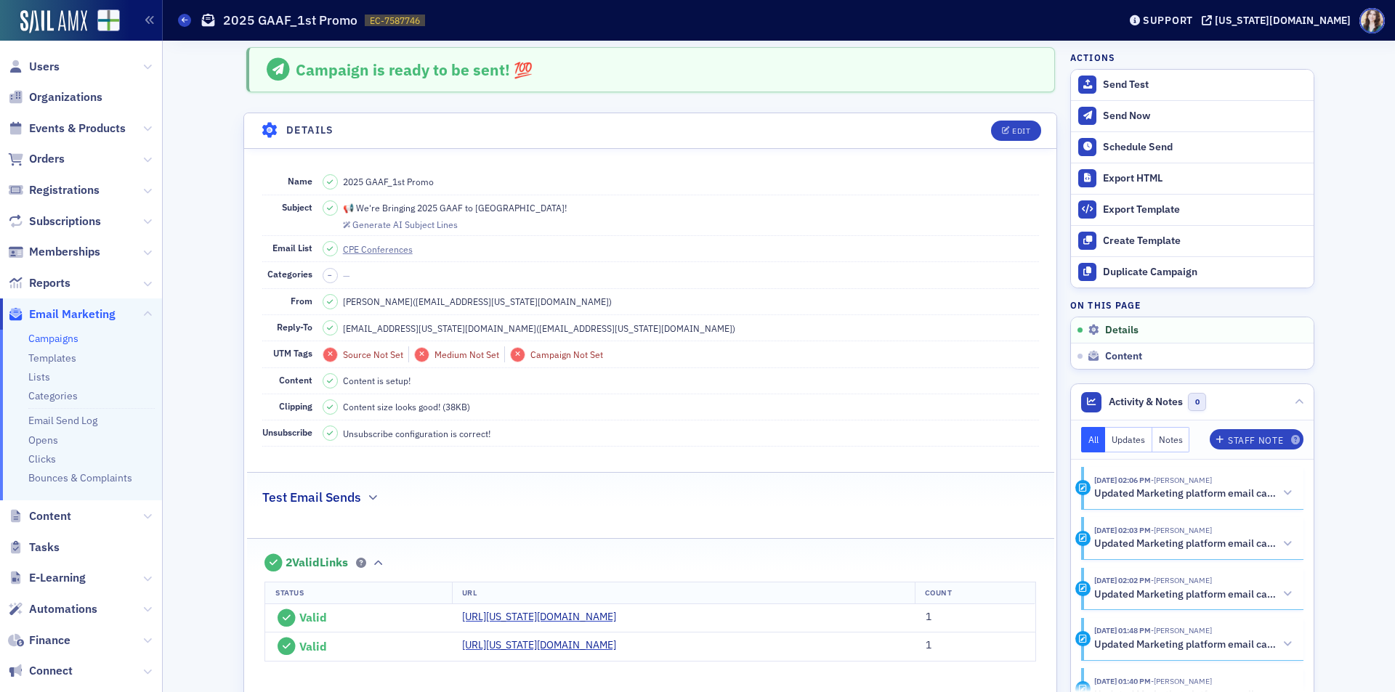
scroll to position [0, 0]
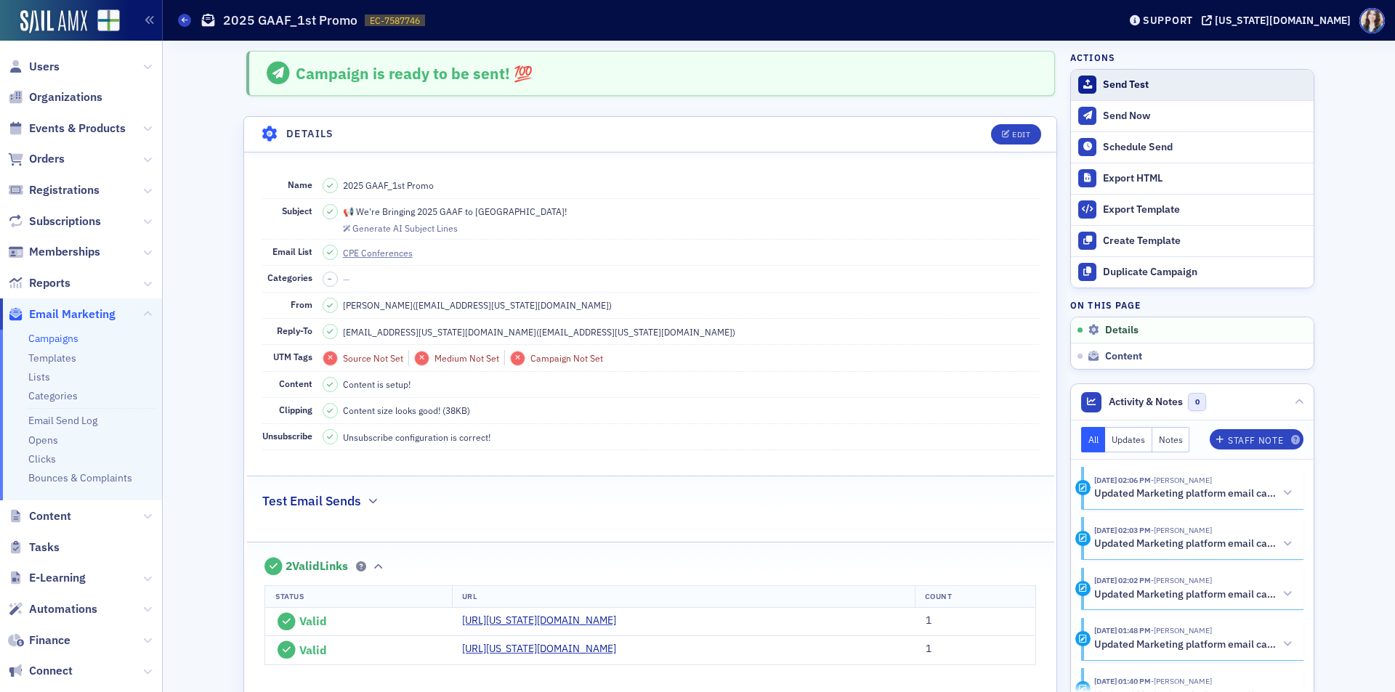
click at [1112, 86] on div "Send Test" at bounding box center [1204, 84] width 203 height 13
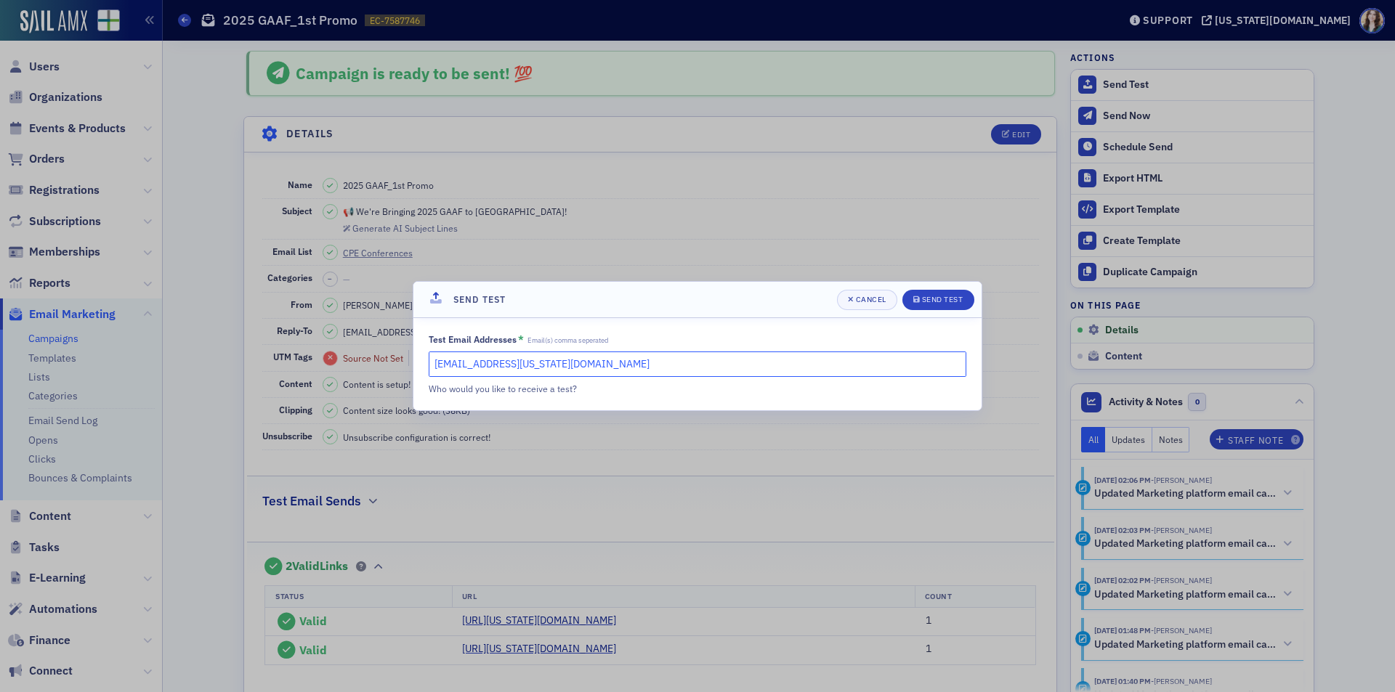
click at [548, 361] on input "slowery@alabama.cpa" at bounding box center [698, 364] width 538 height 25
type input "slowery@alabama.cpa, kgates@alabama.cpa"
click at [954, 300] on div "Send Test" at bounding box center [942, 300] width 41 height 8
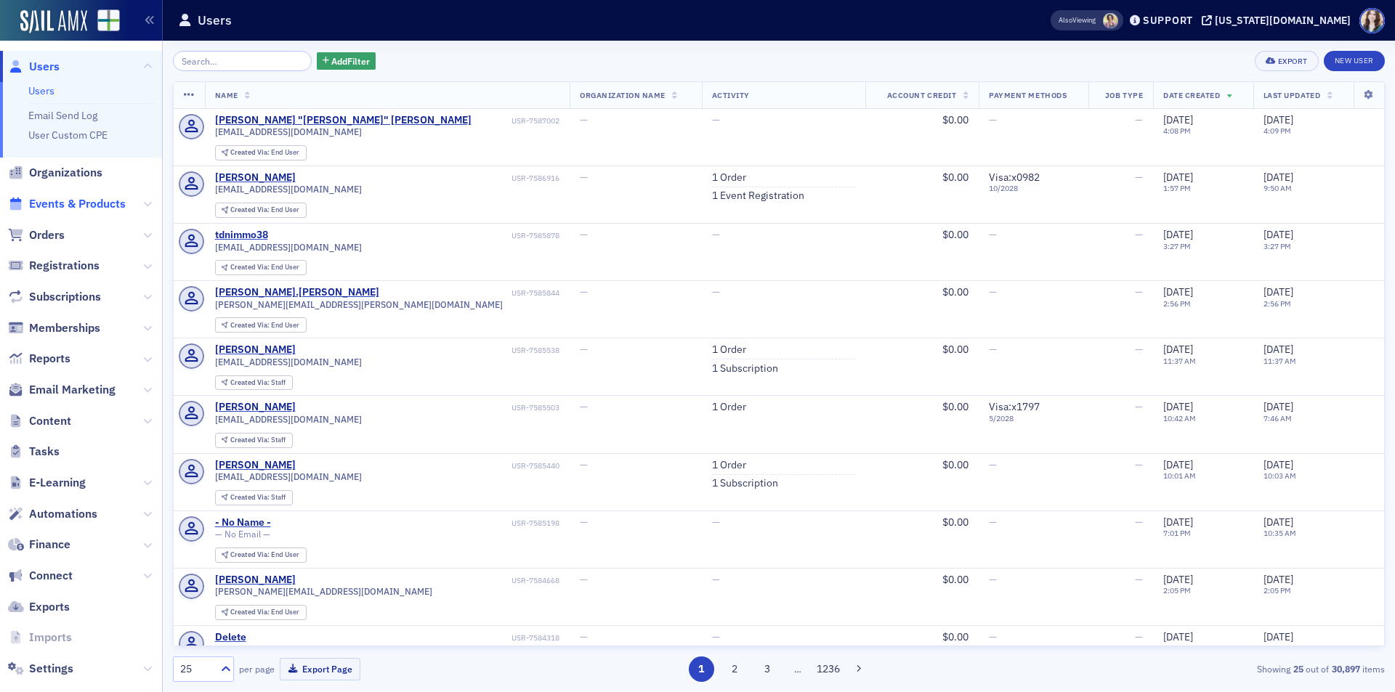
click at [56, 199] on span "Events & Products" at bounding box center [77, 204] width 97 height 16
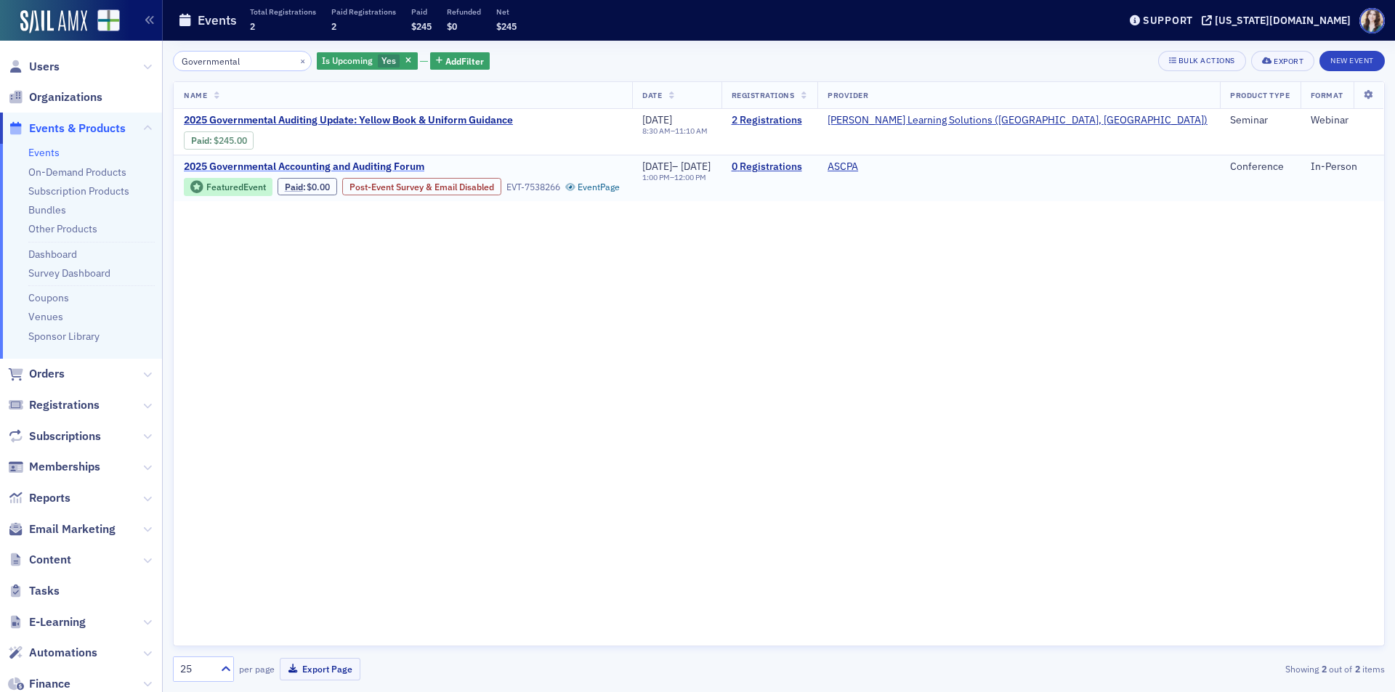
type input "Governmental"
click at [393, 163] on span "2025 Governmental Accounting and Auditing Forum" at bounding box center [306, 167] width 244 height 13
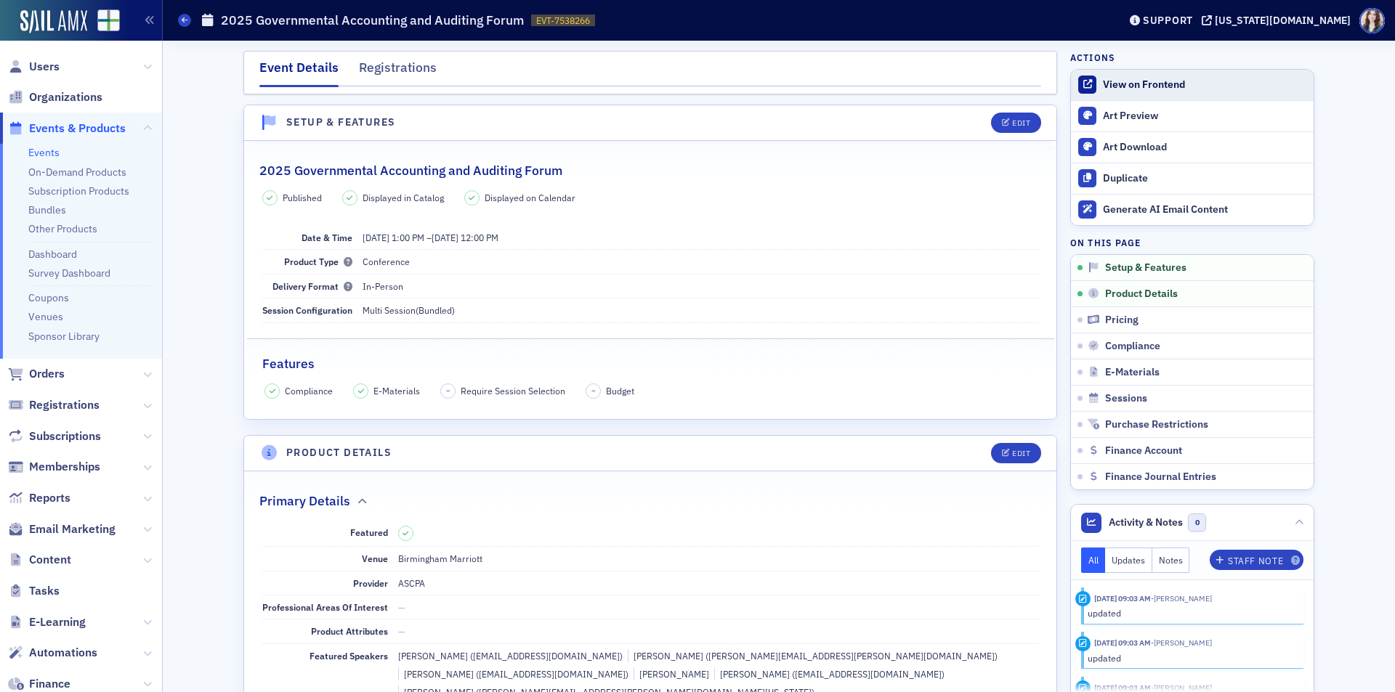
click at [1125, 89] on div "View on Frontend" at bounding box center [1204, 84] width 203 height 13
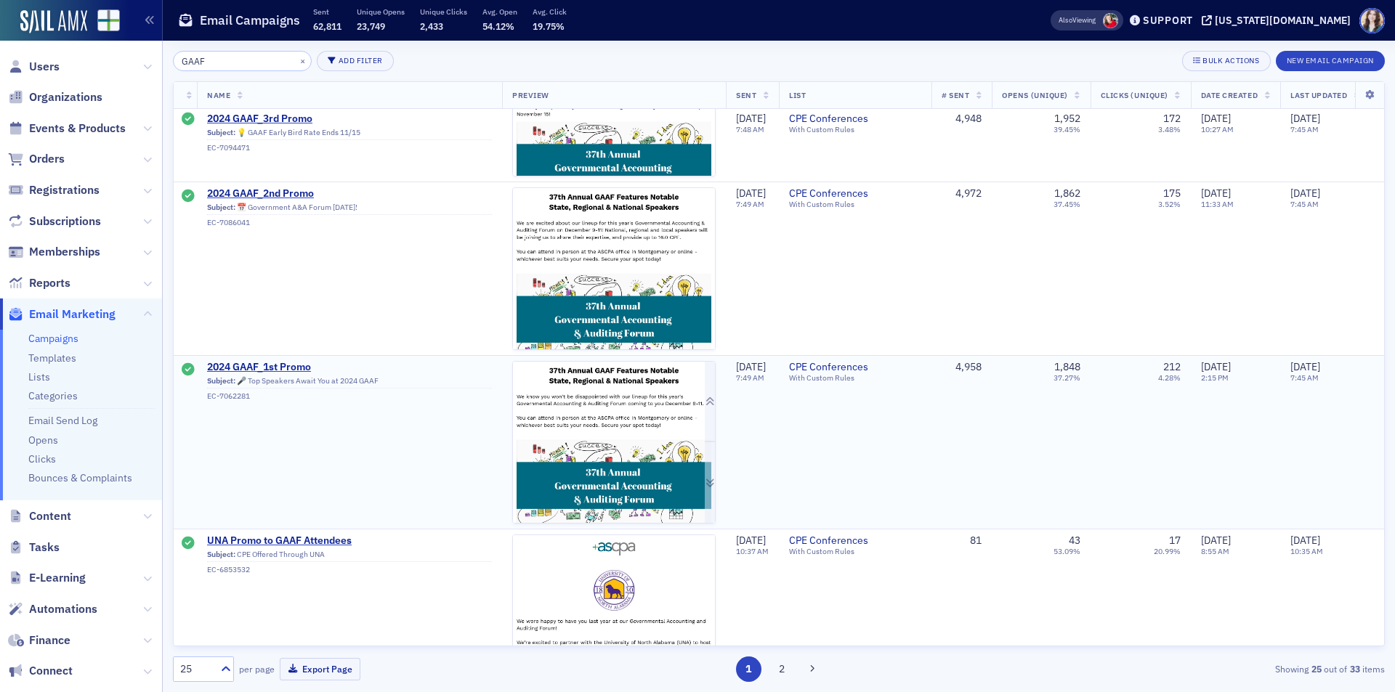
scroll to position [1671, 0]
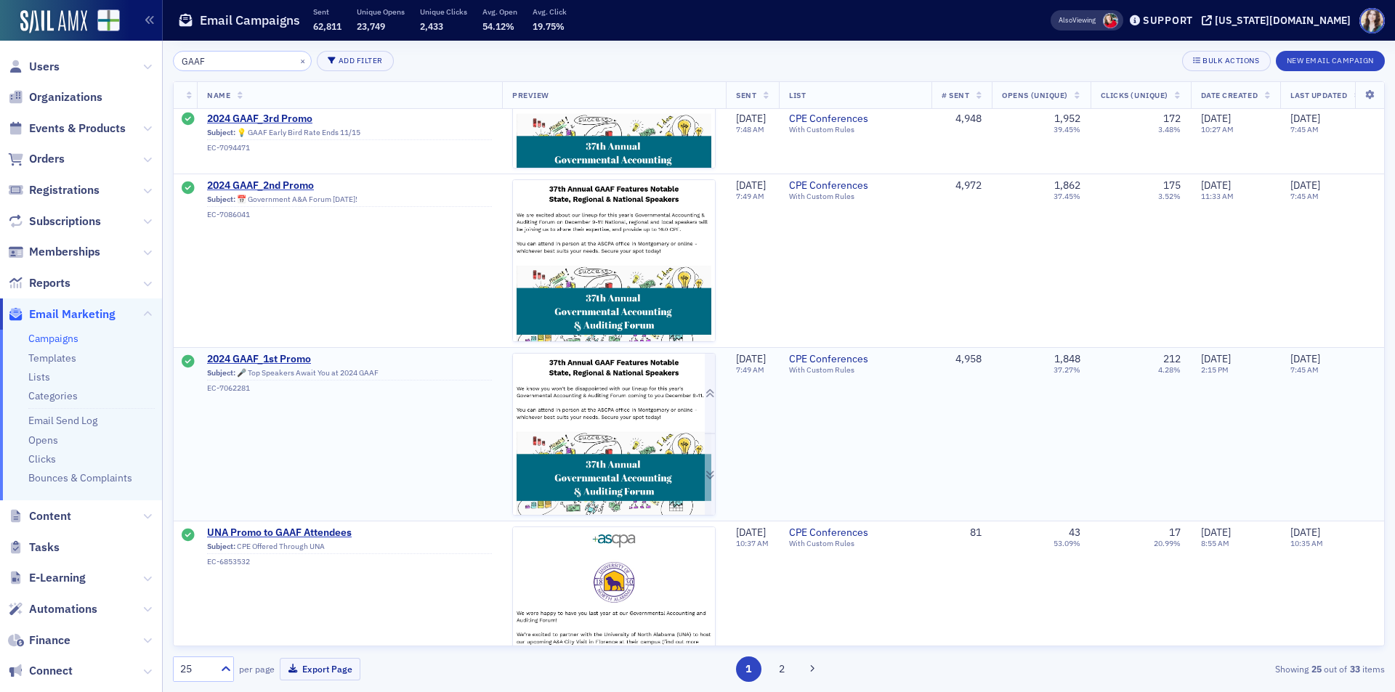
click at [604, 448] on img at bounding box center [614, 574] width 202 height 441
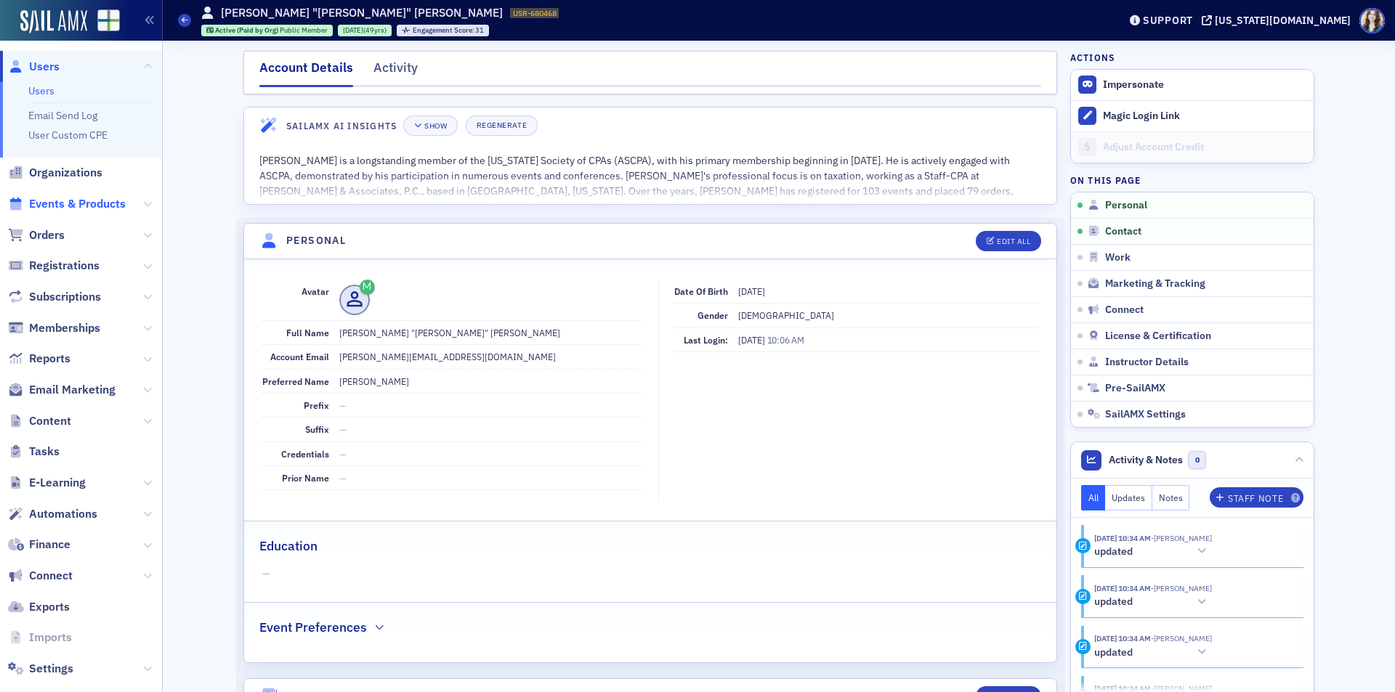
click at [52, 208] on span "Events & Products" at bounding box center [77, 204] width 97 height 16
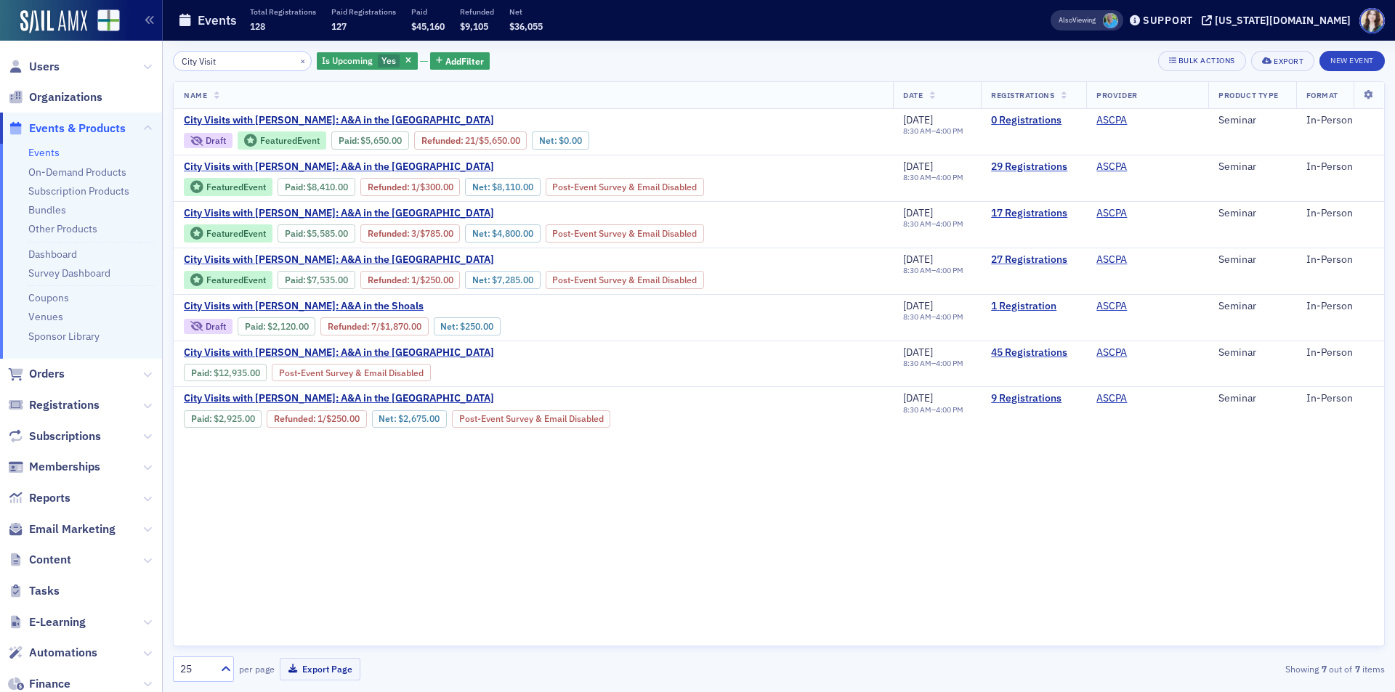
type input "City Visit"
click at [719, 35] on div "Events Total Registrations 128 Paid Registrations 127 Paid $45,160 Refunded $9,…" at bounding box center [591, 20] width 827 height 39
click at [803, 515] on div "Name Date Registrations Provider Product Type Format City Visits with [PERSON_N…" at bounding box center [779, 363] width 1212 height 565
click at [663, 507] on div "Name Date Registrations Provider Product Type Format City Visits with [PERSON_N…" at bounding box center [779, 363] width 1212 height 565
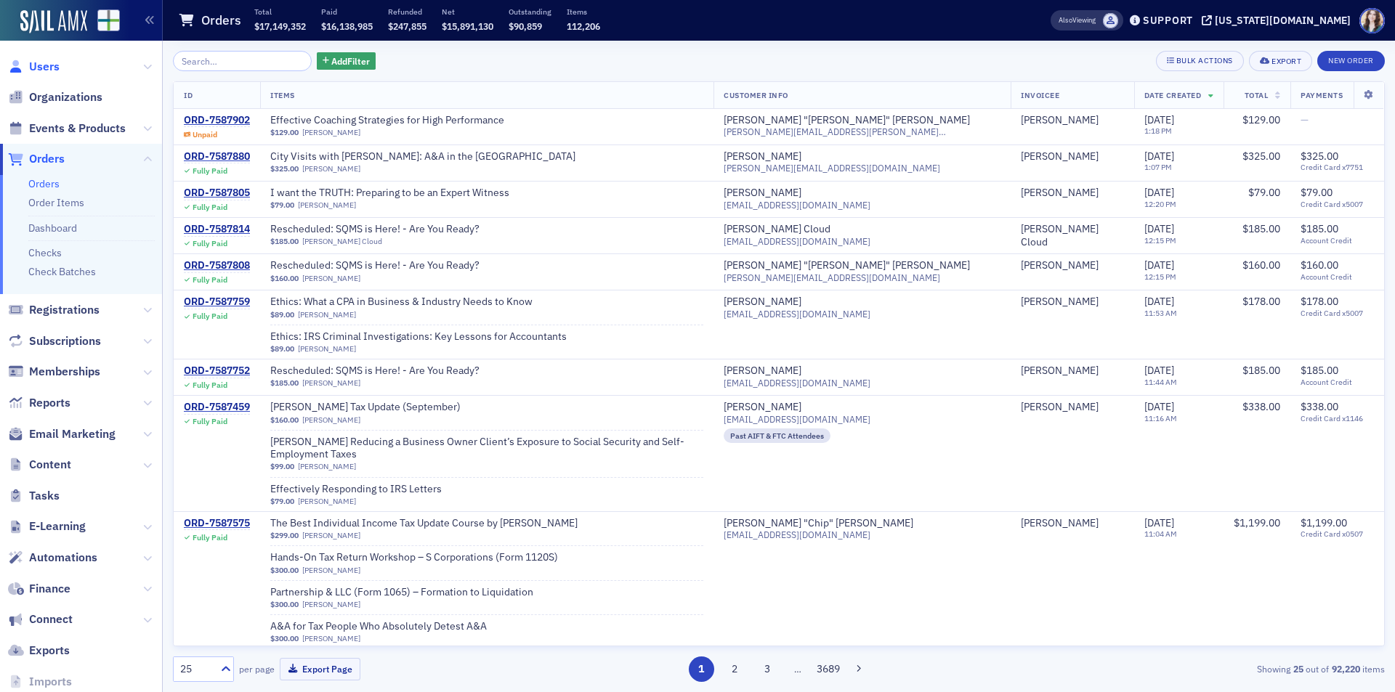
click at [29, 73] on span "Users" at bounding box center [44, 67] width 31 height 16
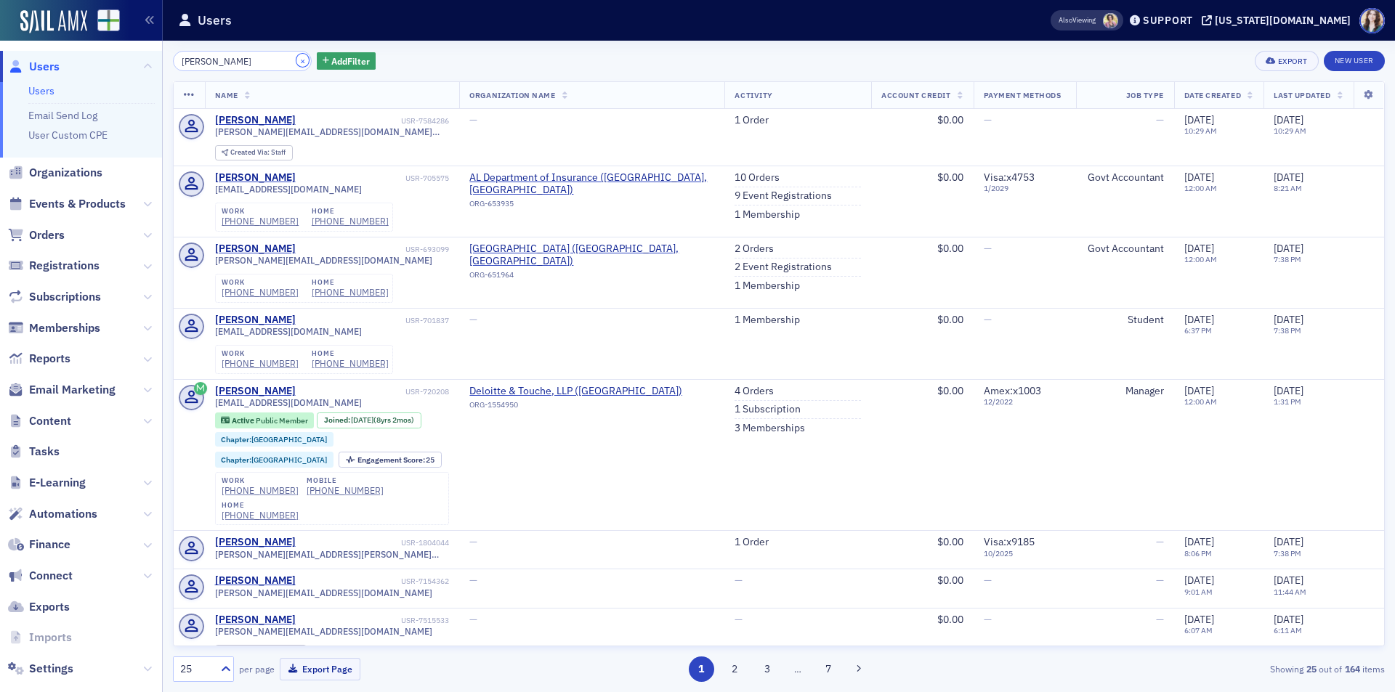
click at [296, 60] on button "×" at bounding box center [302, 60] width 13 height 13
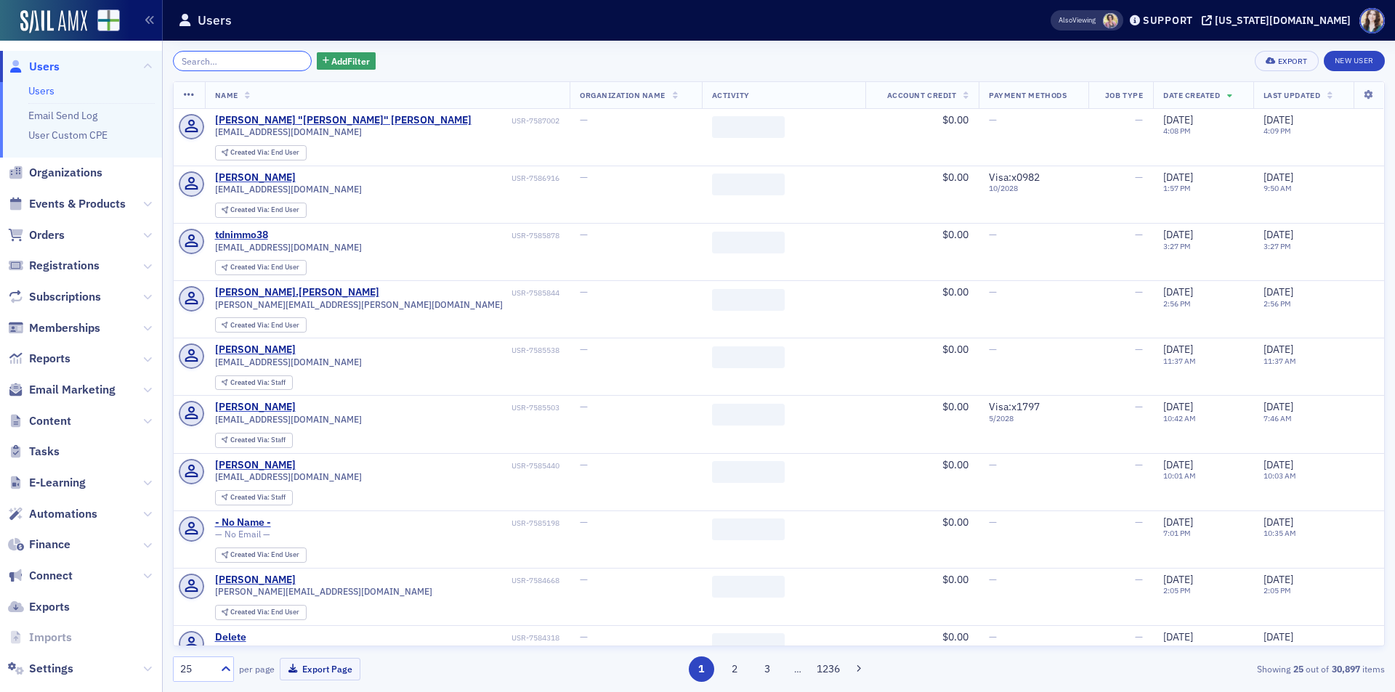
click at [278, 60] on input "search" at bounding box center [242, 61] width 139 height 20
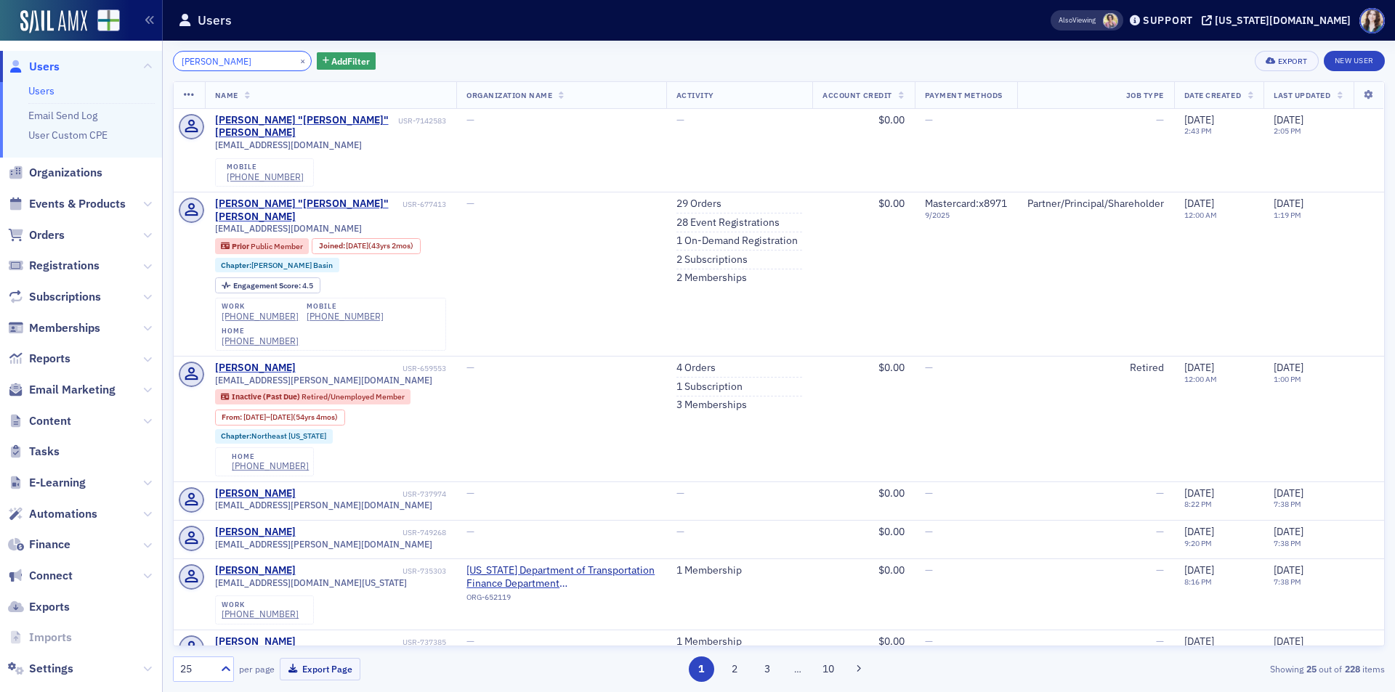
type input "[PERSON_NAME]"
click at [410, 54] on div "[PERSON_NAME] × Add Filter Export New User" at bounding box center [779, 61] width 1212 height 20
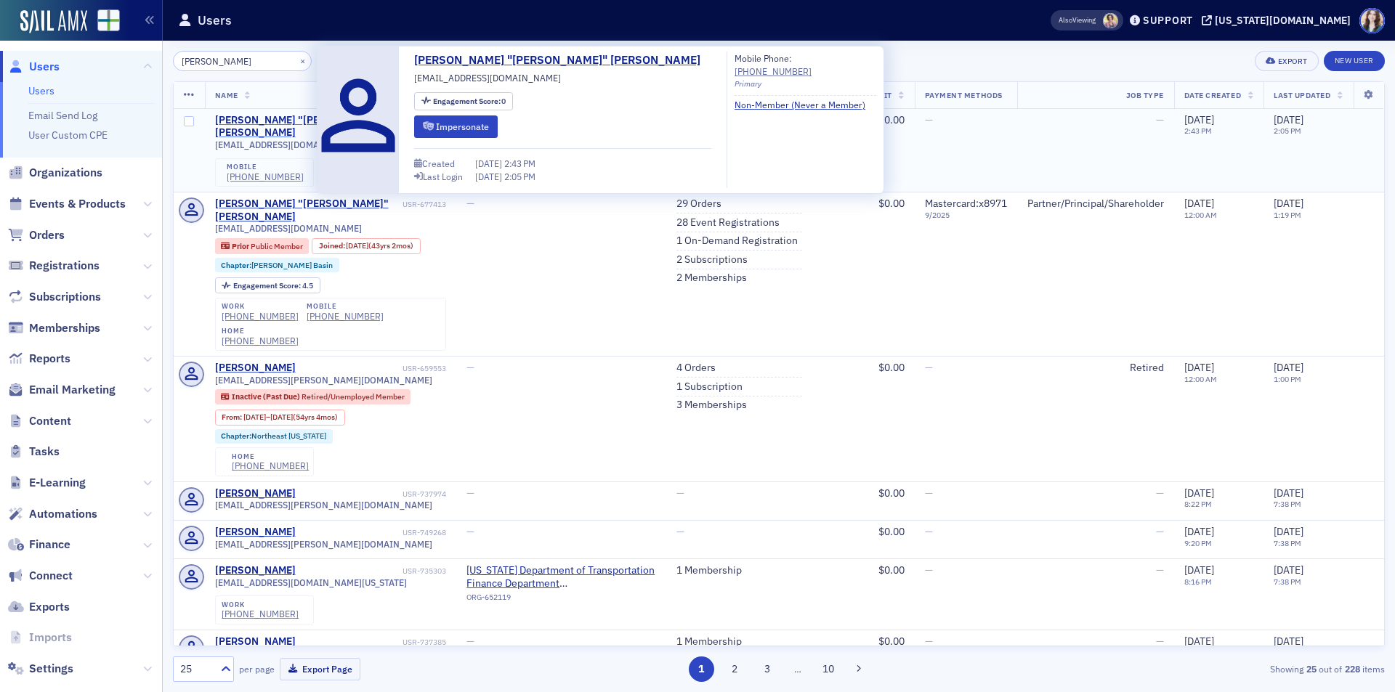
click at [282, 120] on div "William "Bill" Puckett" at bounding box center [305, 126] width 180 height 25
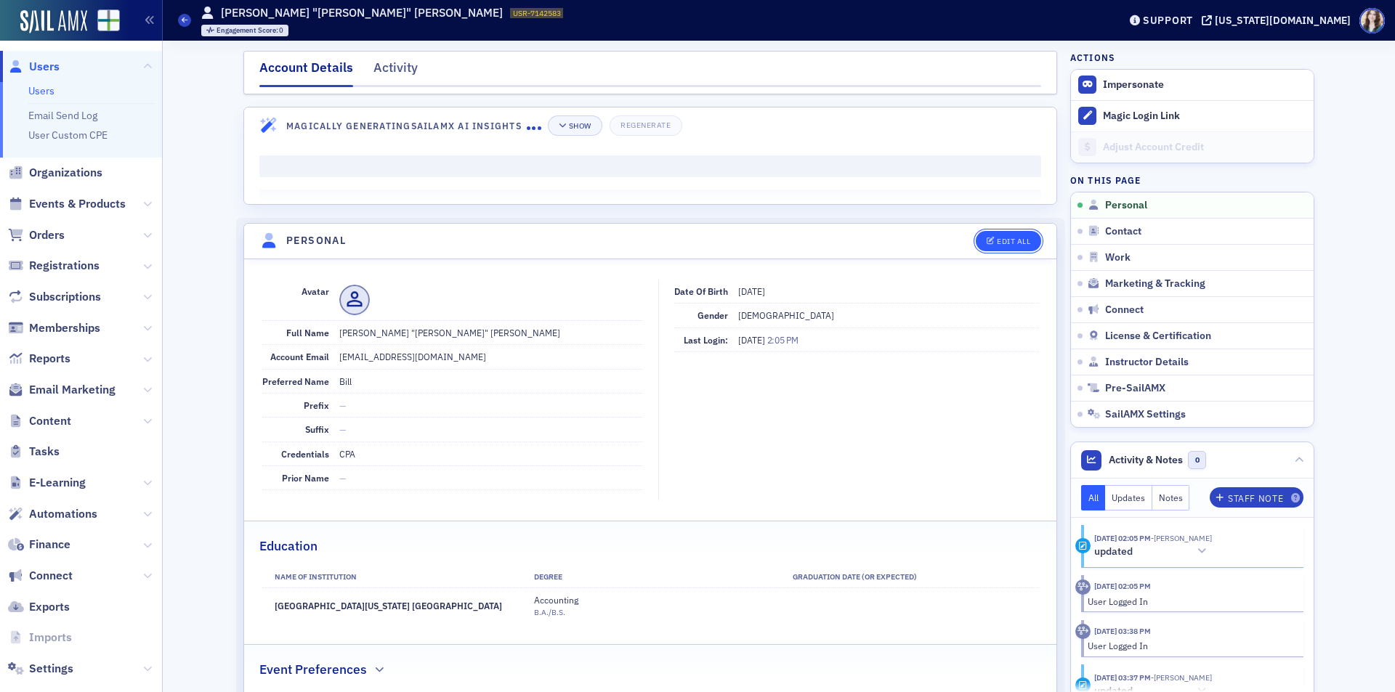
click at [992, 235] on button "Edit All" at bounding box center [1008, 241] width 65 height 20
select select "US"
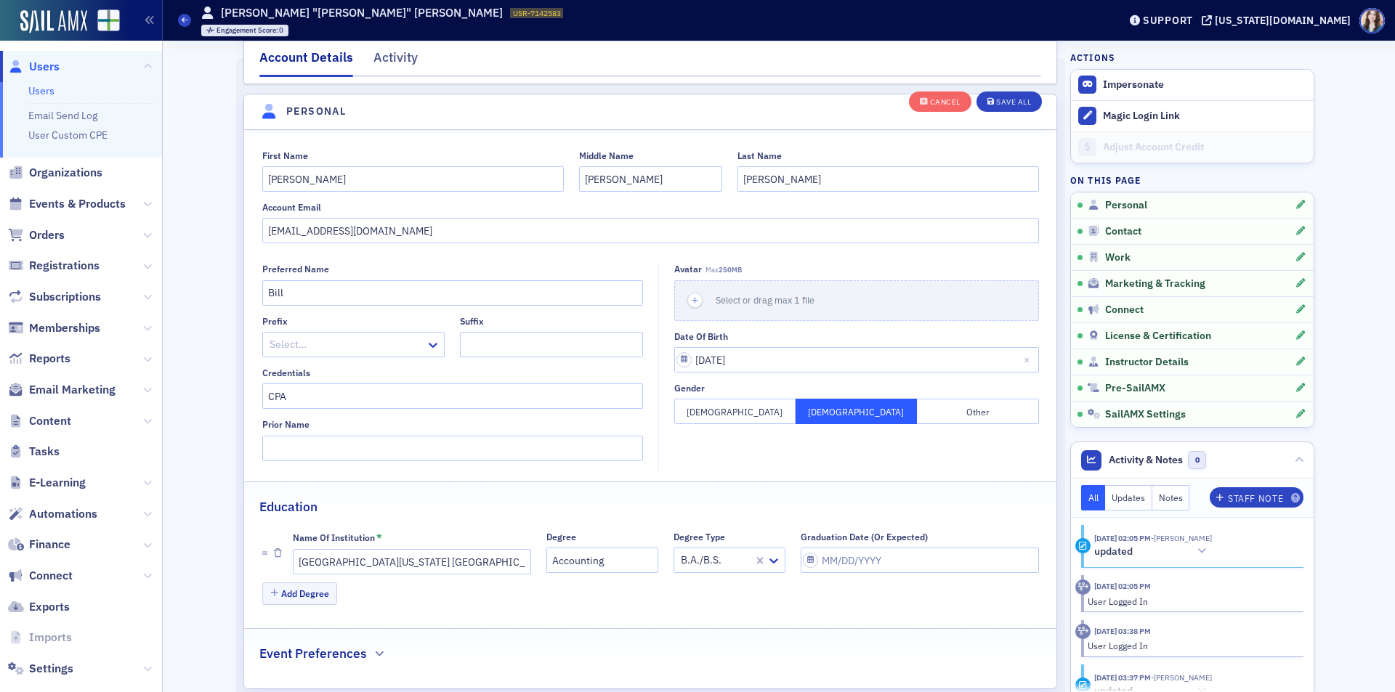
scroll to position [169, 0]
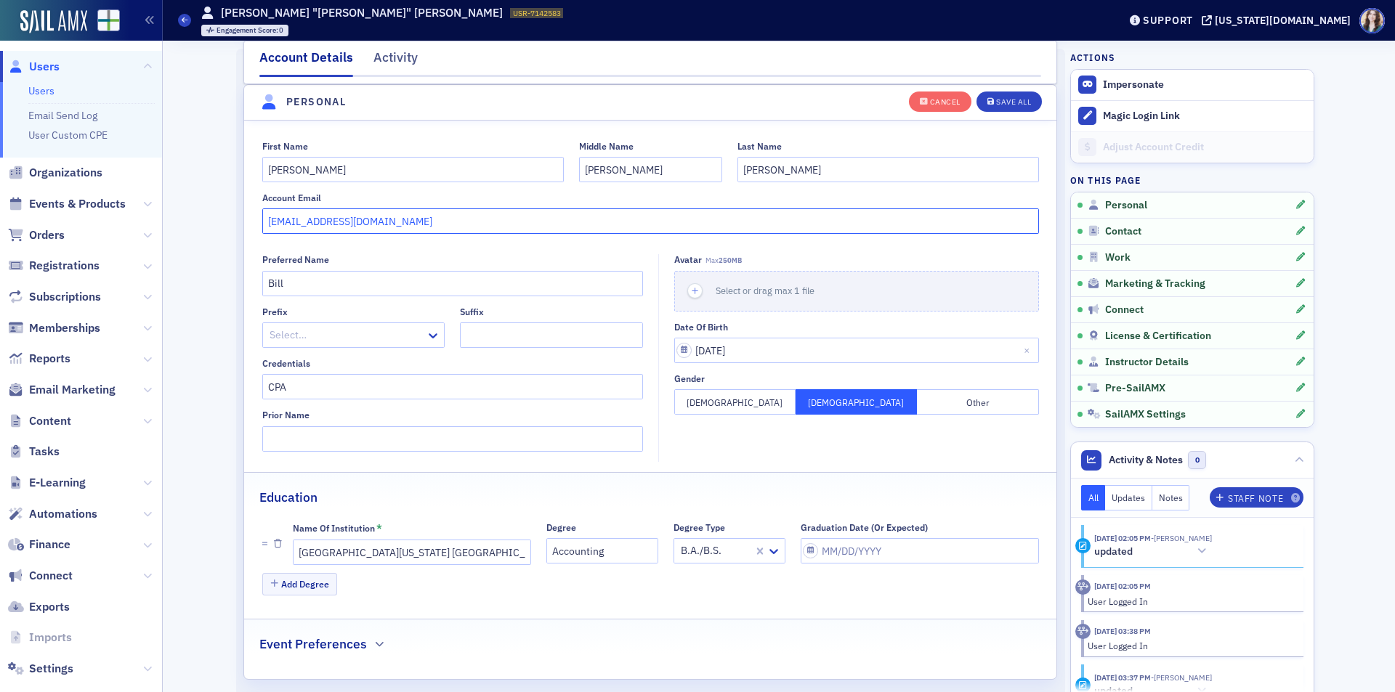
drag, startPoint x: 434, startPoint y: 228, endPoint x: 251, endPoint y: 227, distance: 183.1
click at [248, 227] on div "First Name William Middle Name Harvey Last Name Puckett Account Email bill@bill…" at bounding box center [650, 188] width 812 height 94
click at [937, 102] on div "Cancel" at bounding box center [945, 102] width 31 height 8
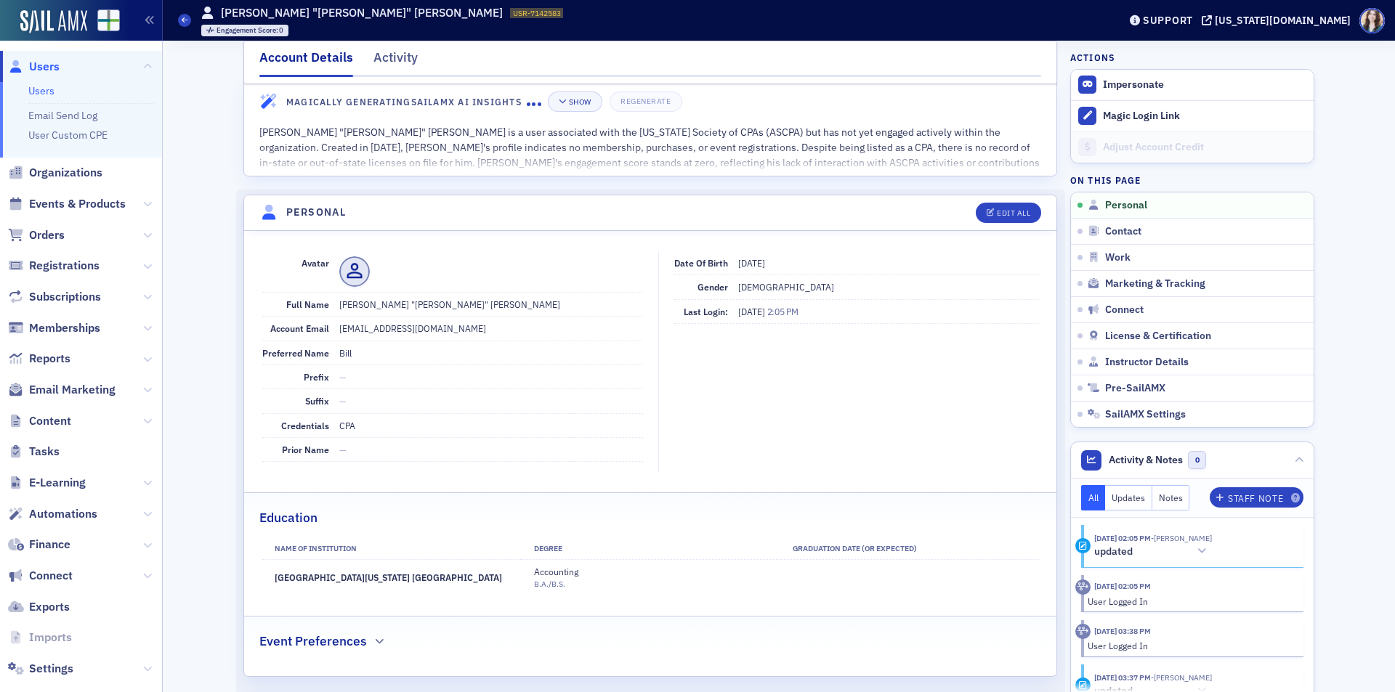
scroll to position [0, 0]
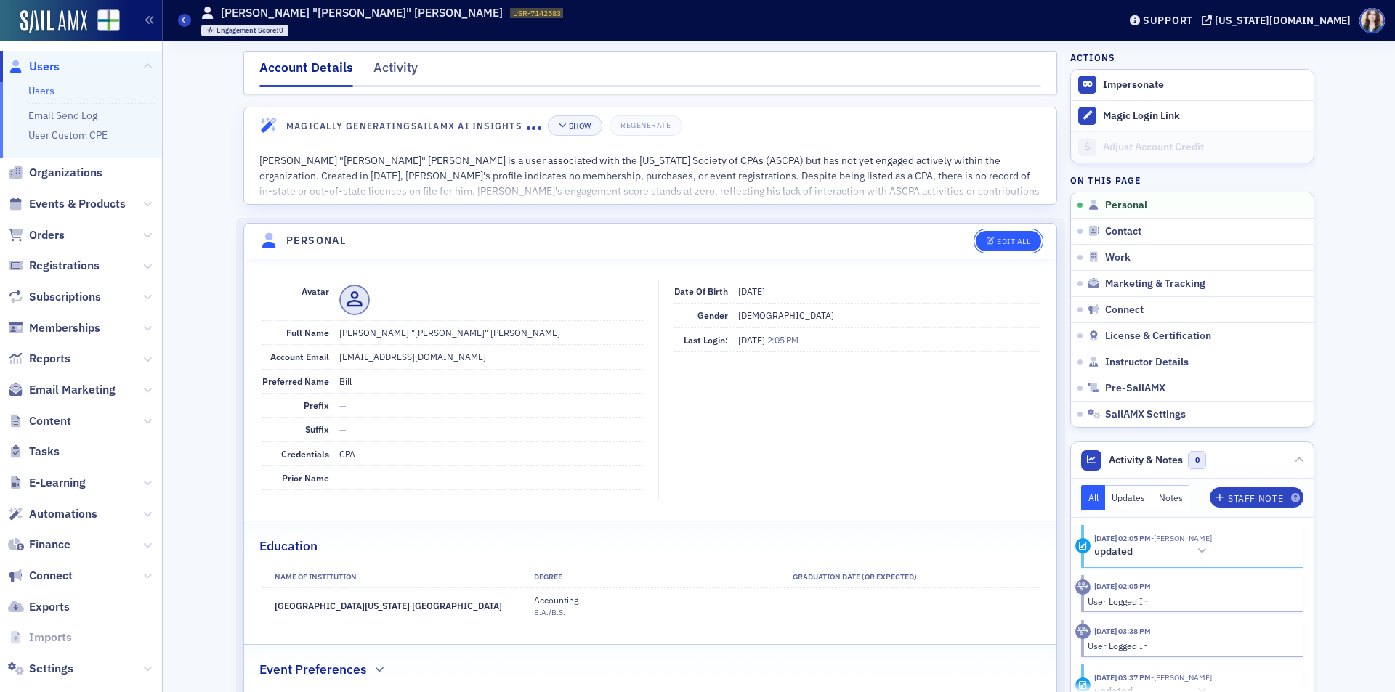
click at [1012, 243] on div "Edit All" at bounding box center [1013, 242] width 33 height 8
select select "US"
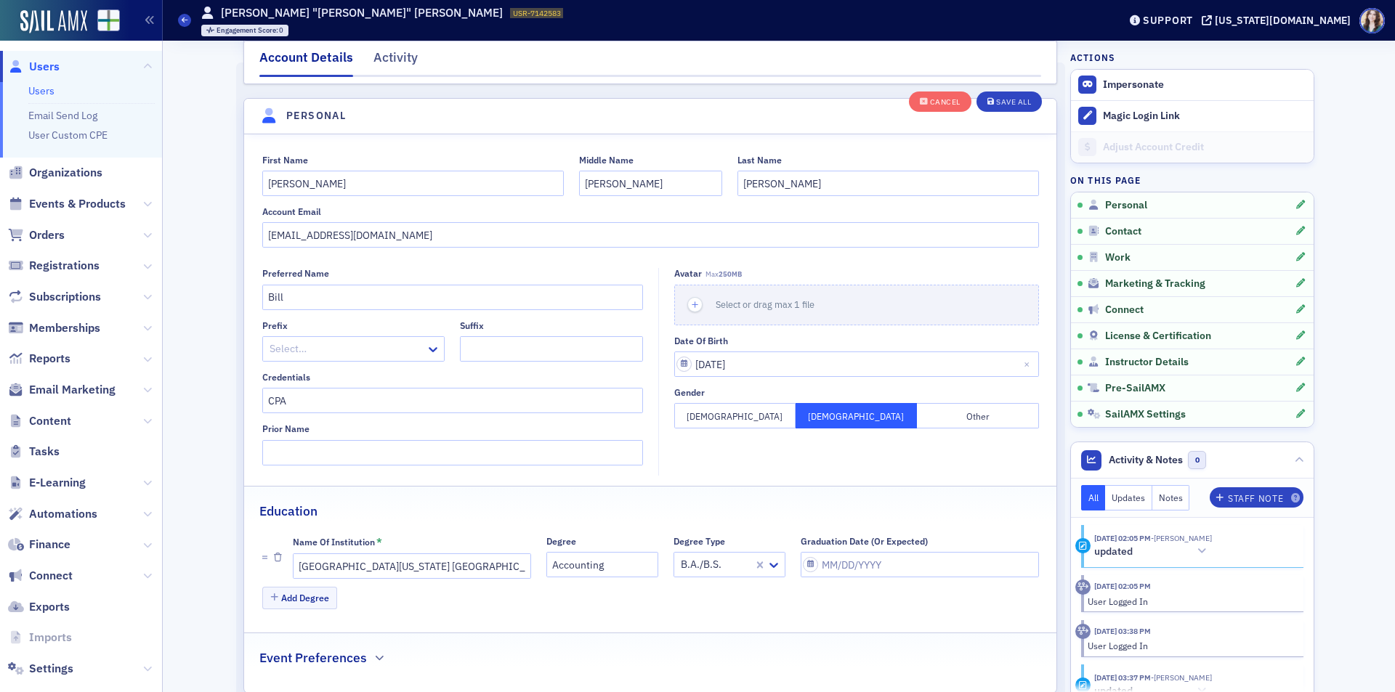
scroll to position [169, 0]
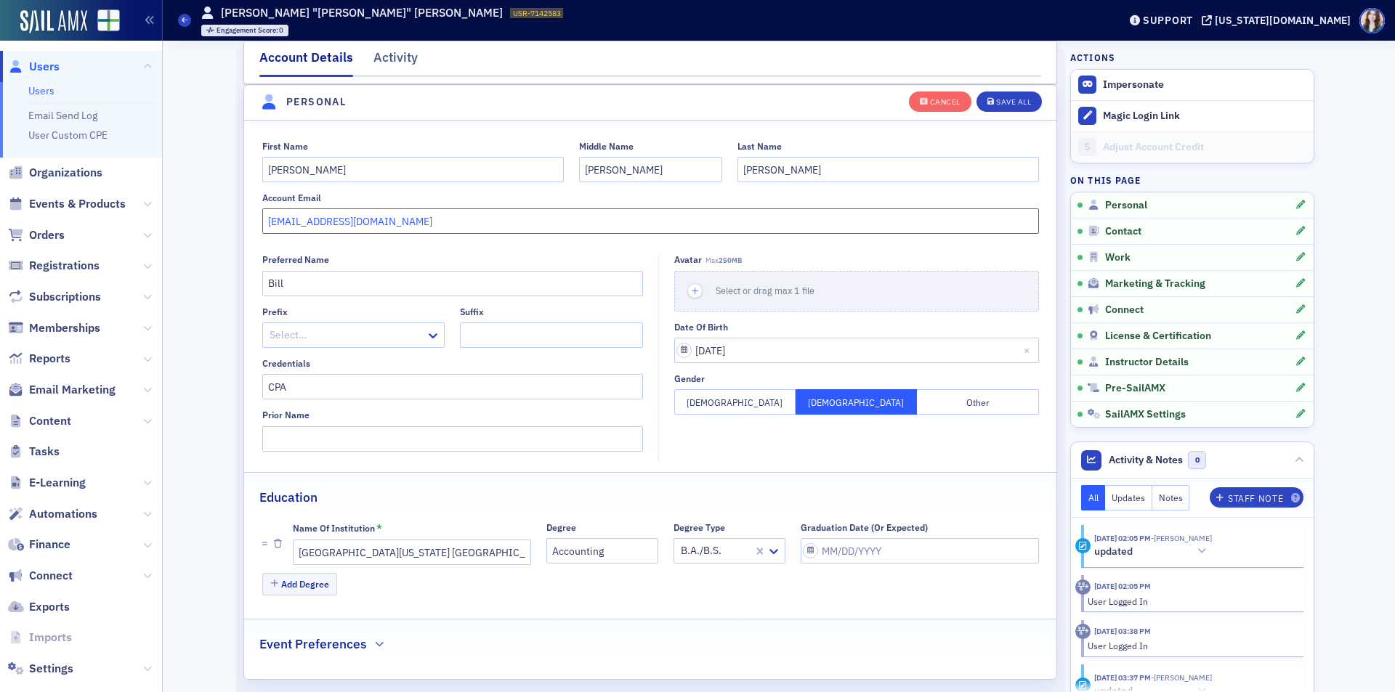
drag, startPoint x: 408, startPoint y: 223, endPoint x: 253, endPoint y: 227, distance: 155.5
click at [253, 227] on div "First Name William Middle Name Harvey Last Name Puckett Account Email bill@bill…" at bounding box center [650, 188] width 812 height 94
click at [1009, 100] on div "Save All" at bounding box center [1013, 102] width 35 height 8
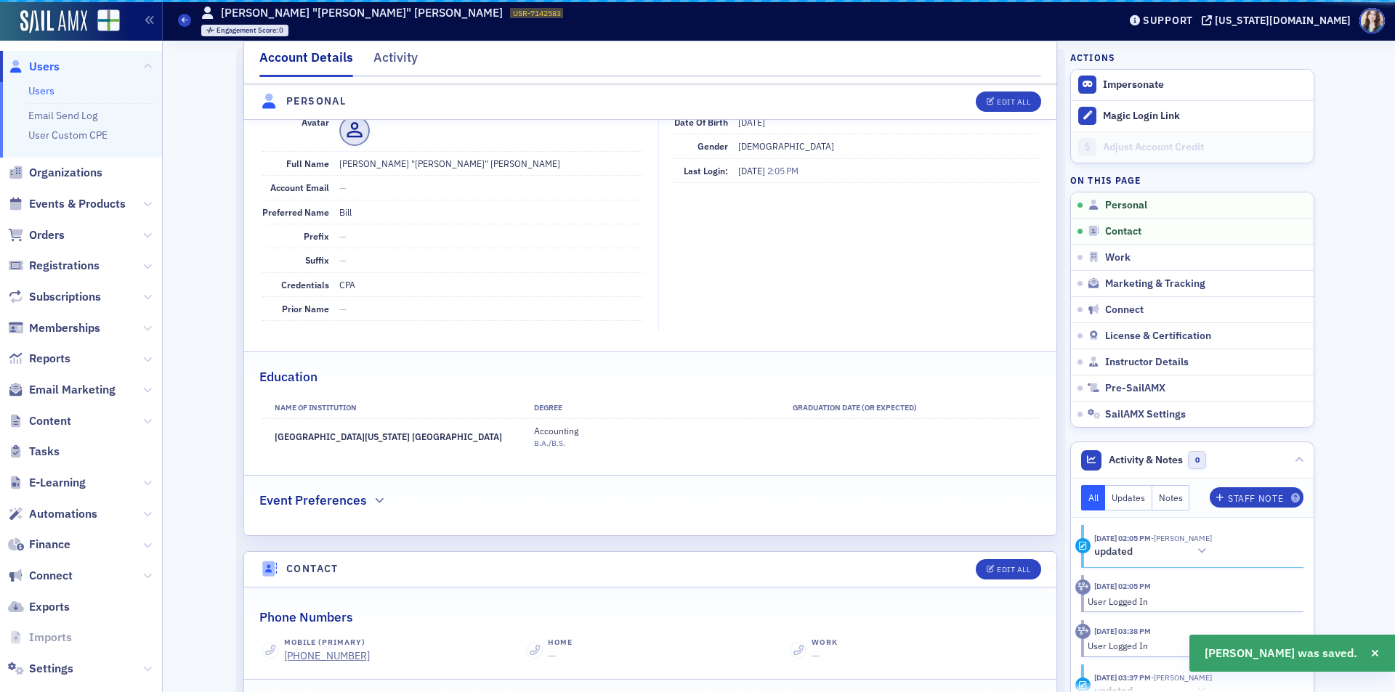
scroll to position [97, 0]
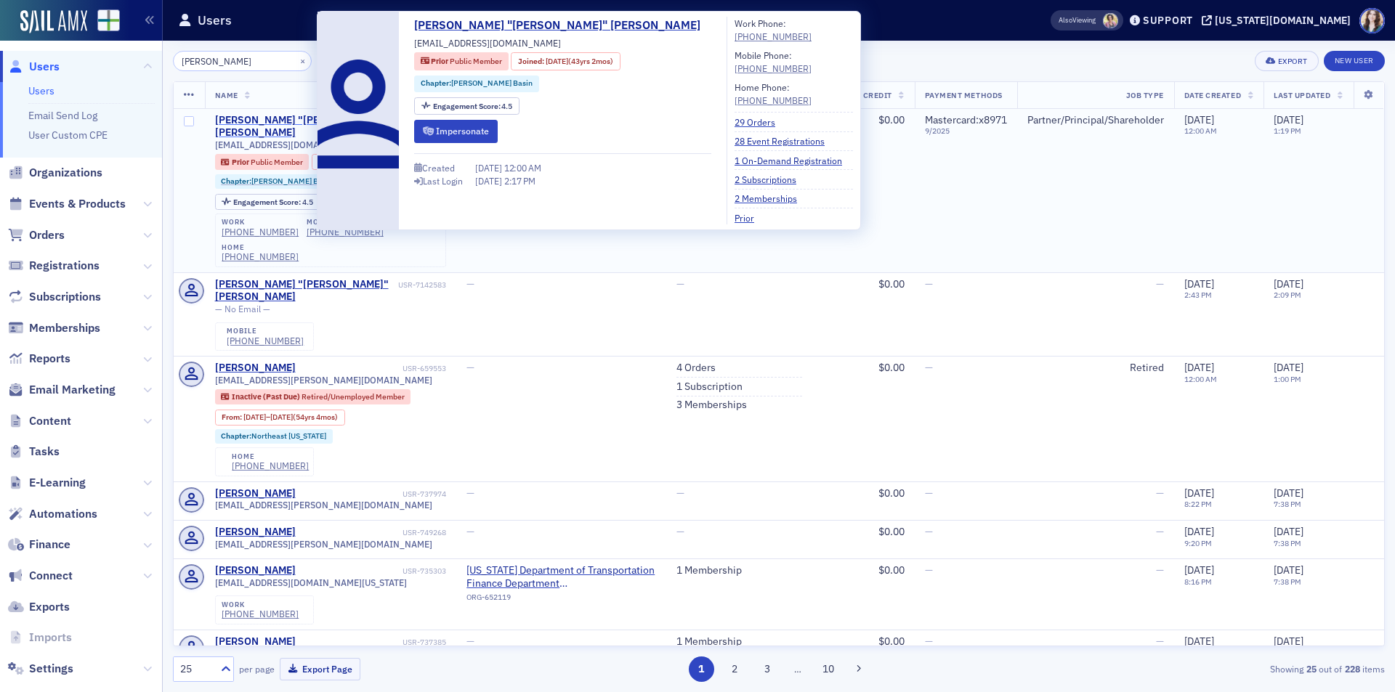
click at [283, 118] on div "William "Bill" Puckett" at bounding box center [307, 126] width 185 height 25
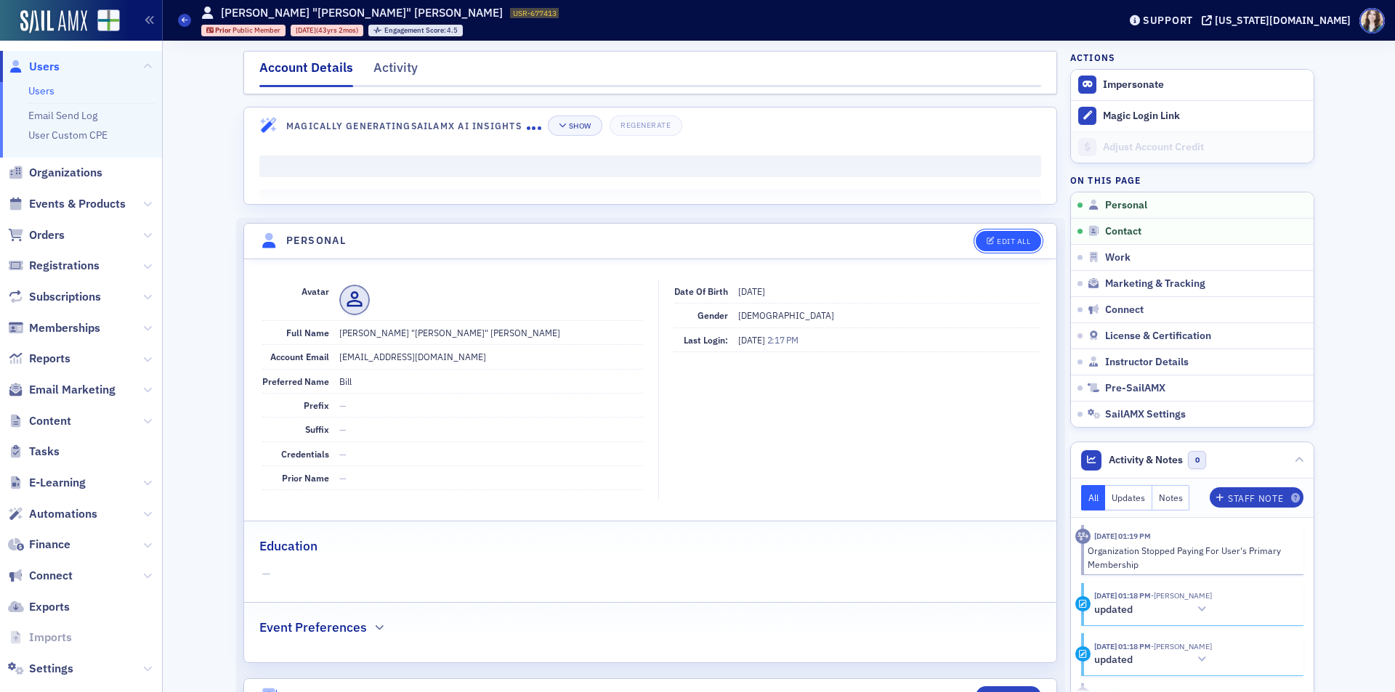
click at [976, 242] on button "Edit All" at bounding box center [1008, 241] width 65 height 20
select select "US"
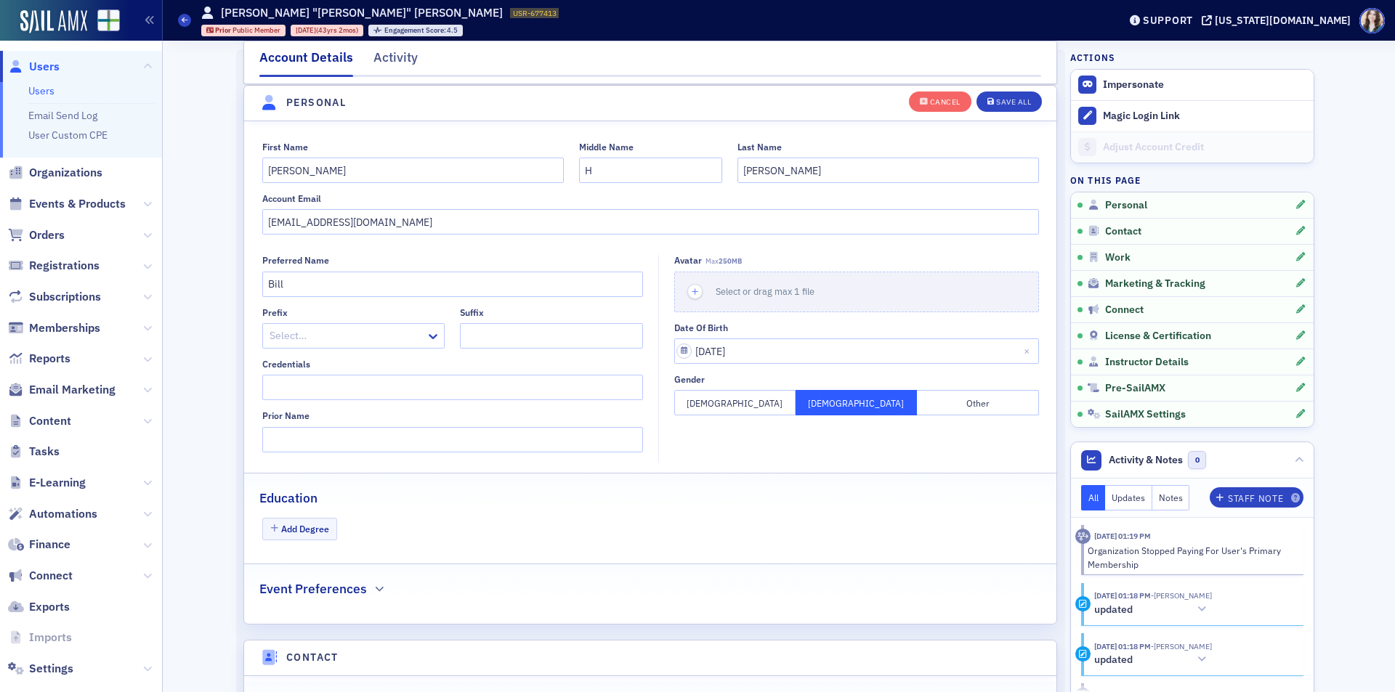
scroll to position [169, 0]
drag, startPoint x: 371, startPoint y: 221, endPoint x: 155, endPoint y: 246, distance: 217.2
click at [156, 246] on div "Users Users Email Send Log User Custom CPE Organizations Events & Products Orde…" at bounding box center [697, 346] width 1395 height 692
paste input "bill@billpuckettcpa.com"
type input "bill@billpuckettcpa.com"
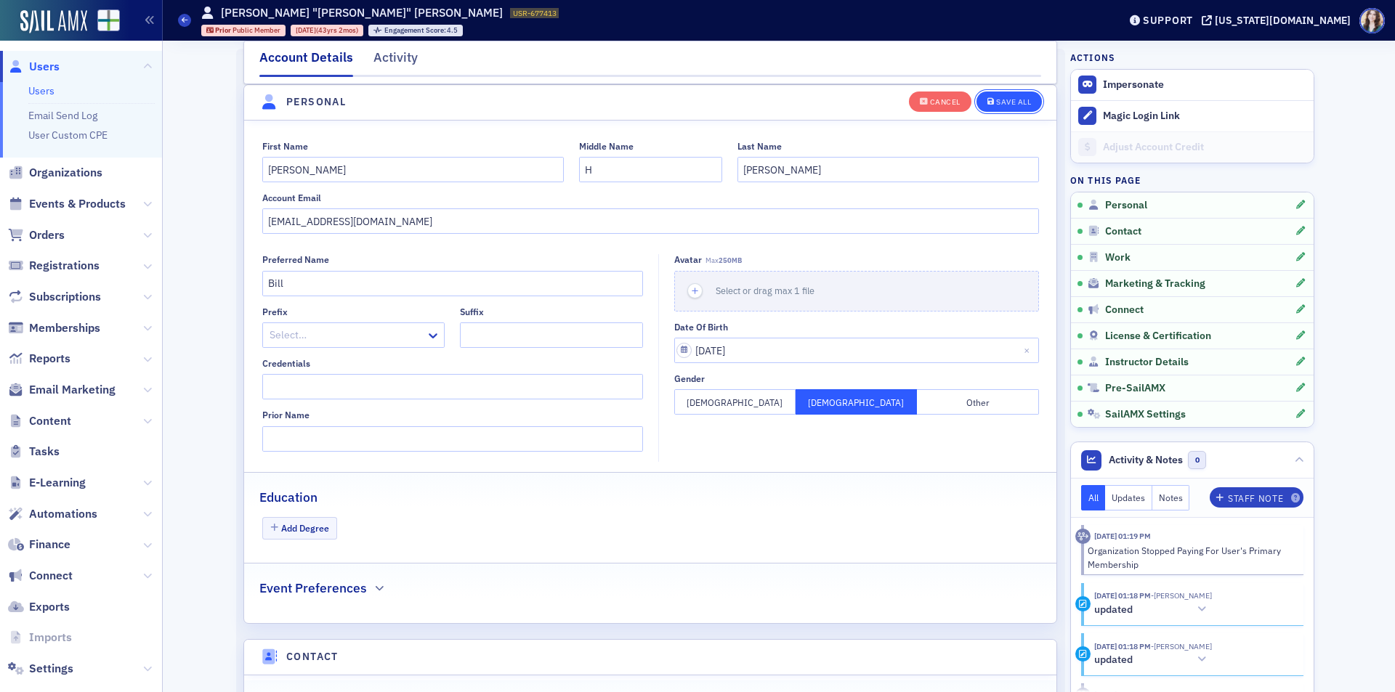
click at [1021, 108] on button "Save All" at bounding box center [1008, 101] width 65 height 20
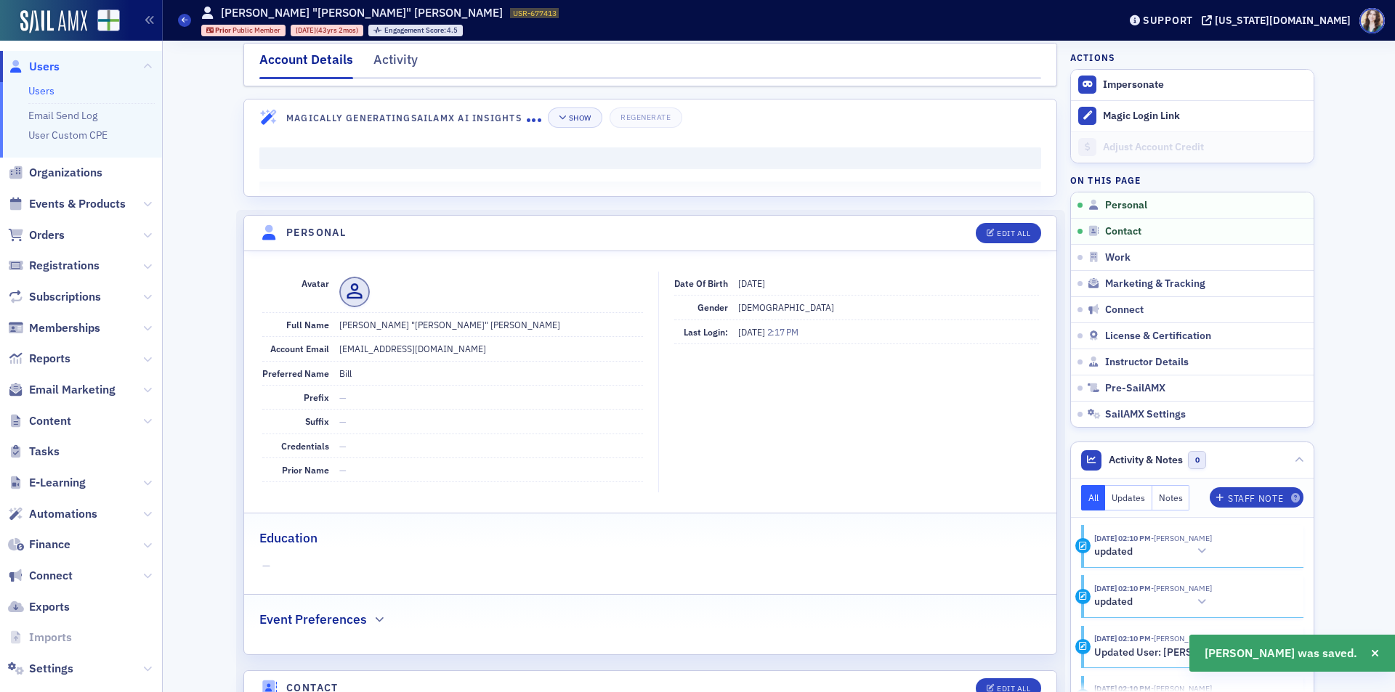
scroll to position [0, 0]
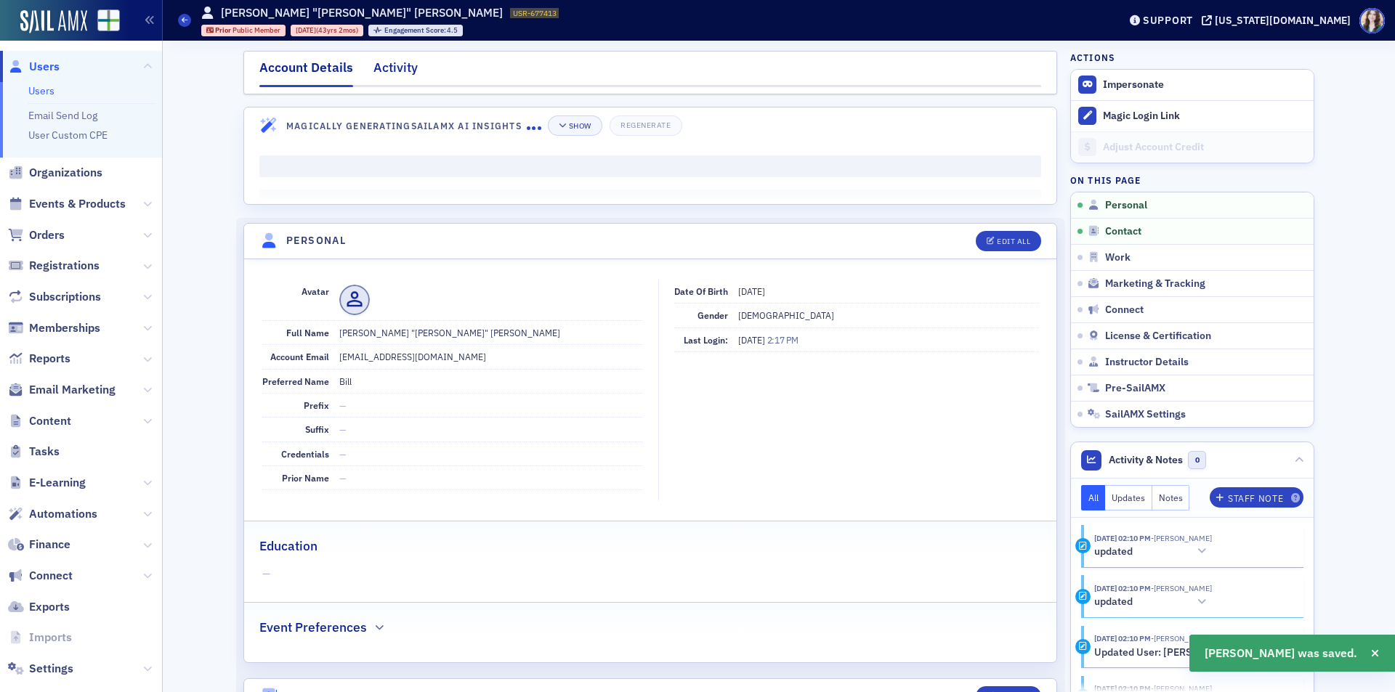
click at [377, 70] on div "Activity" at bounding box center [395, 71] width 44 height 27
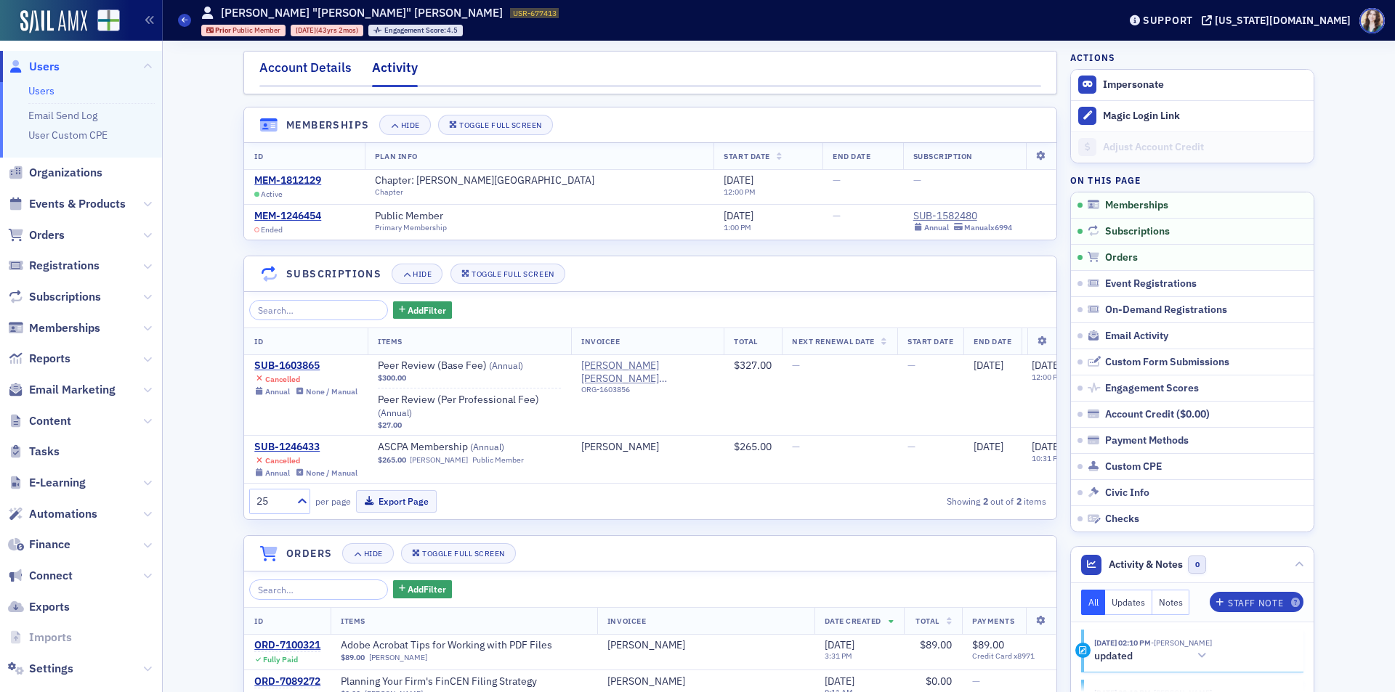
click at [335, 65] on div "Account Details" at bounding box center [305, 71] width 92 height 27
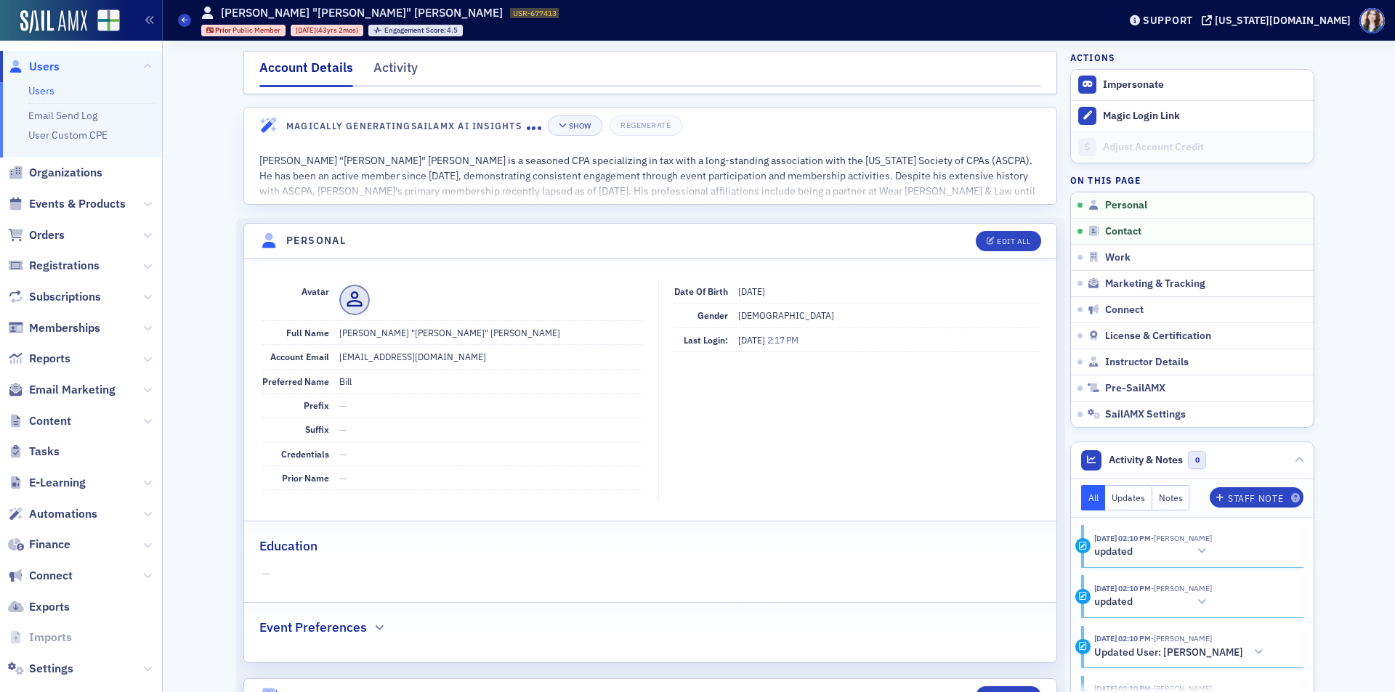
click at [246, 75] on div "Account Details Activity" at bounding box center [650, 73] width 814 height 44
click at [246, 74] on div "Account Details Activity" at bounding box center [650, 73] width 814 height 44
click at [243, 55] on div "Account Details Activity" at bounding box center [650, 73] width 814 height 44
click at [357, 59] on nav "Account Details Activity" at bounding box center [650, 72] width 782 height 29
click at [410, 66] on div "Activity" at bounding box center [395, 71] width 44 height 27
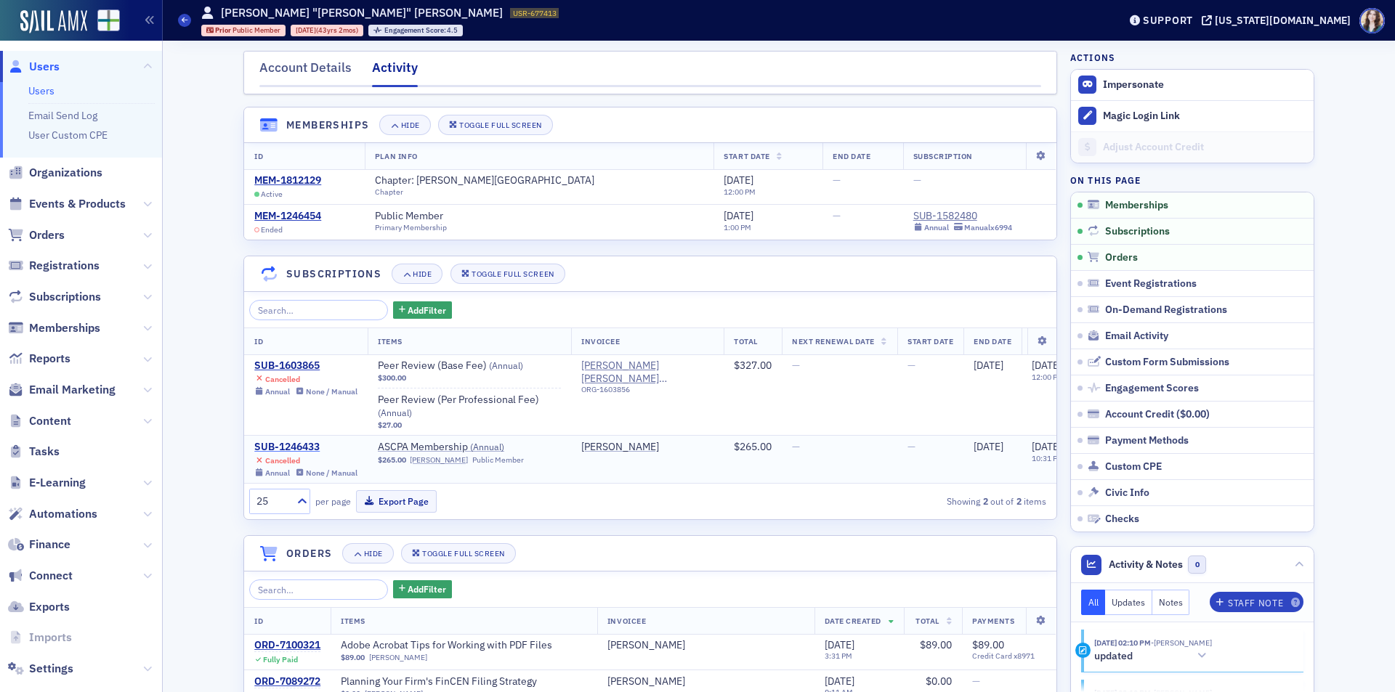
click at [292, 445] on div "SUB-1246433" at bounding box center [305, 447] width 103 height 13
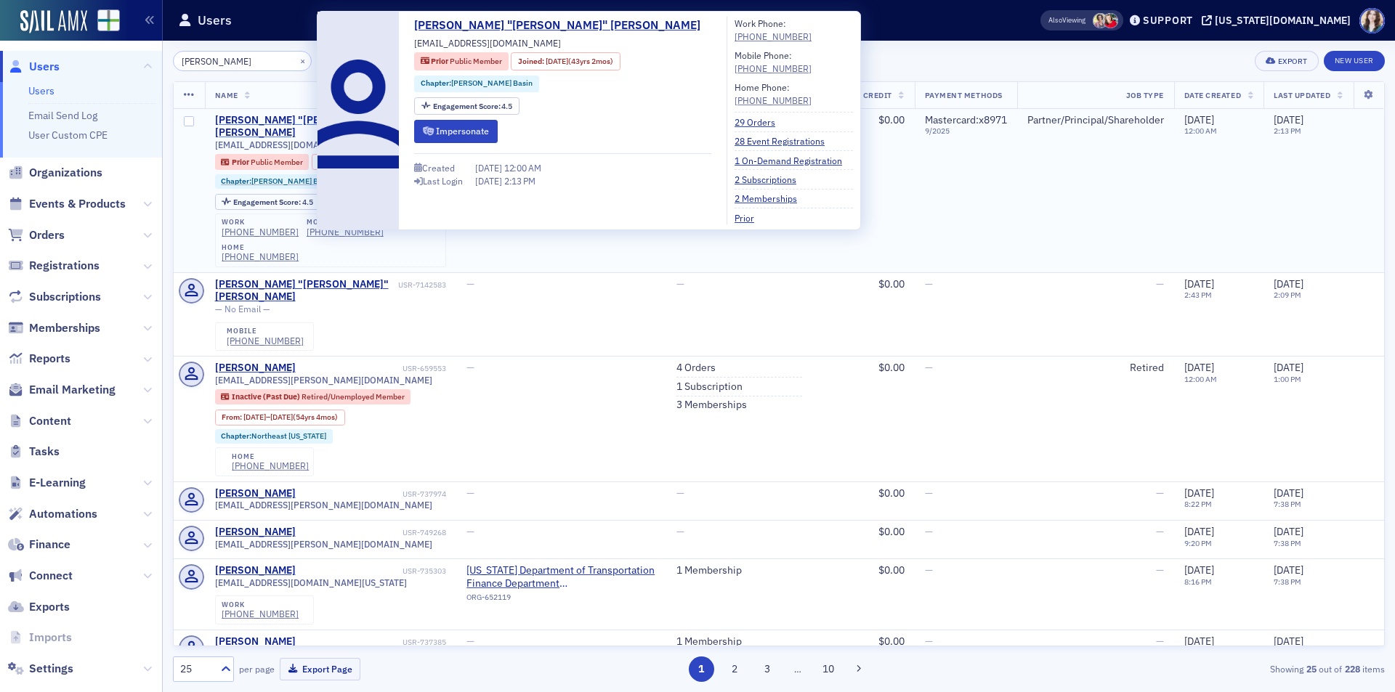
click at [240, 116] on div "William "Bill" Puckett" at bounding box center [307, 126] width 185 height 25
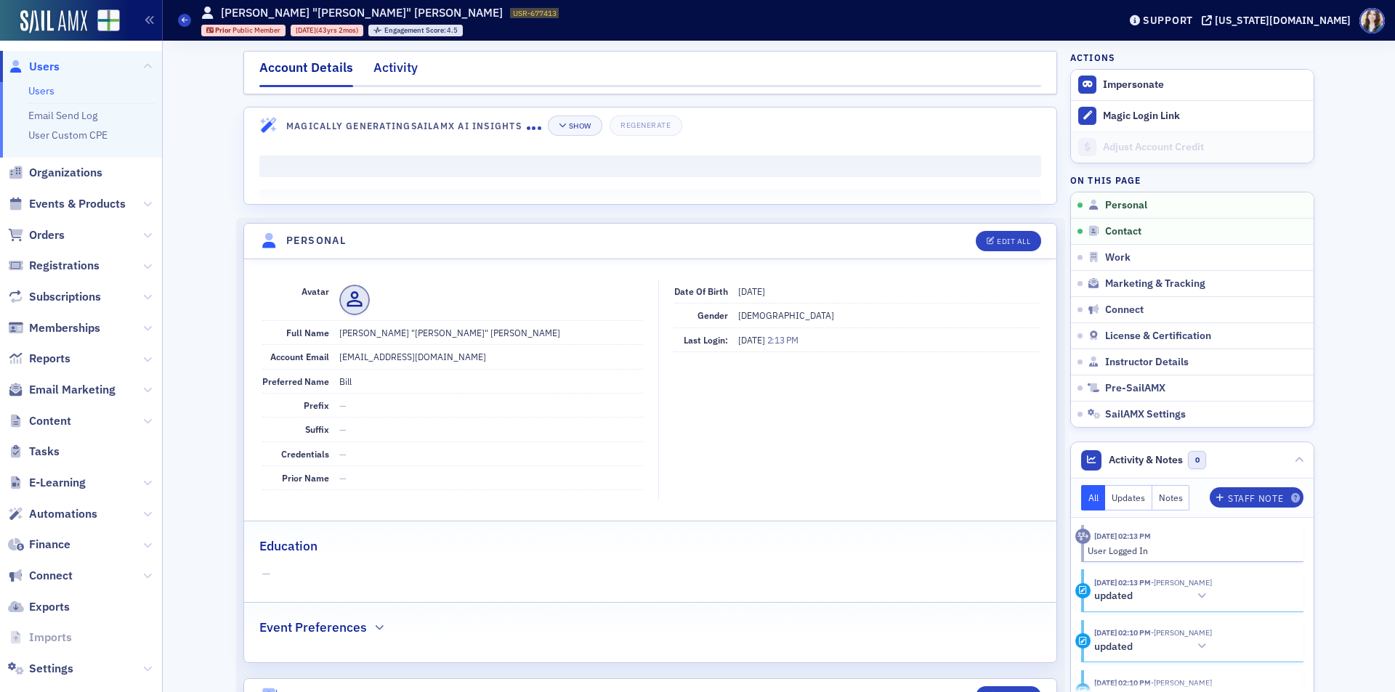
click at [395, 69] on div "Activity" at bounding box center [395, 71] width 44 height 27
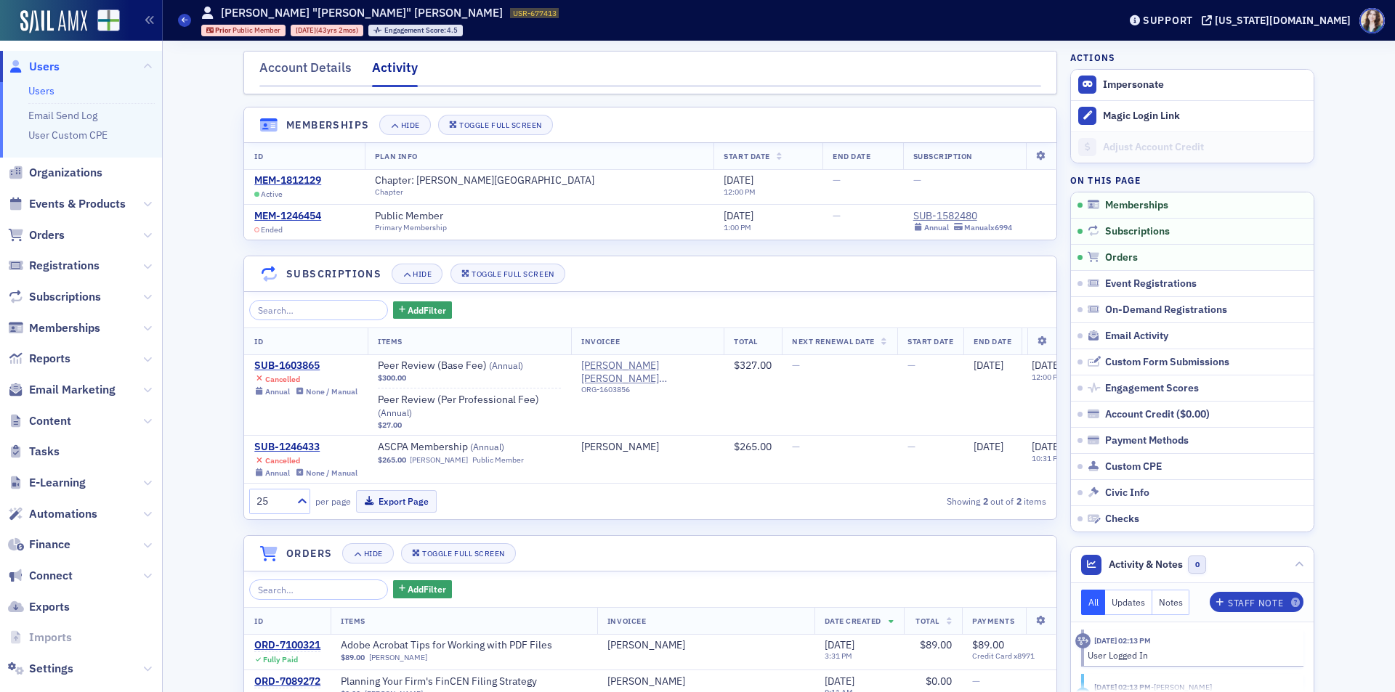
click at [1032, 118] on header "Memberships Hide Toggle Full Screen" at bounding box center [650, 126] width 812 height 36
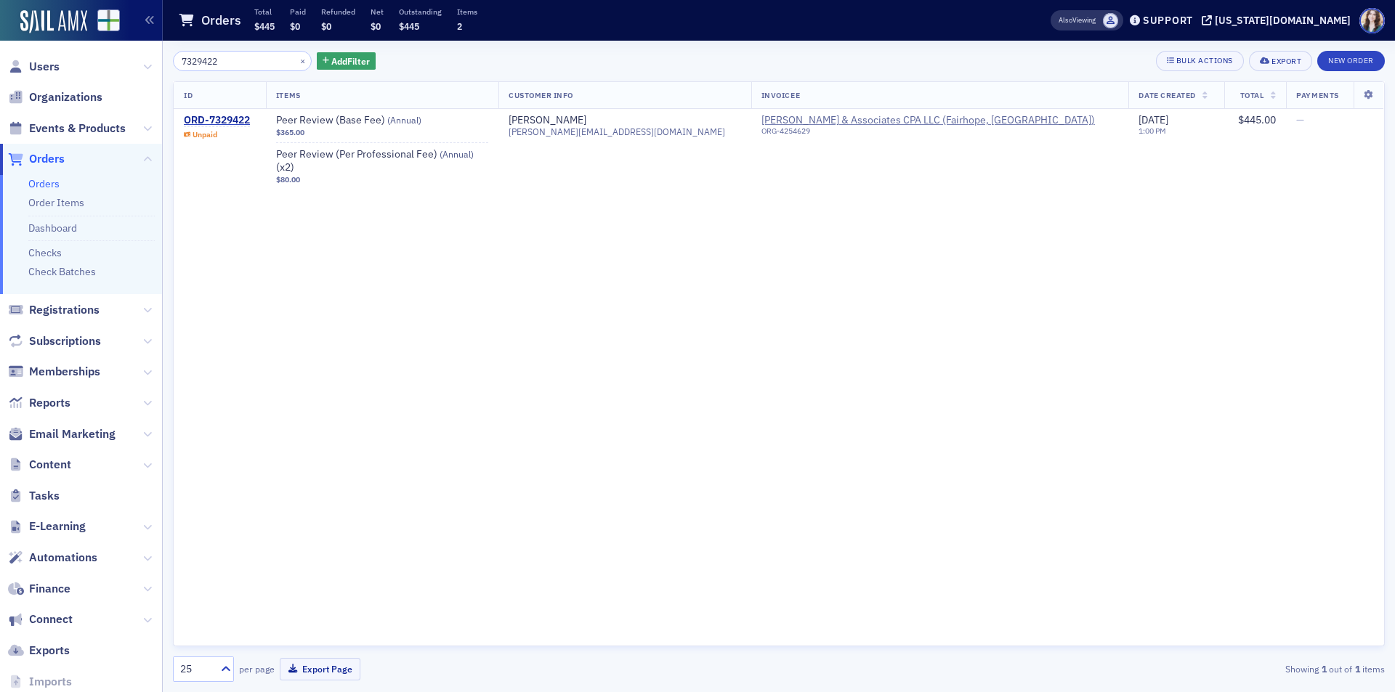
click at [455, 53] on div "7329422 × Add Filter Bulk Actions Export New Order" at bounding box center [779, 61] width 1212 height 20
drag, startPoint x: 237, startPoint y: 57, endPoint x: 136, endPoint y: 72, distance: 102.0
click at [136, 72] on div "Users Organizations Events & Products Orders Orders Order Items Dashboard Check…" at bounding box center [697, 346] width 1395 height 692
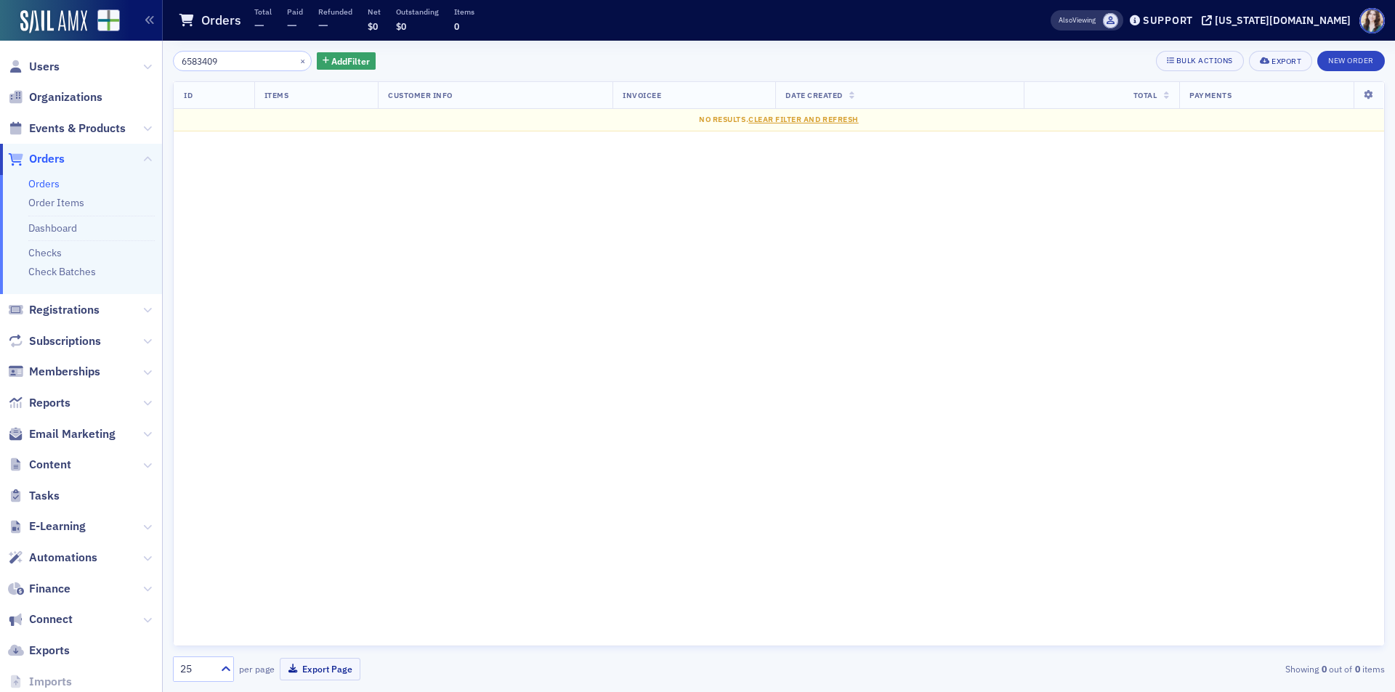
click at [599, 51] on div "6583409 × Add Filter Bulk Actions Export New Order" at bounding box center [779, 61] width 1212 height 20
click at [185, 60] on input "6583409" at bounding box center [242, 61] width 139 height 20
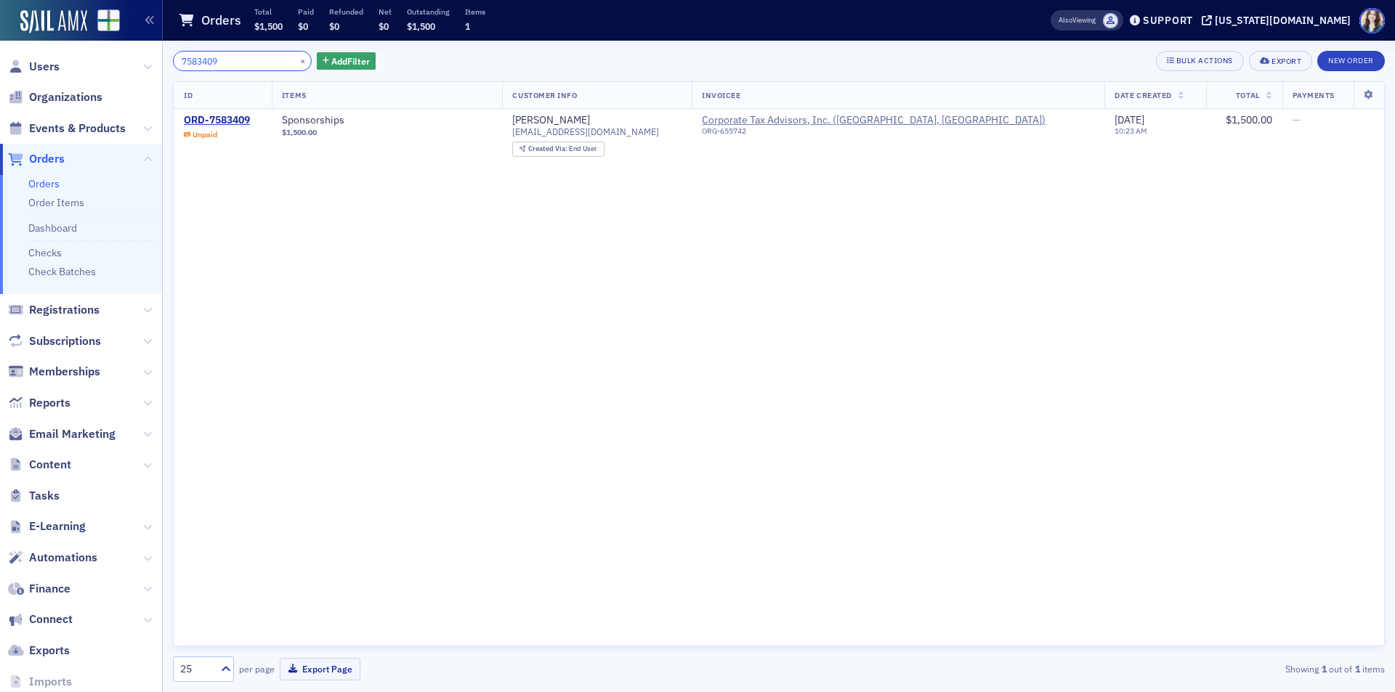
type input "7583409"
click at [521, 35] on div "Orders Total $1,500 Paid $0 Refunded $0 Net $0 Outstanding $1,500 Items 1" at bounding box center [591, 20] width 827 height 39
click at [230, 116] on div "ORD-7583409" at bounding box center [217, 120] width 66 height 13
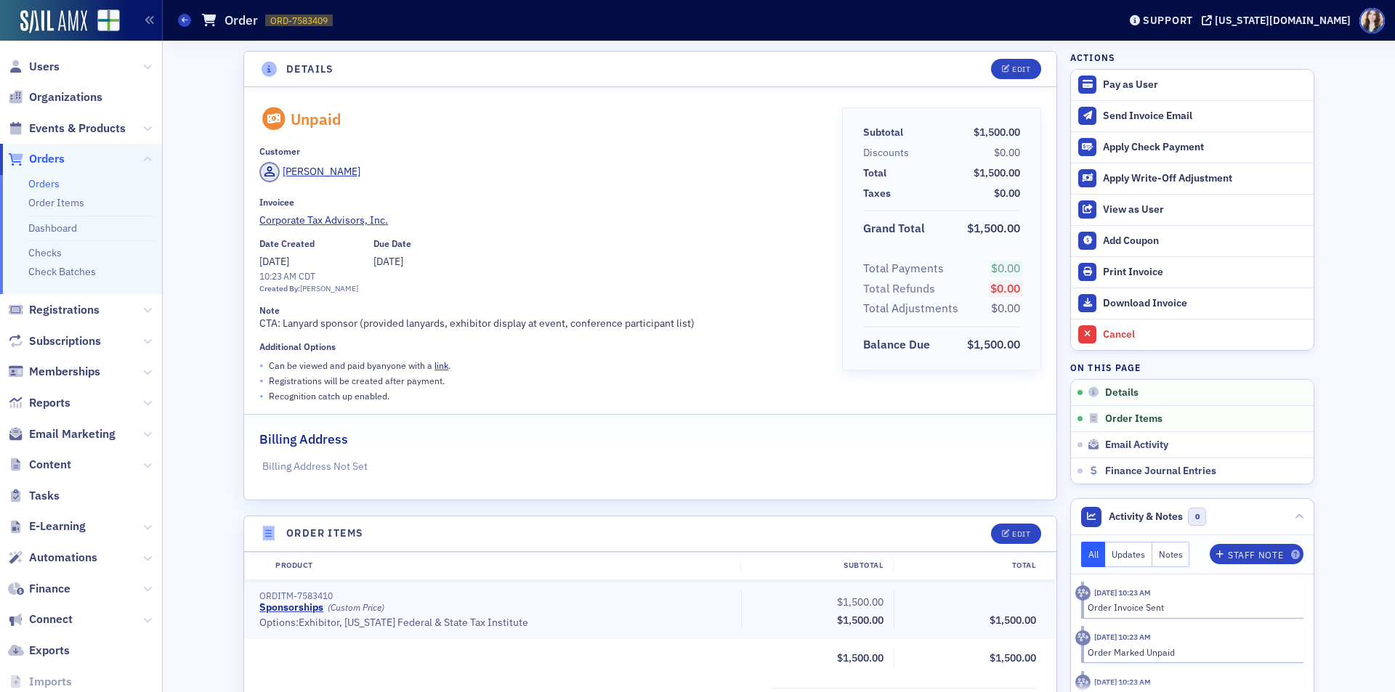
drag, startPoint x: 375, startPoint y: 1, endPoint x: 227, endPoint y: 52, distance: 156.7
click at [215, 81] on div "Details Edit Unpaid Customer [PERSON_NAME] Invoicee Corporate Tax Advisors, Inc…" at bounding box center [779, 593] width 1212 height 1104
